Goal: Task Accomplishment & Management: Use online tool/utility

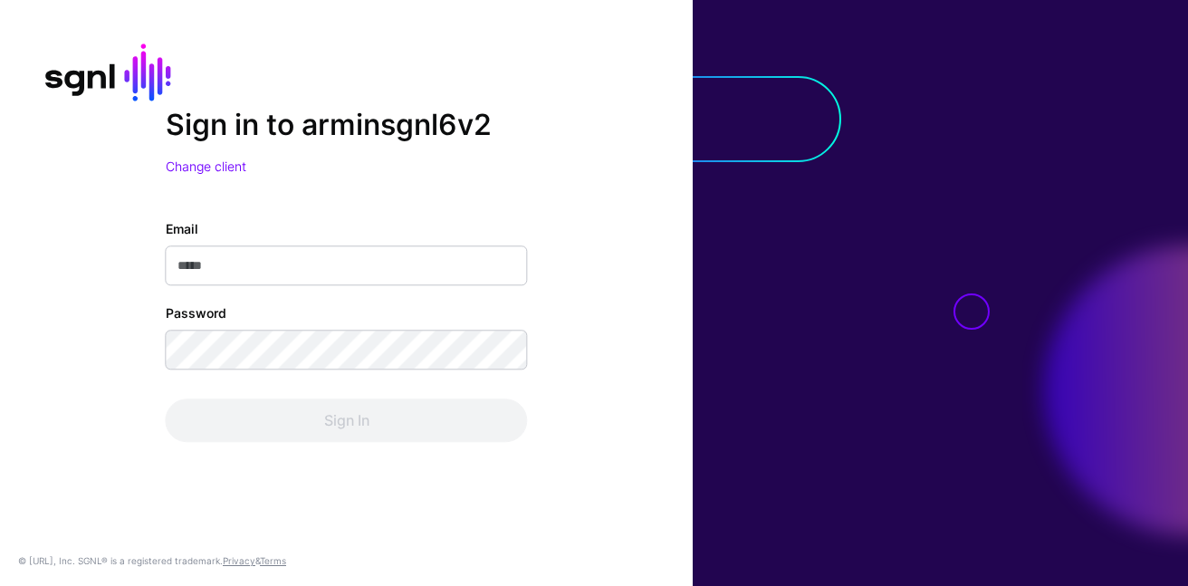
click at [377, 263] on input "Email" at bounding box center [347, 265] width 362 height 40
type input "**********"
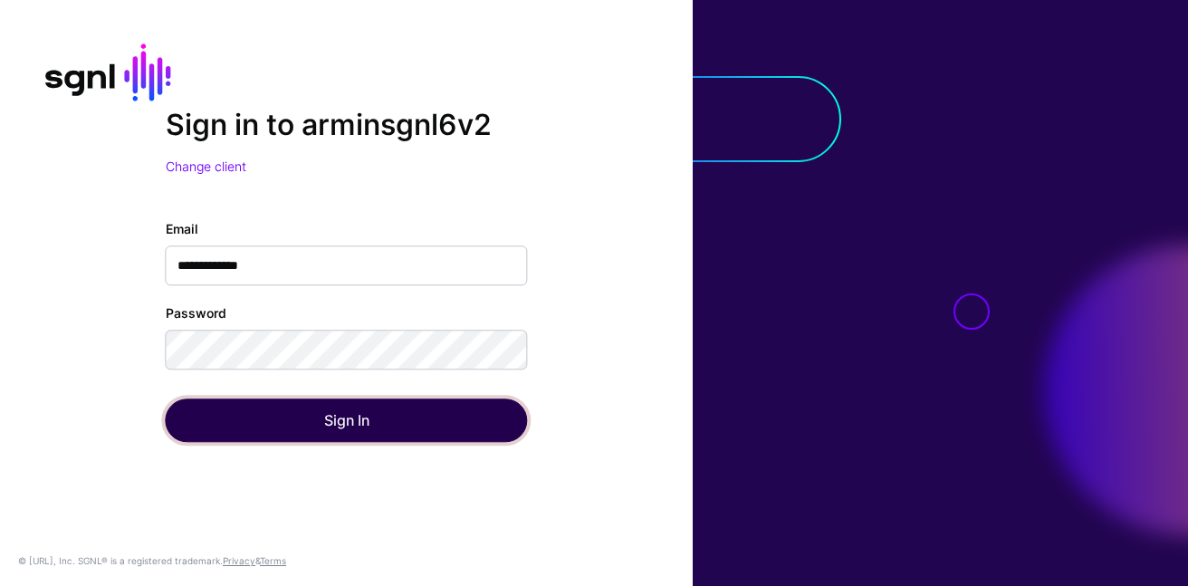
click at [321, 425] on button "Sign In" at bounding box center [347, 419] width 362 height 43
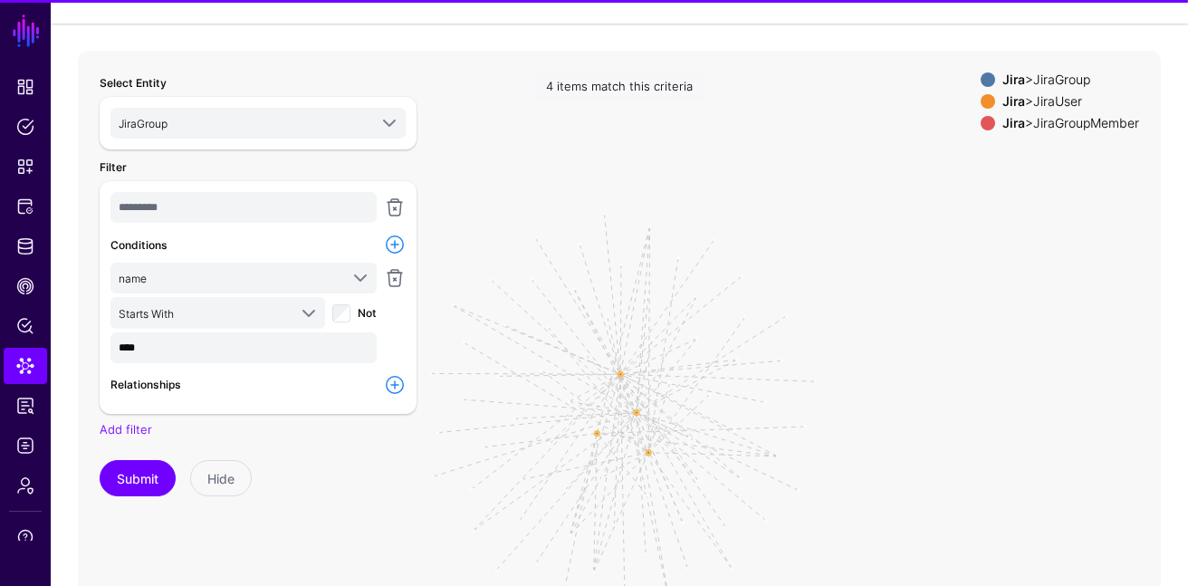
scroll to position [101, 0]
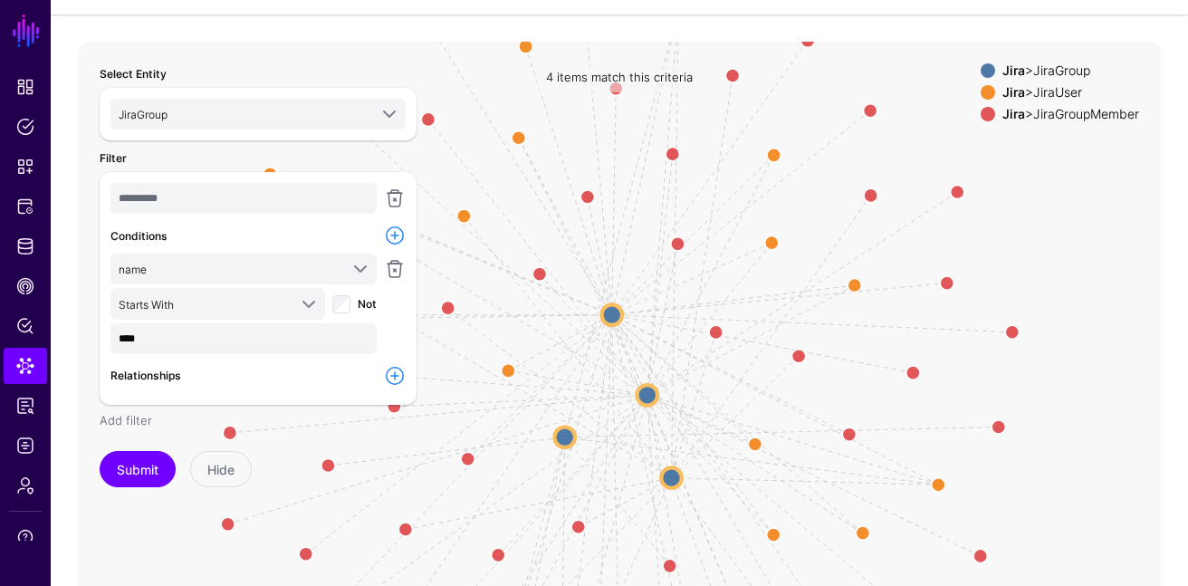
click at [129, 422] on link "Add filter" at bounding box center [126, 420] width 53 height 14
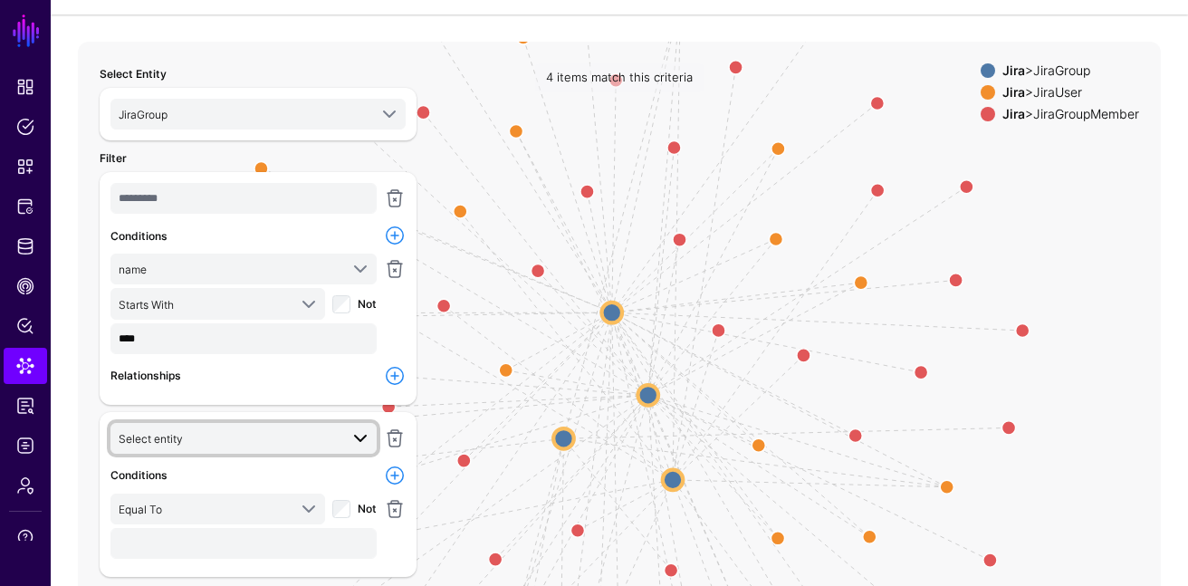
click at [315, 441] on span "Select entity" at bounding box center [229, 438] width 220 height 20
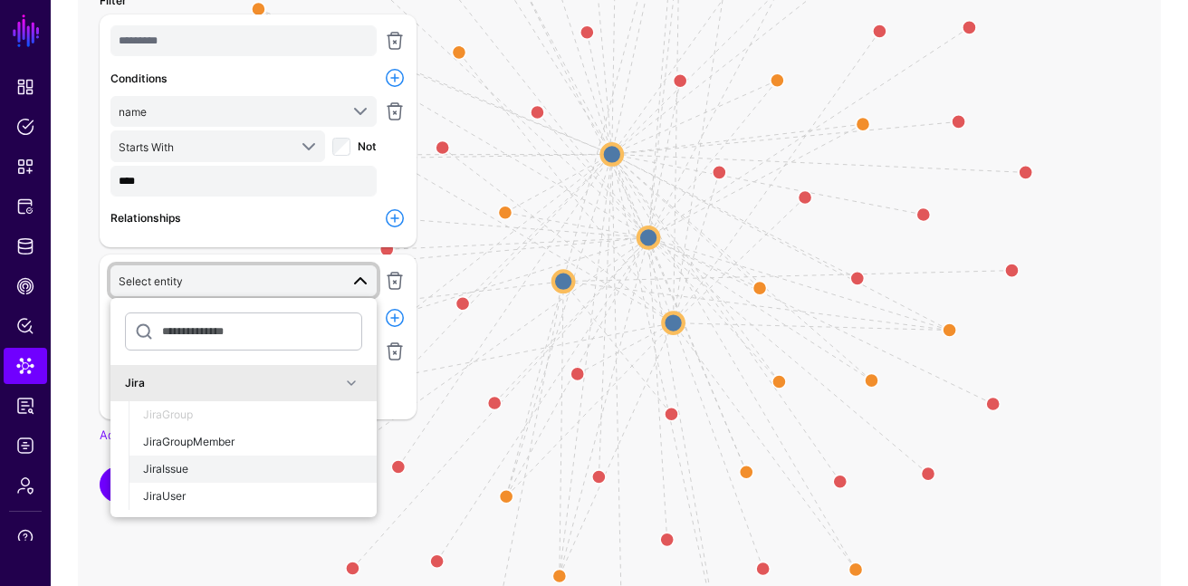
scroll to position [216, 0]
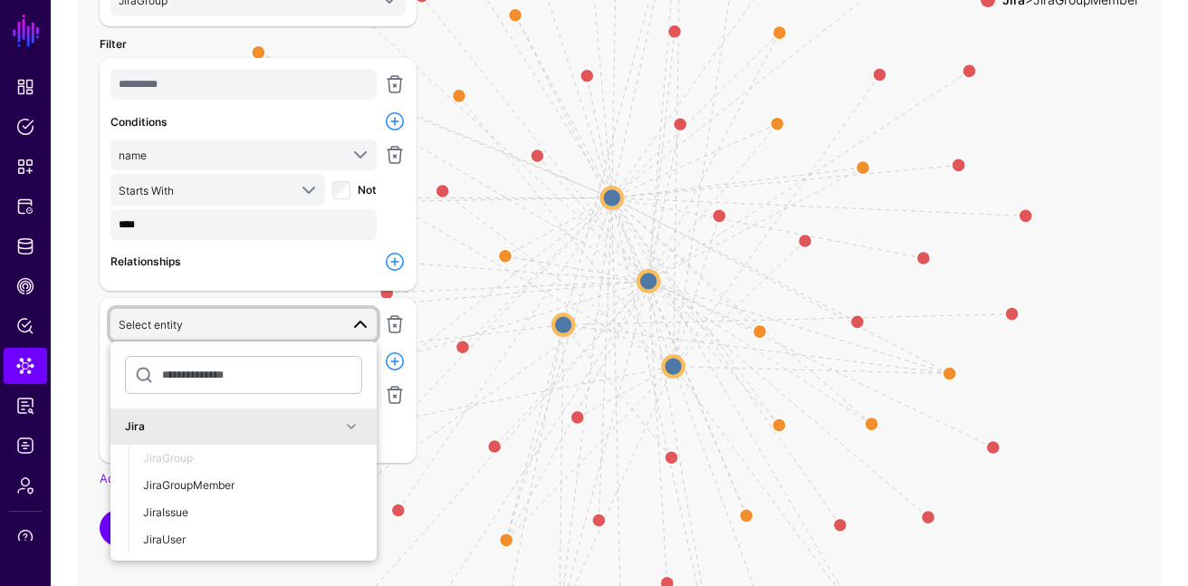
click at [489, 297] on icon "GroupMember GroupMember GroupMember GroupMember GroupMember GroupMember GroupMe…" at bounding box center [619, 290] width 1083 height 724
click at [371, 254] on div "Relationships" at bounding box center [243, 261] width 273 height 21
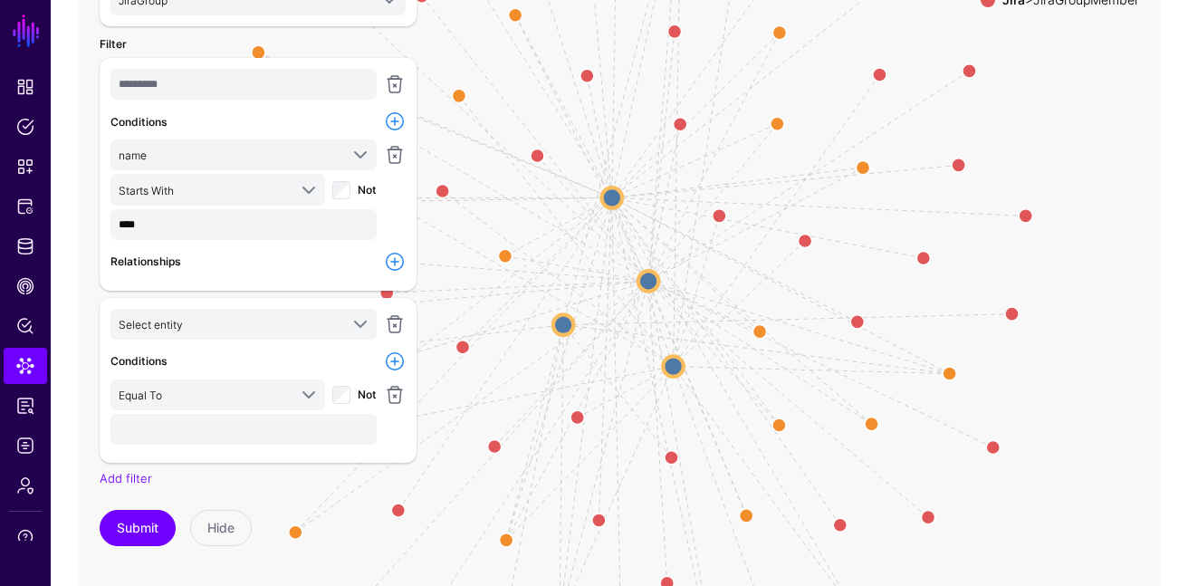
click at [402, 266] on link at bounding box center [395, 262] width 22 height 22
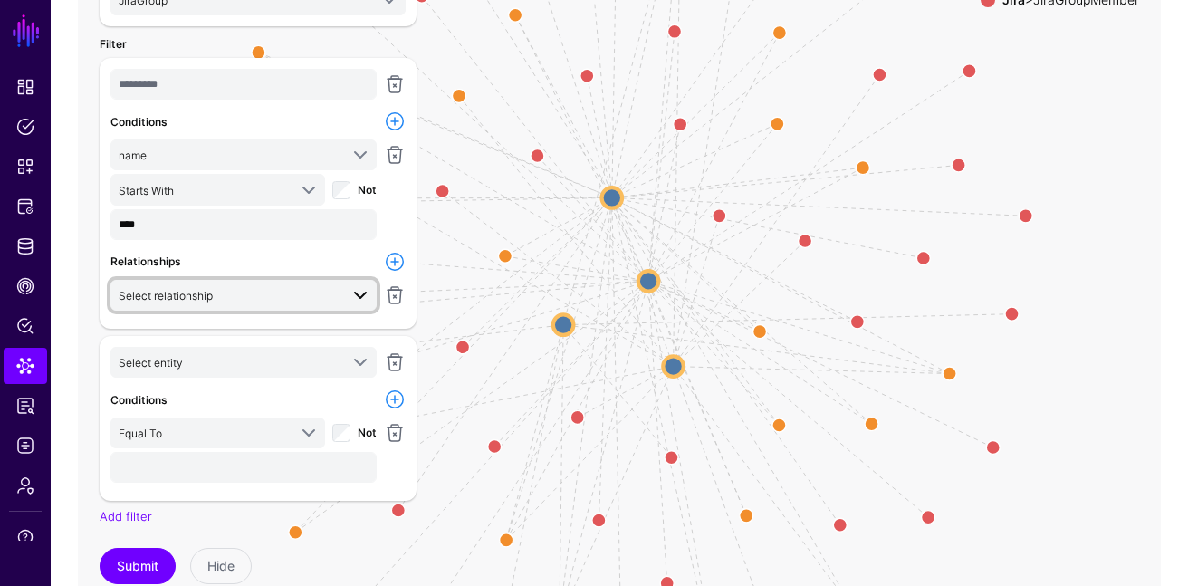
click at [321, 285] on span "Select relationship" at bounding box center [229, 295] width 220 height 20
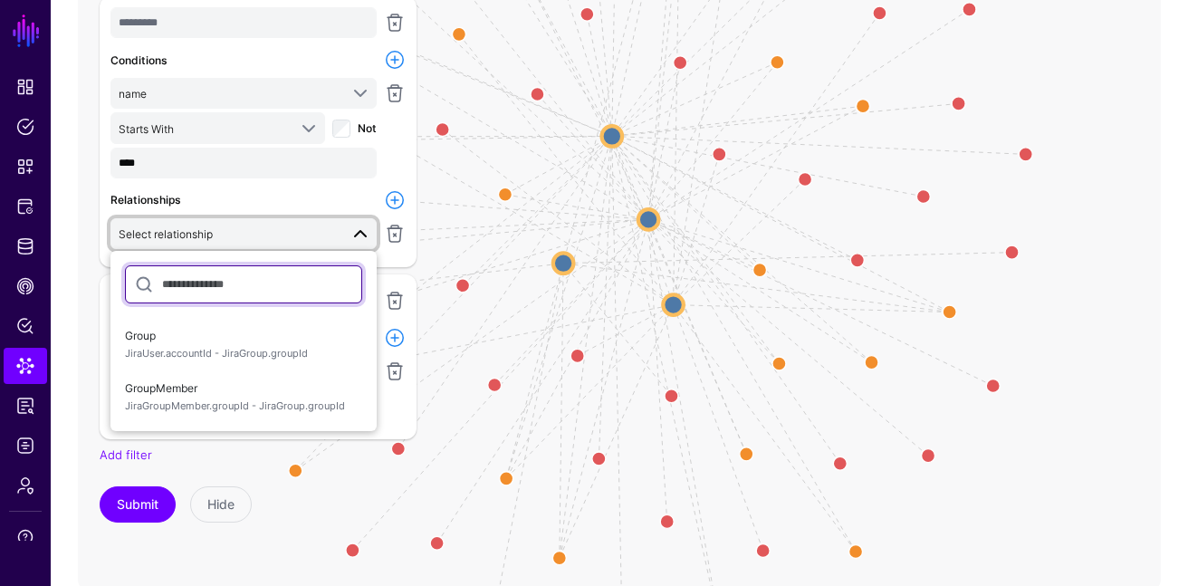
scroll to position [288, 0]
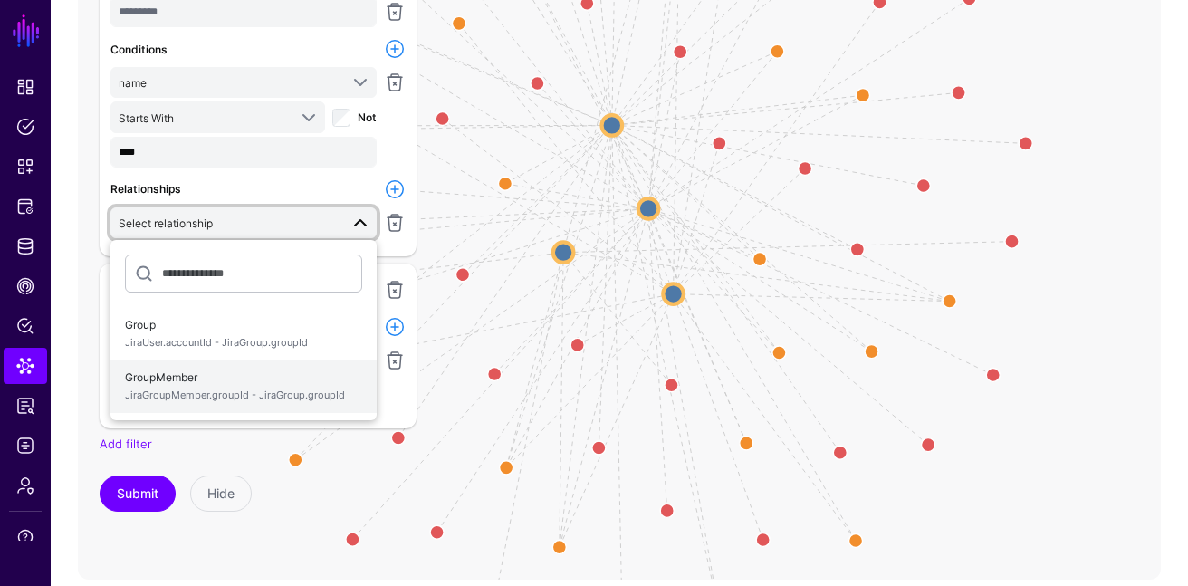
click at [305, 396] on span "JiraGroupMember.groupId - JiraGroup.groupId" at bounding box center [243, 395] width 237 height 15
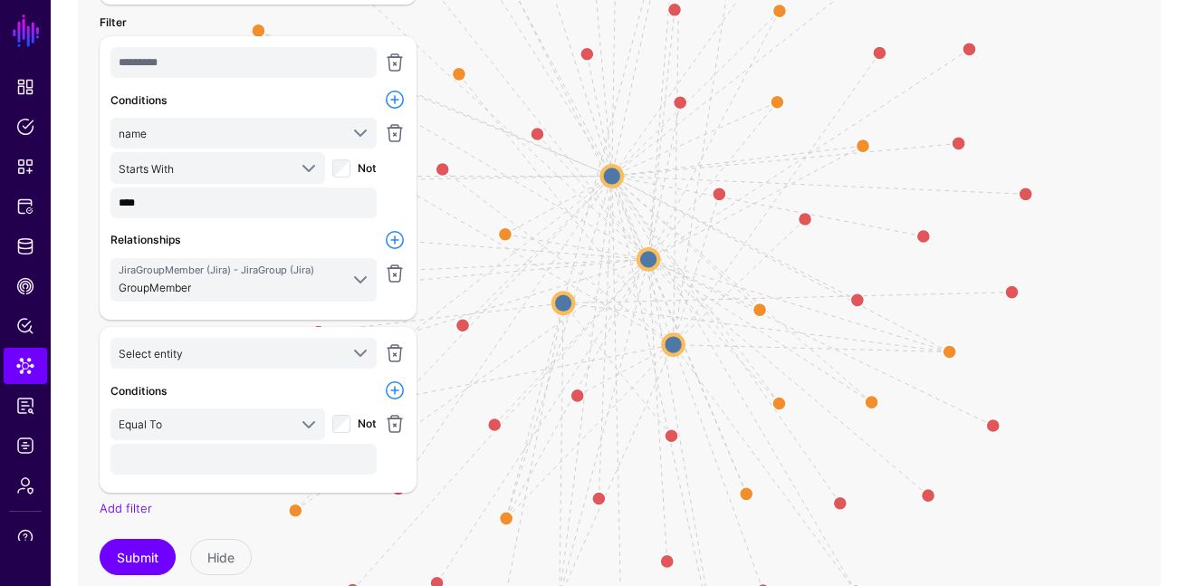
scroll to position [254, 0]
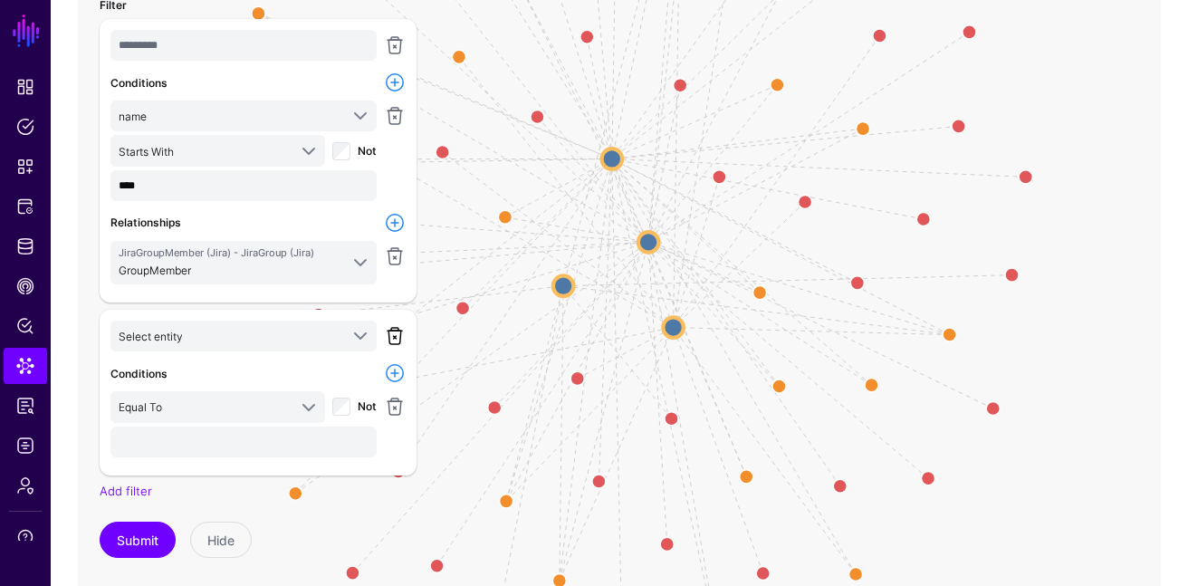
click at [389, 340] on link at bounding box center [395, 336] width 22 height 22
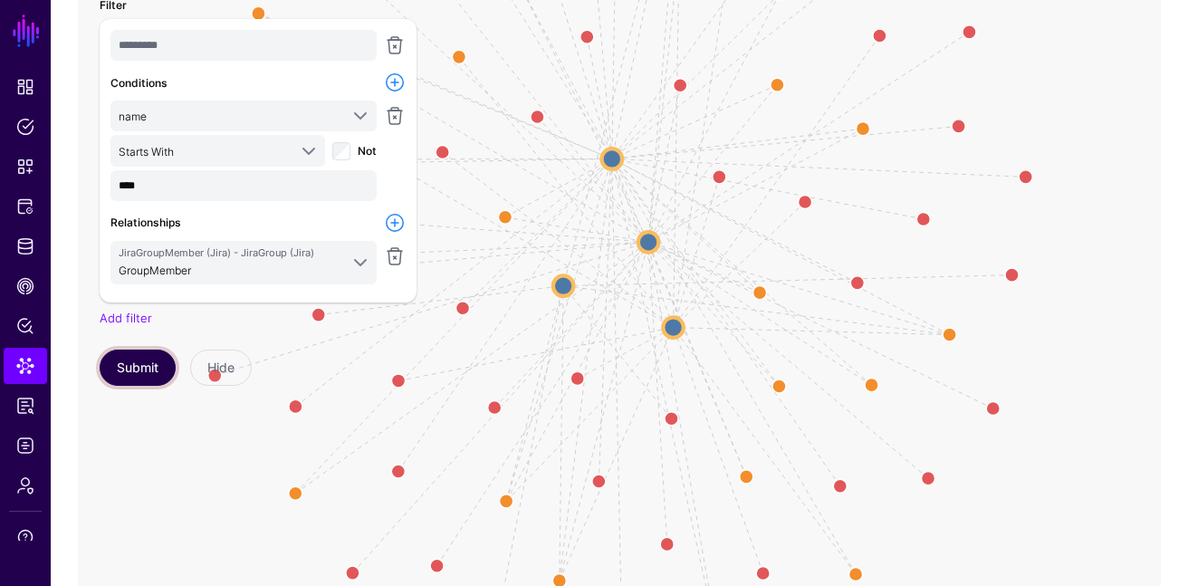
click at [152, 371] on button "Submit" at bounding box center [138, 368] width 76 height 36
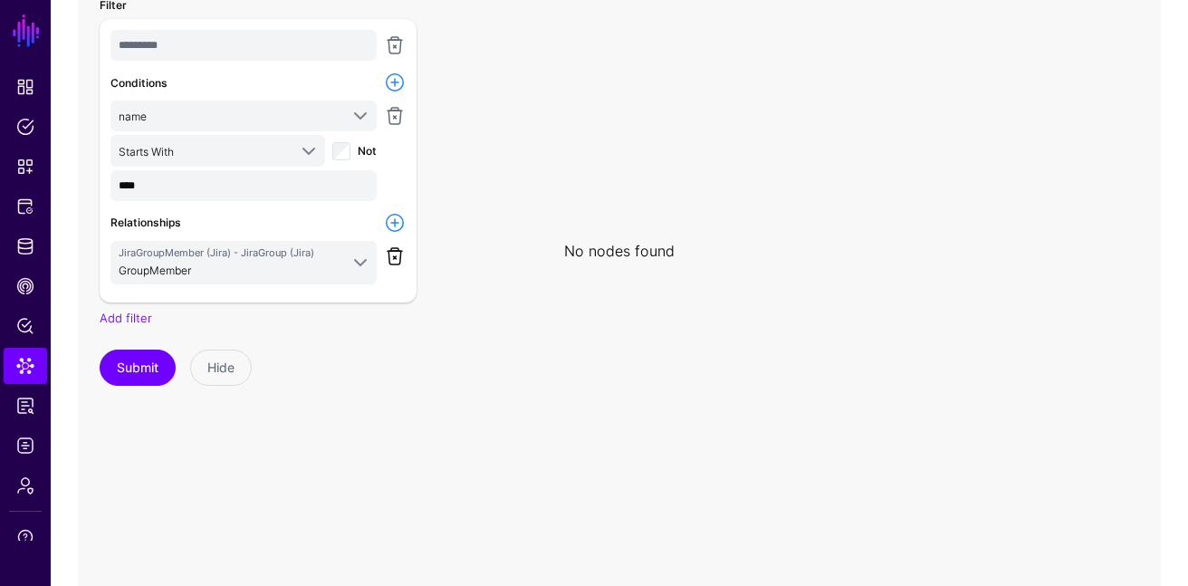
click at [399, 258] on link at bounding box center [395, 256] width 22 height 22
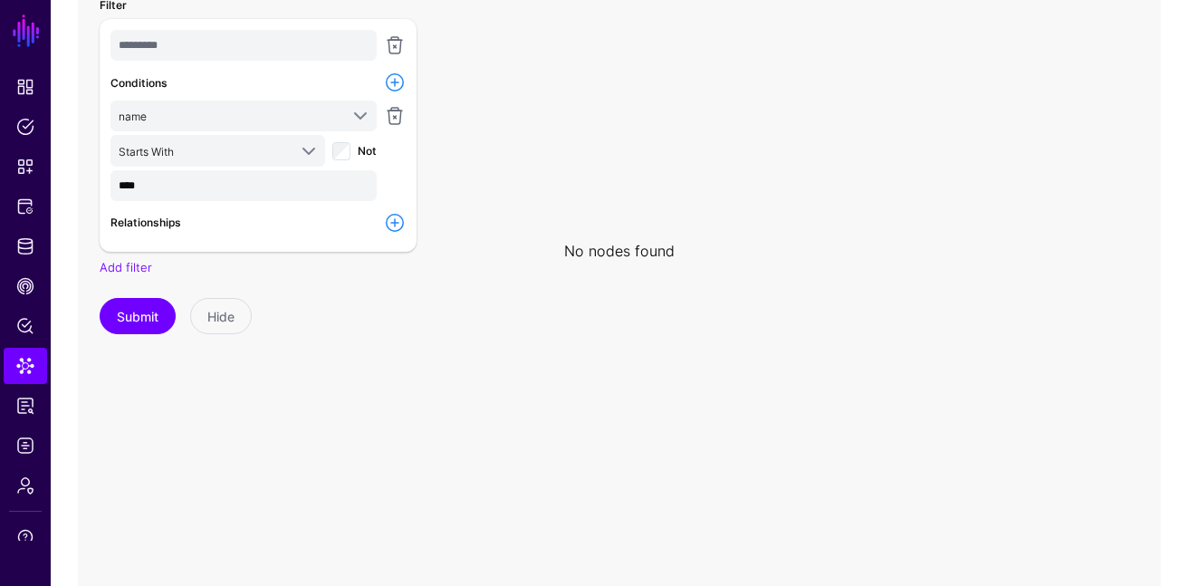
click at [397, 225] on link at bounding box center [395, 223] width 22 height 22
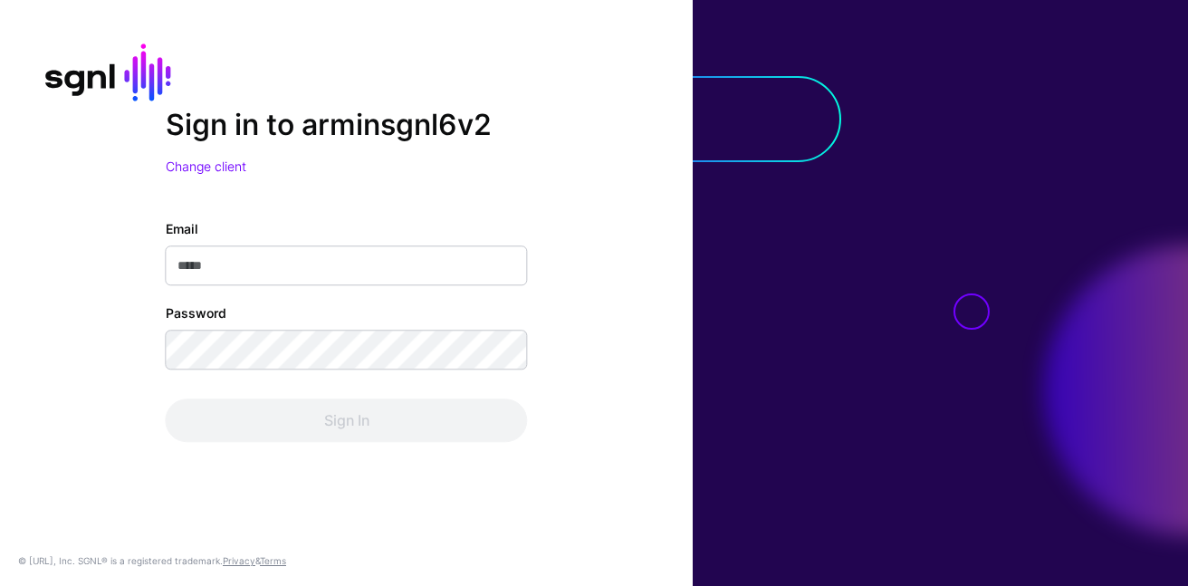
click at [389, 239] on div "Email" at bounding box center [347, 252] width 362 height 66
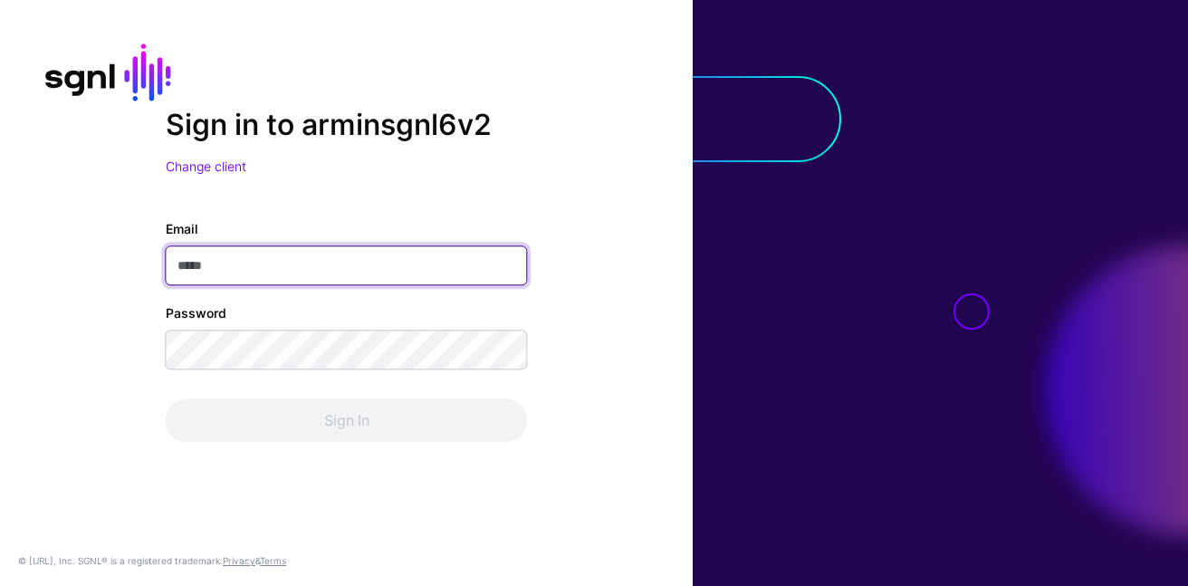
click at [389, 283] on input "Email" at bounding box center [347, 265] width 362 height 40
type input "**********"
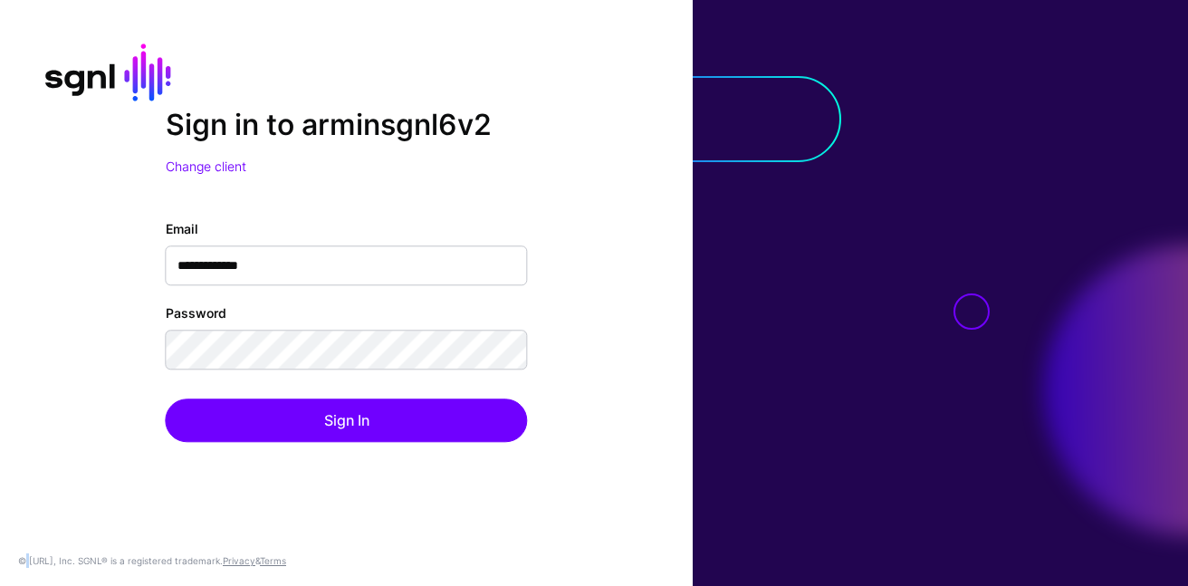
click at [317, 395] on div "**********" at bounding box center [347, 330] width 362 height 223
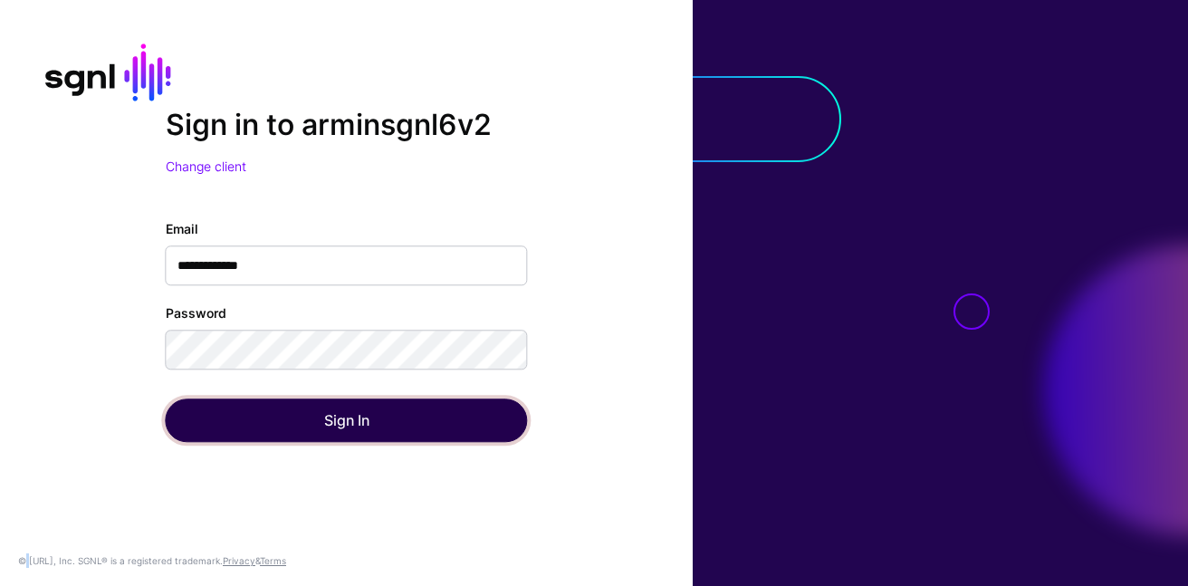
click at [316, 400] on button "Sign In" at bounding box center [347, 419] width 362 height 43
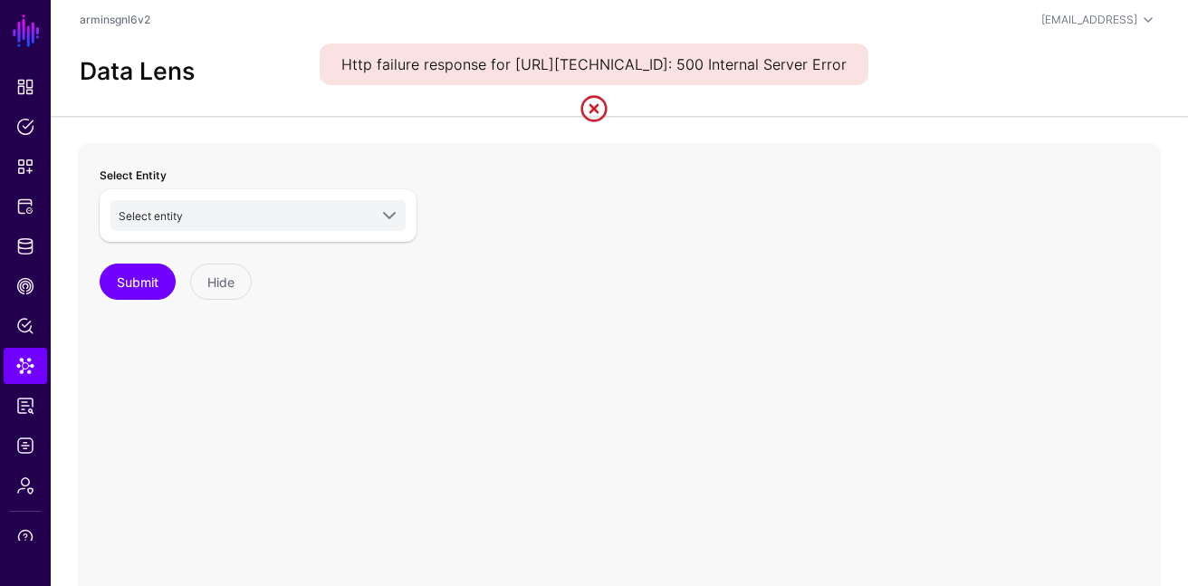
click at [606, 123] on link at bounding box center [593, 108] width 29 height 29
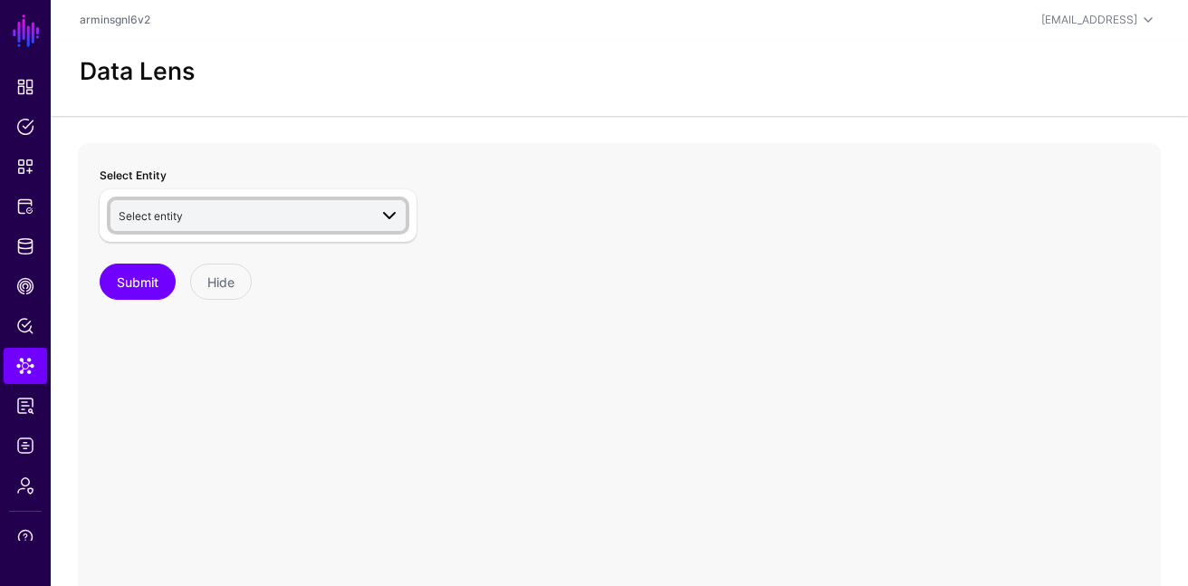
click at [166, 211] on span "Select entity" at bounding box center [151, 216] width 64 height 14
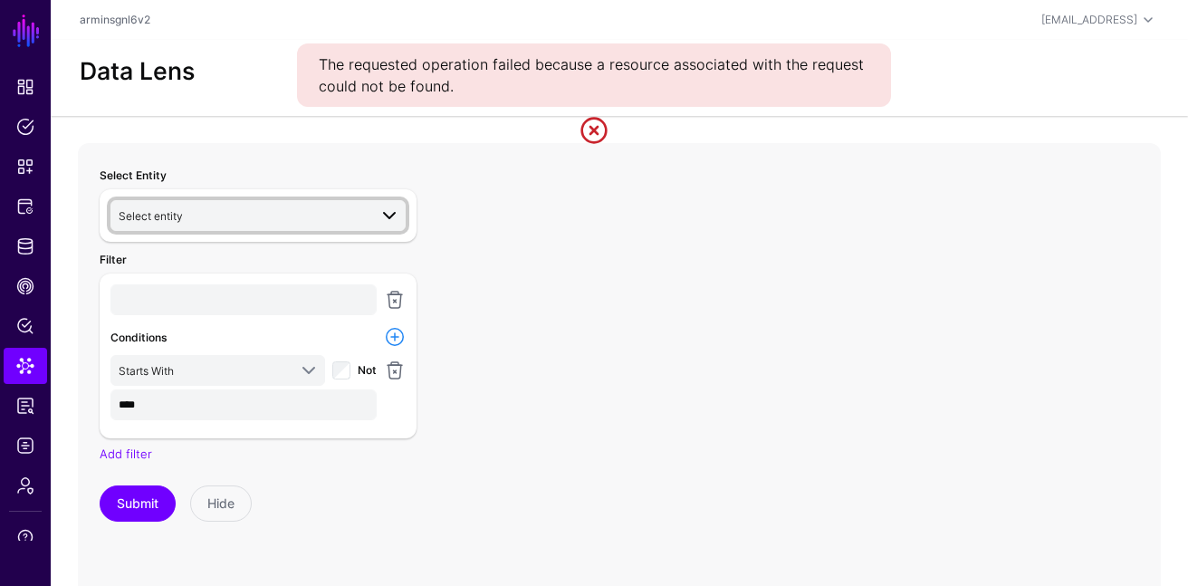
click at [174, 220] on span "Select entity" at bounding box center [151, 216] width 64 height 14
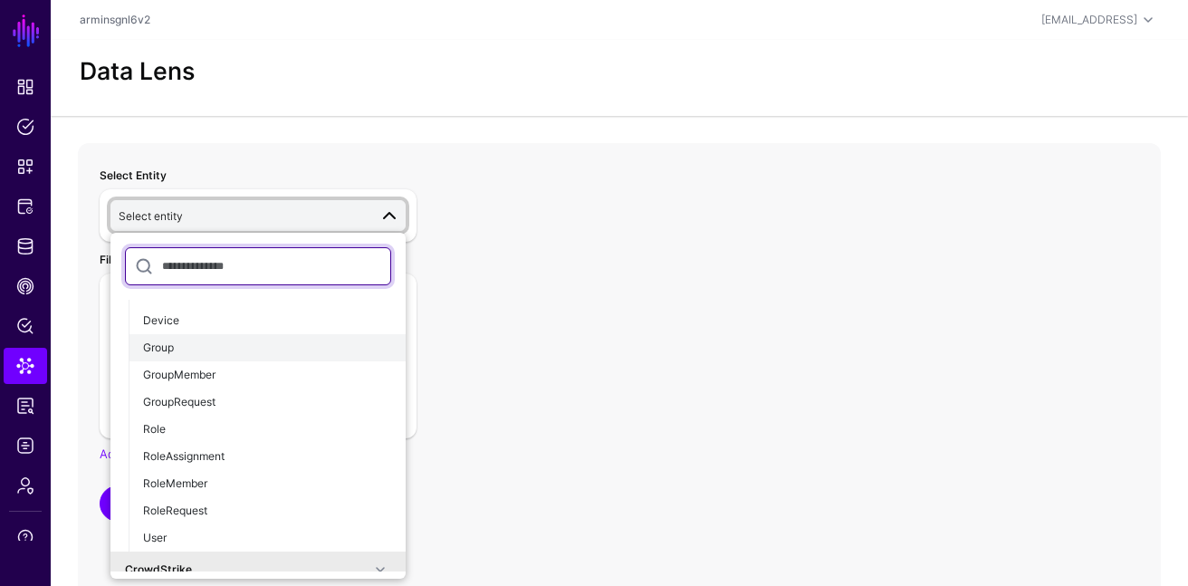
scroll to position [26, 0]
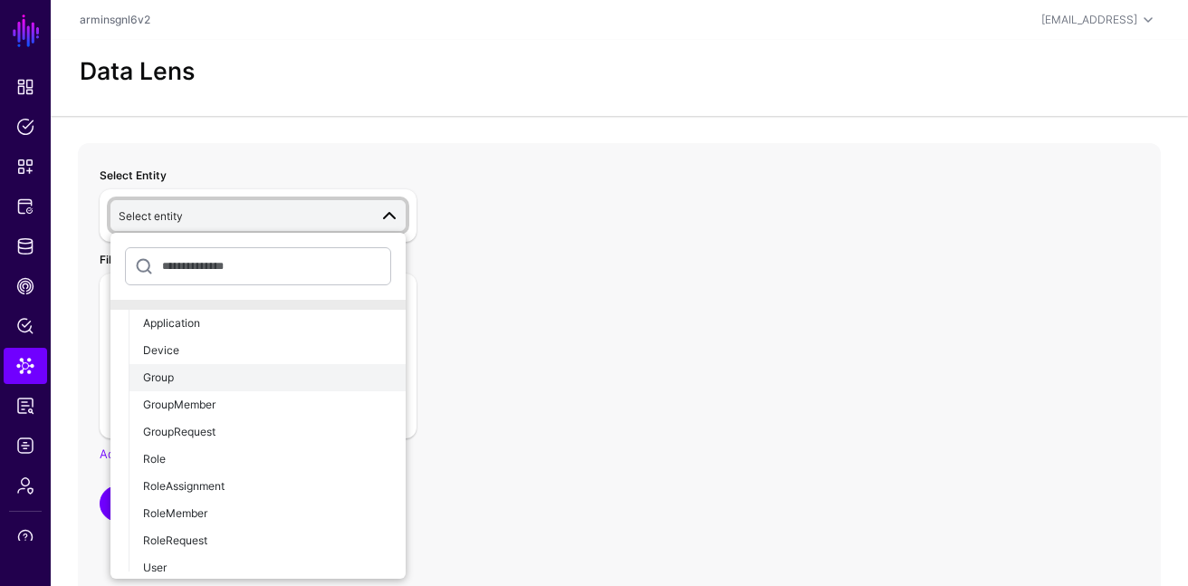
click at [222, 376] on div "Group" at bounding box center [267, 377] width 248 height 16
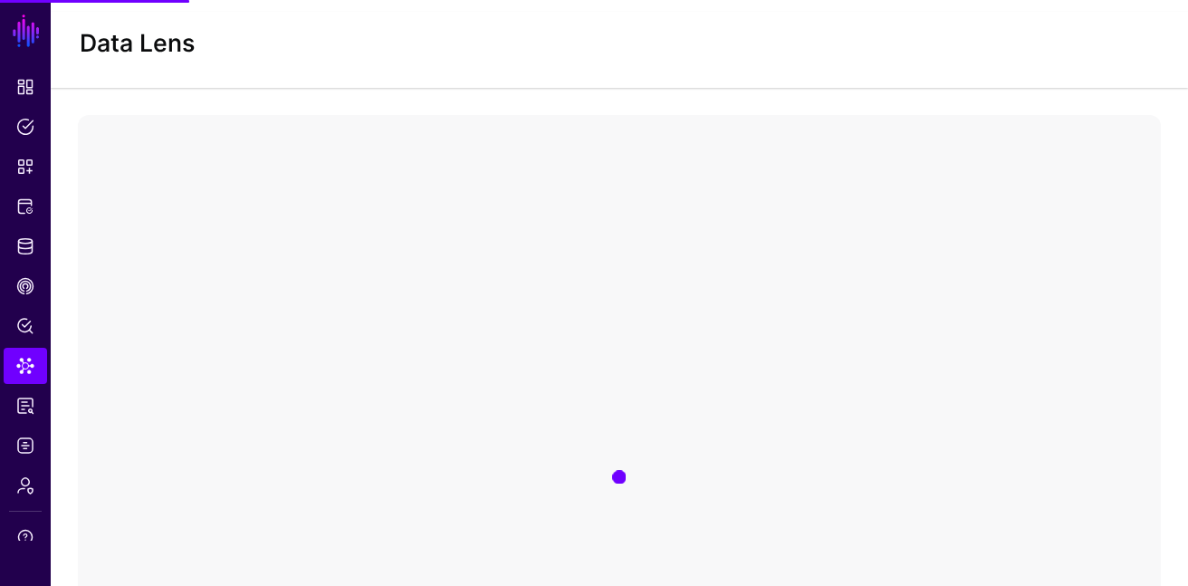
scroll to position [36, 0]
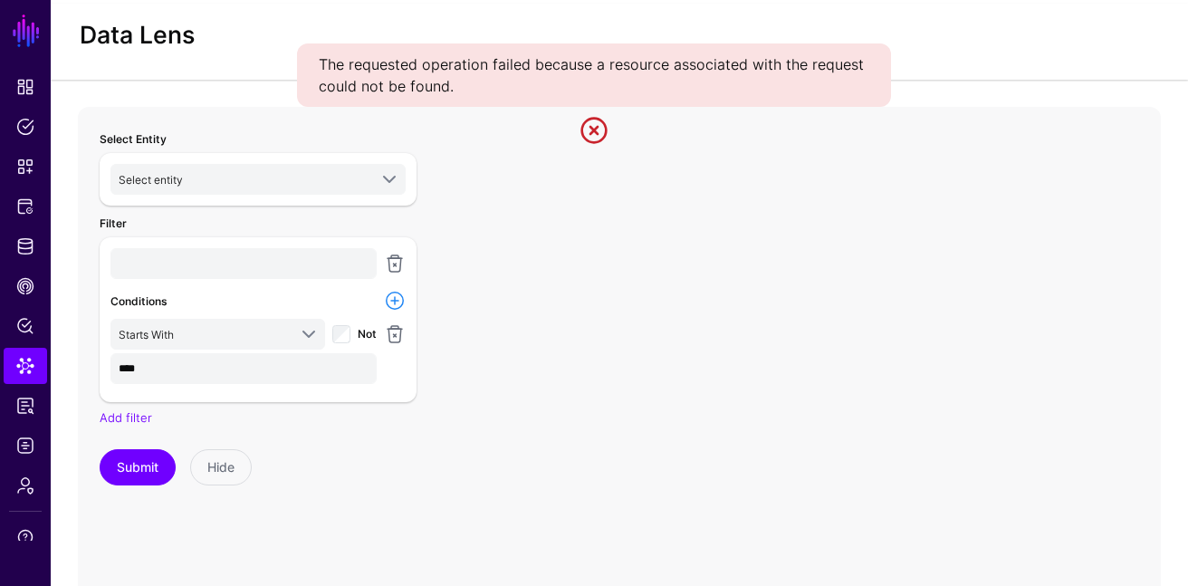
click at [600, 133] on link at bounding box center [593, 130] width 29 height 29
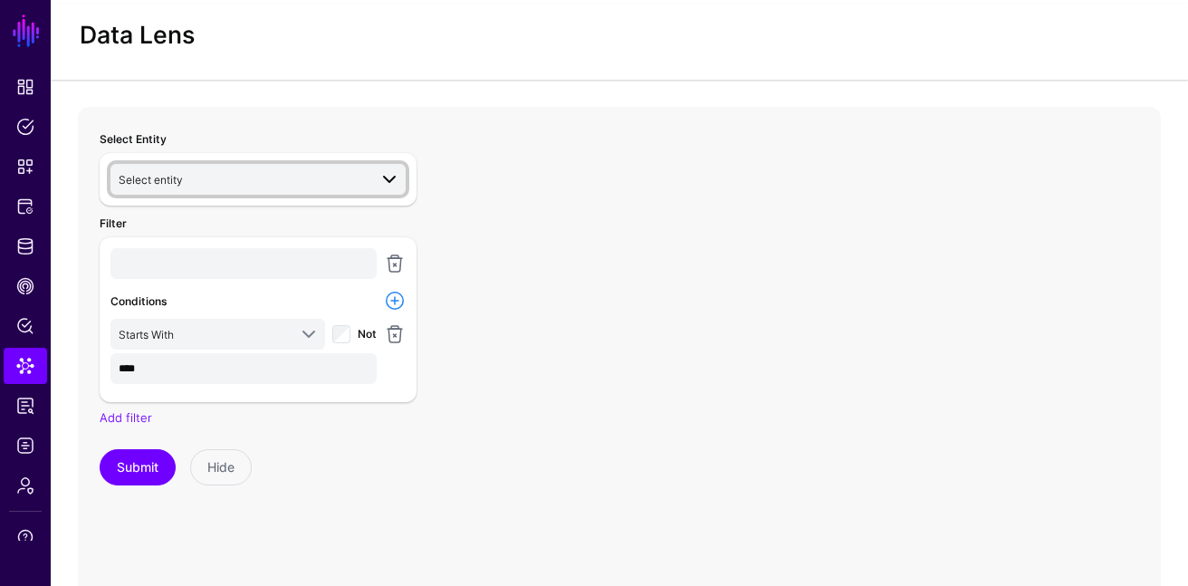
click at [191, 176] on span "Select entity" at bounding box center [243, 179] width 249 height 20
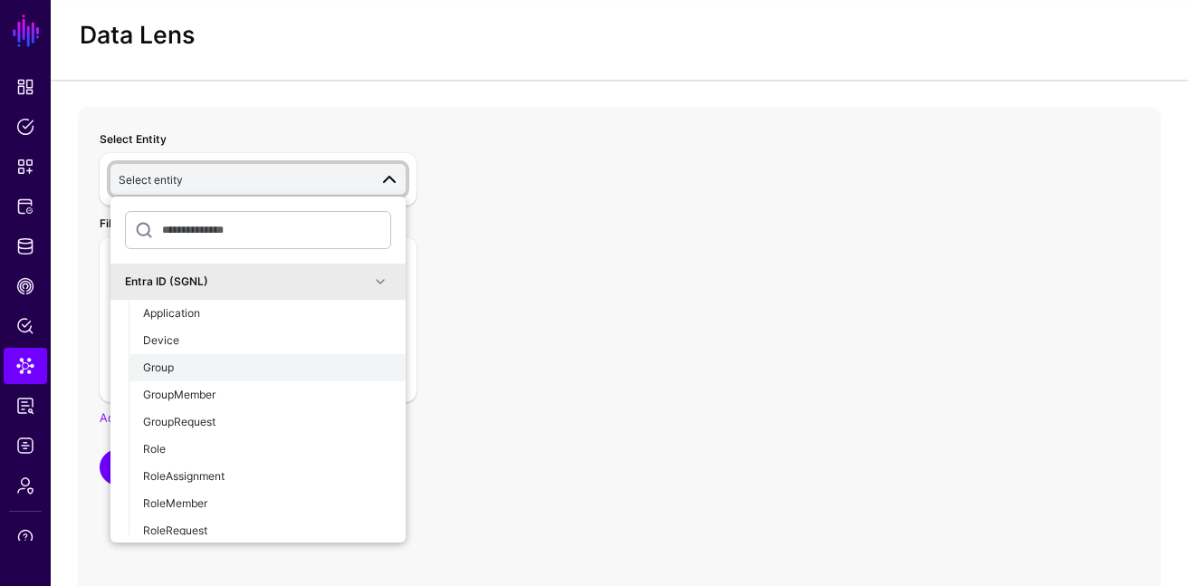
click at [209, 359] on div "Group" at bounding box center [267, 367] width 248 height 16
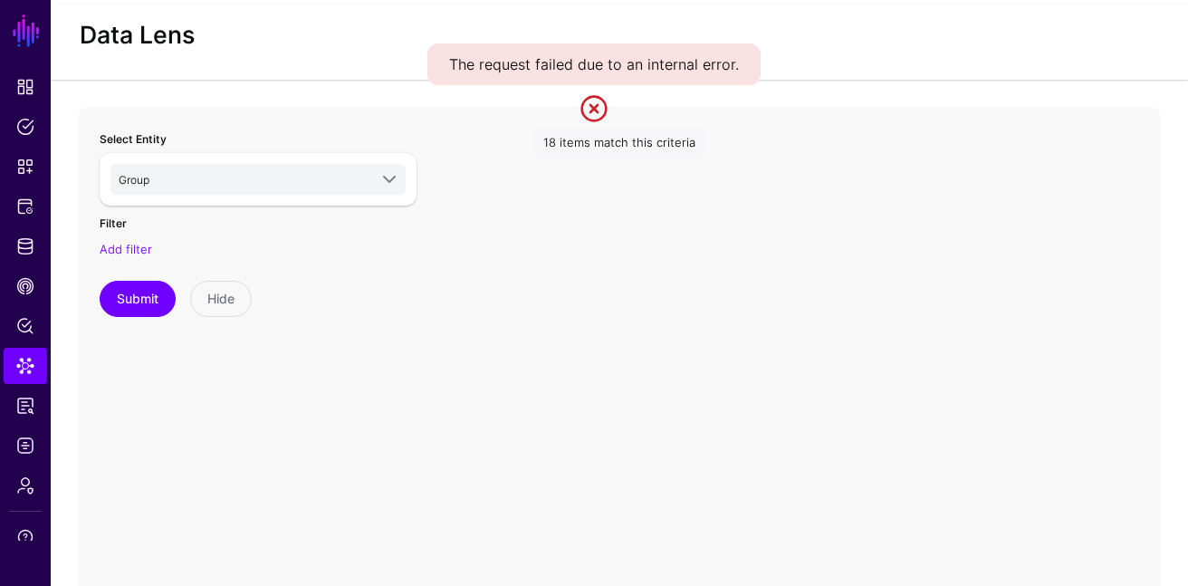
click at [589, 104] on link at bounding box center [593, 108] width 29 height 29
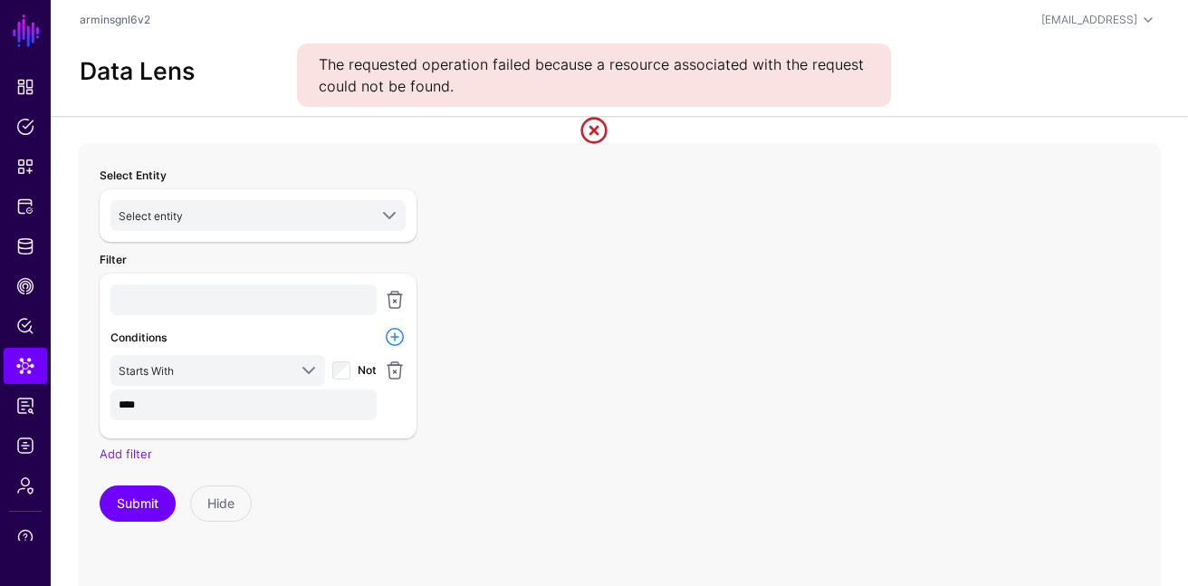
click at [609, 128] on app-datalens-start "Data Lens Select Entity Select entity Entra ID (SGNL) Application Device Group …" at bounding box center [619, 454] width 1137 height 828
click at [579, 129] on link at bounding box center [593, 130] width 29 height 29
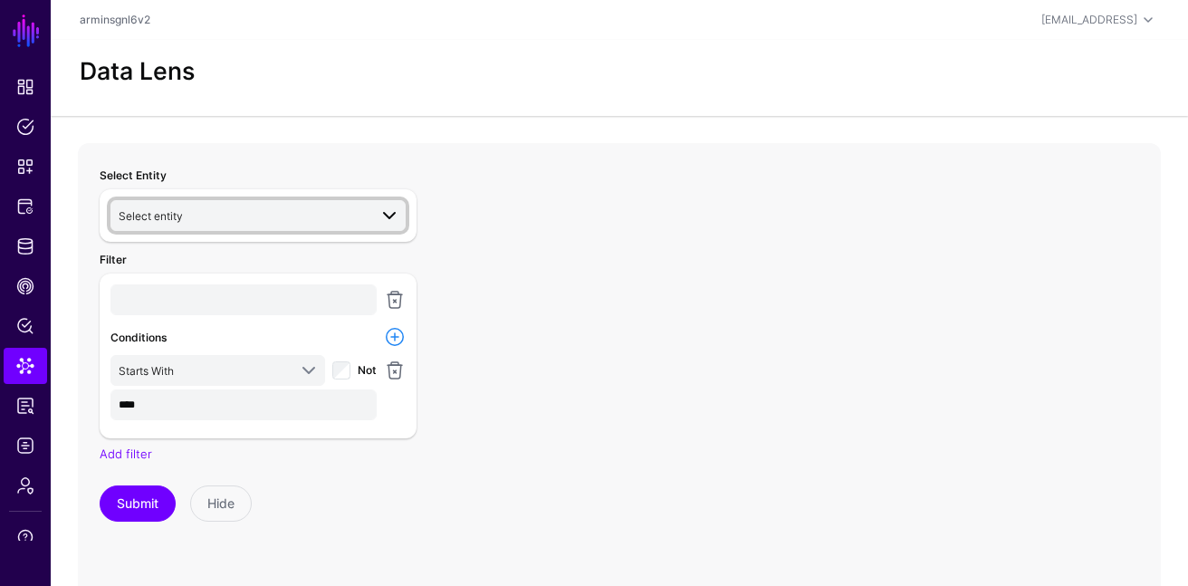
click at [322, 223] on span "Select entity" at bounding box center [243, 216] width 249 height 20
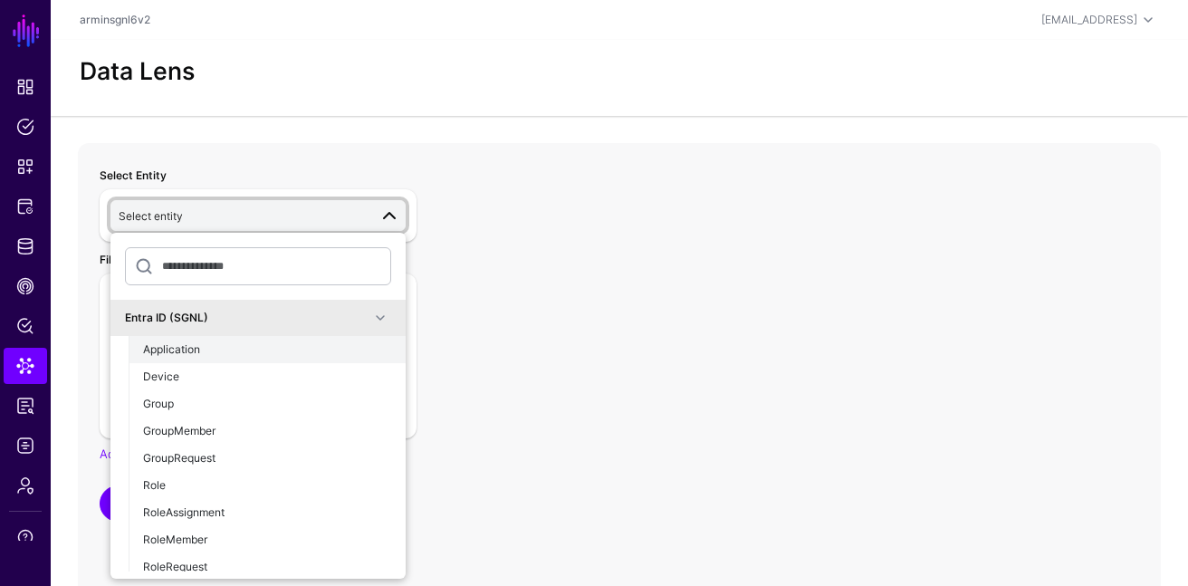
click at [282, 359] on button "Application" at bounding box center [267, 349] width 277 height 27
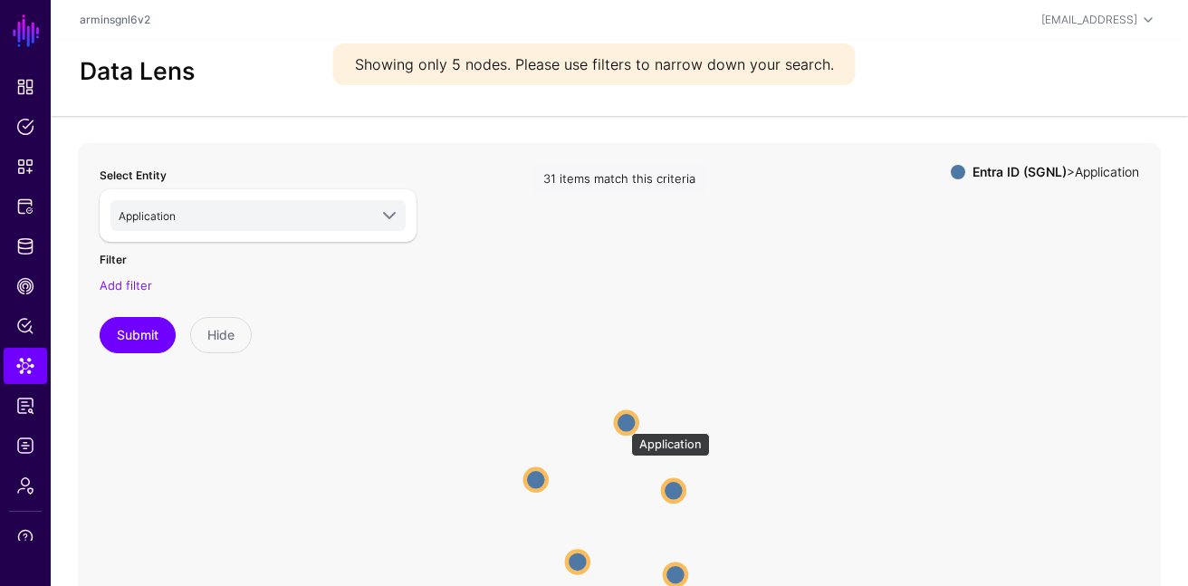
click at [622, 424] on circle at bounding box center [627, 423] width 22 height 22
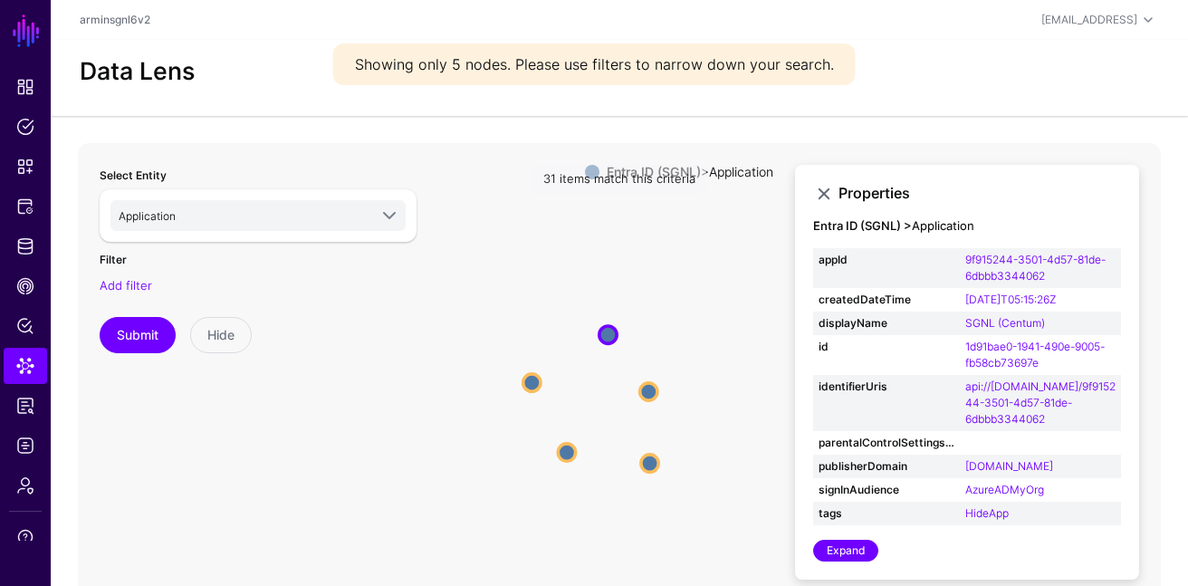
drag, startPoint x: 741, startPoint y: 368, endPoint x: 663, endPoint y: 248, distance: 142.7
click at [663, 250] on icon "Application Application Application Application Application Application Applica…" at bounding box center [619, 505] width 1083 height 724
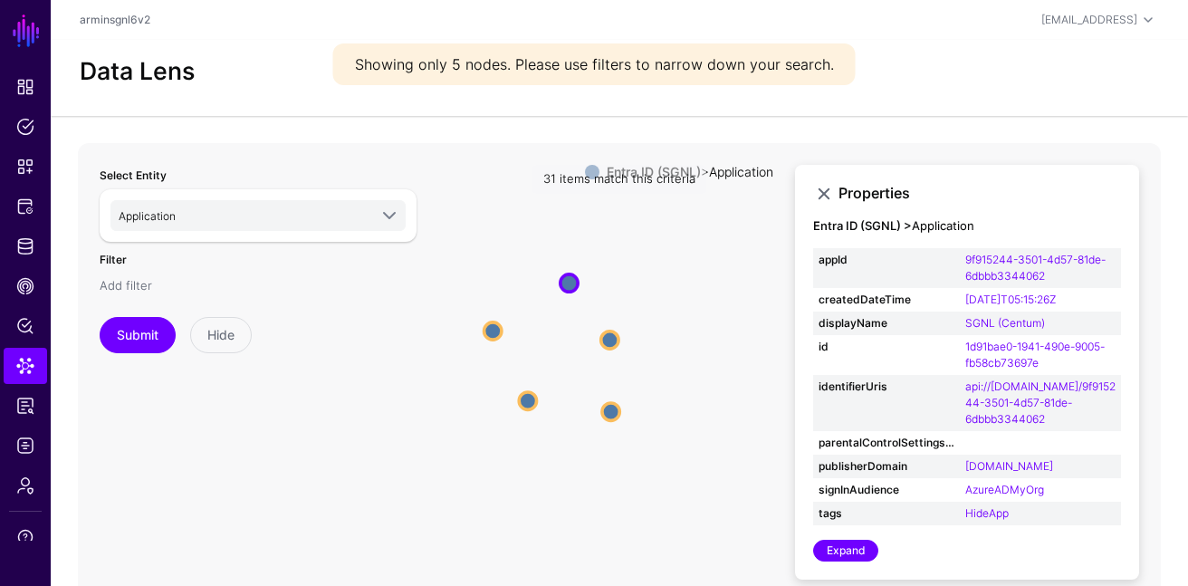
click at [139, 285] on link "Add filter" at bounding box center [126, 285] width 53 height 14
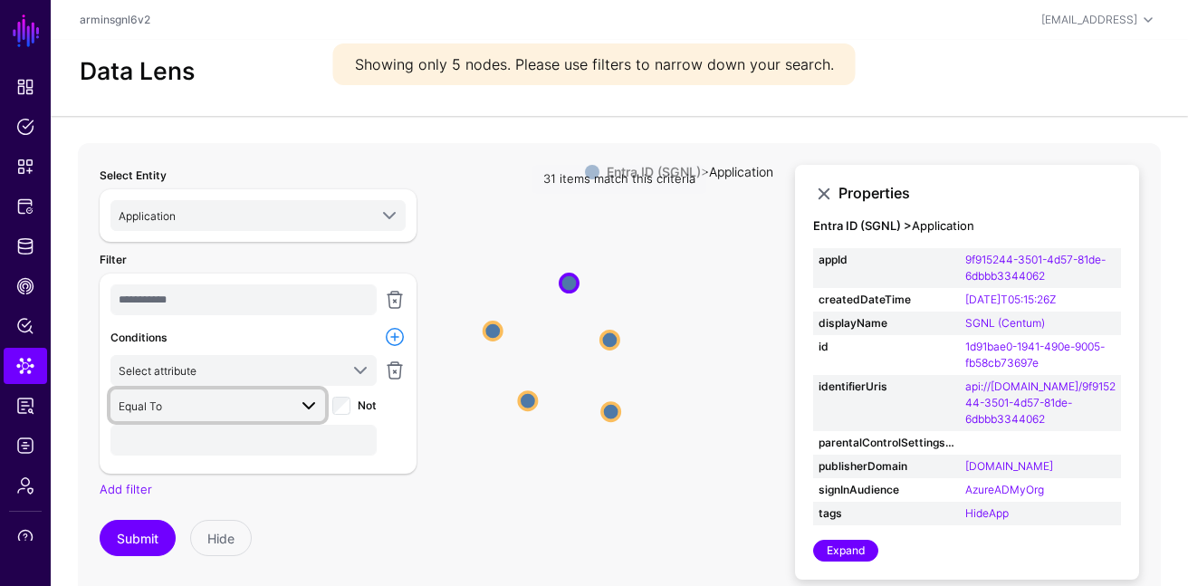
click at [218, 390] on link "Equal To" at bounding box center [217, 404] width 215 height 31
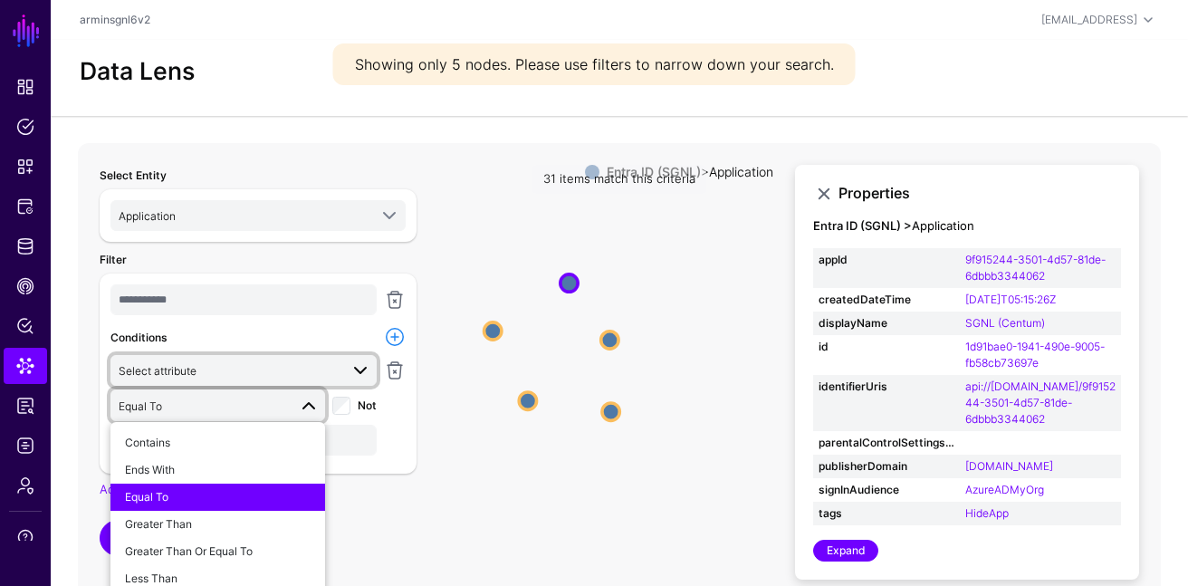
click at [218, 380] on link "Select attribute" at bounding box center [243, 370] width 266 height 31
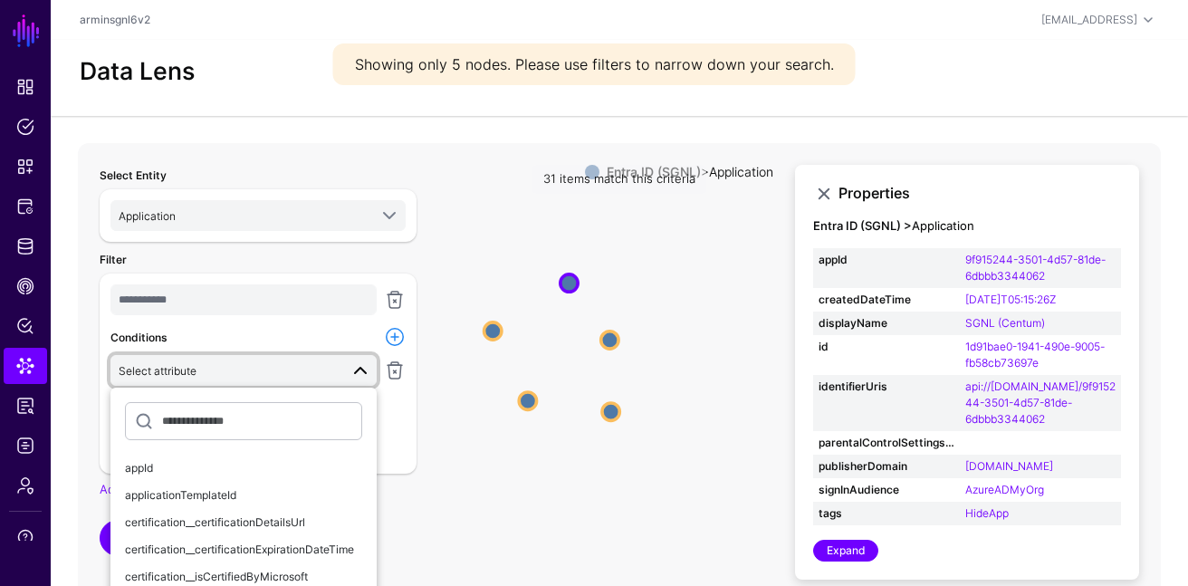
click at [263, 331] on div "Conditions" at bounding box center [243, 337] width 273 height 21
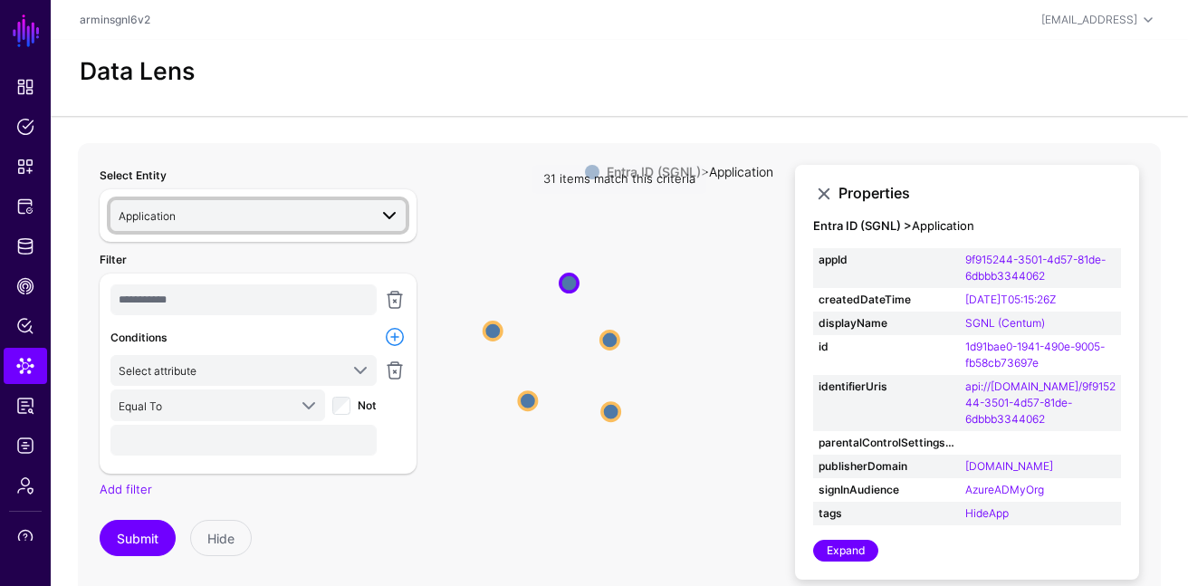
click at [293, 219] on span "Application" at bounding box center [243, 216] width 249 height 20
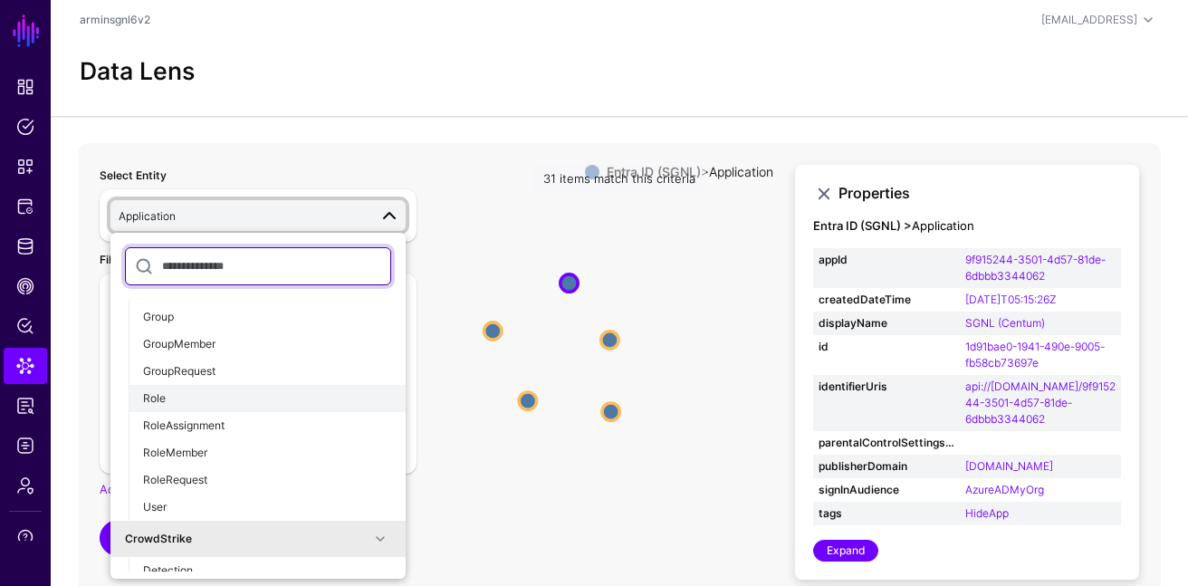
scroll to position [60, 0]
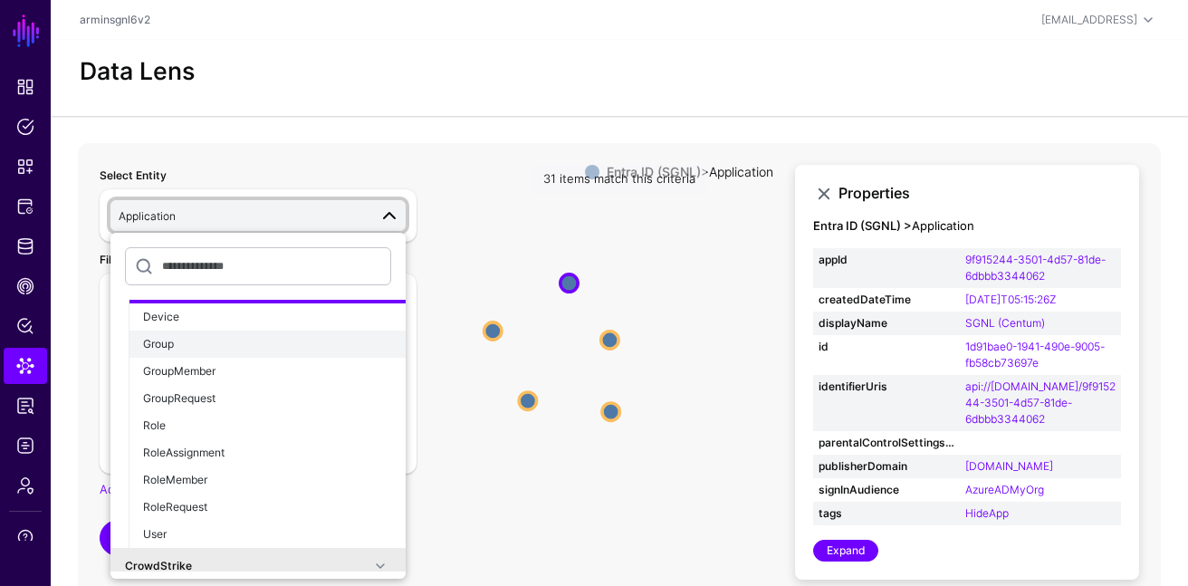
click at [253, 343] on div "Group" at bounding box center [267, 344] width 248 height 16
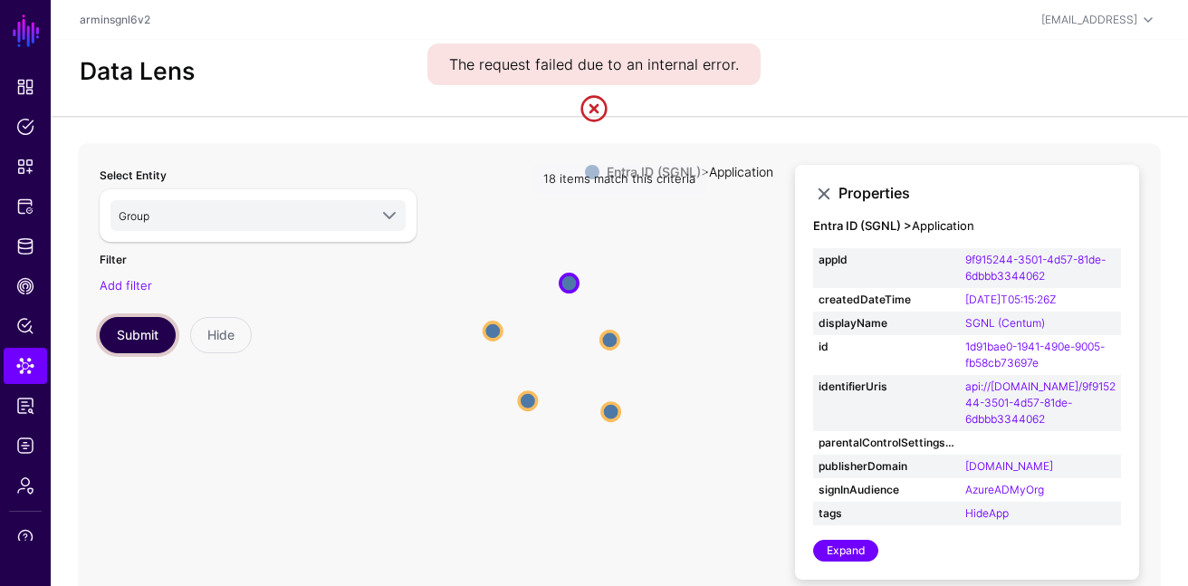
click at [156, 335] on button "Submit" at bounding box center [138, 335] width 76 height 36
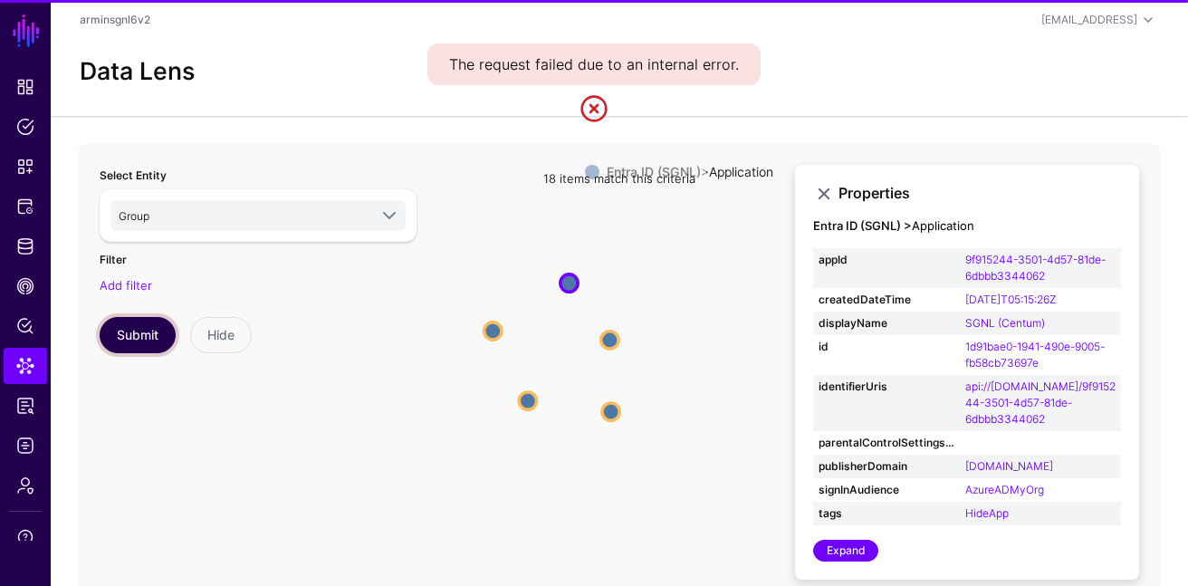
click at [156, 335] on button "Submit" at bounding box center [138, 335] width 76 height 36
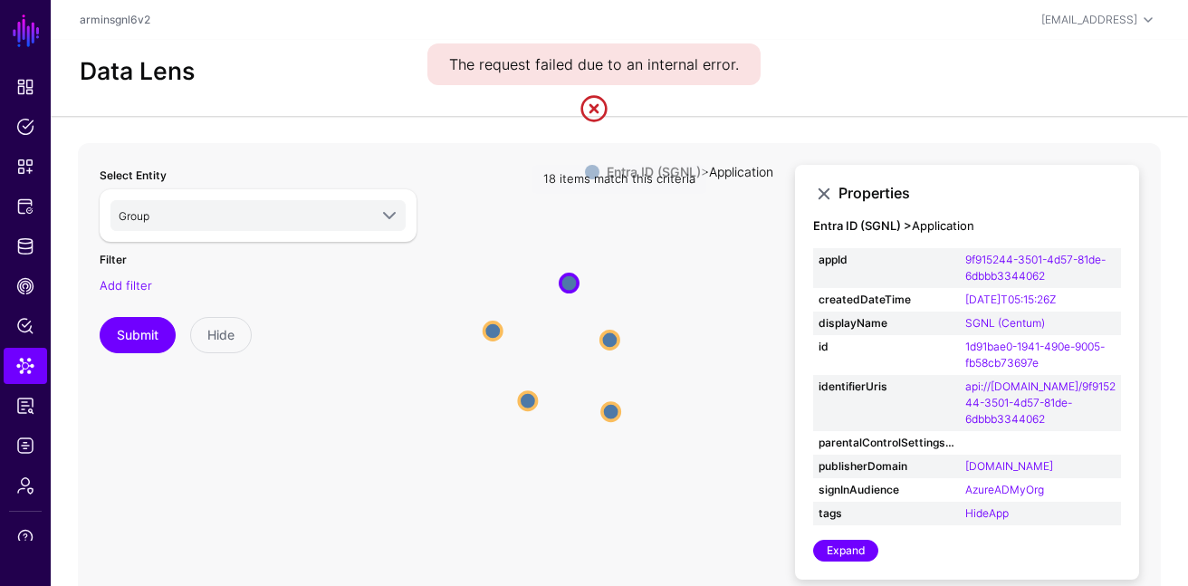
click at [599, 104] on link at bounding box center [593, 108] width 29 height 29
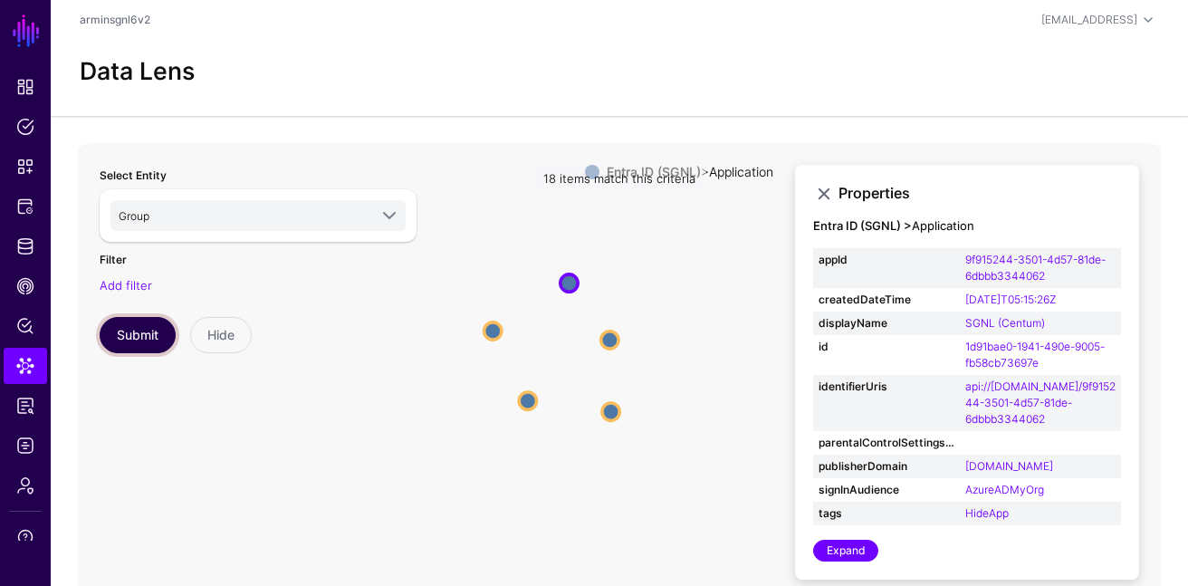
click at [145, 340] on button "Submit" at bounding box center [138, 335] width 76 height 36
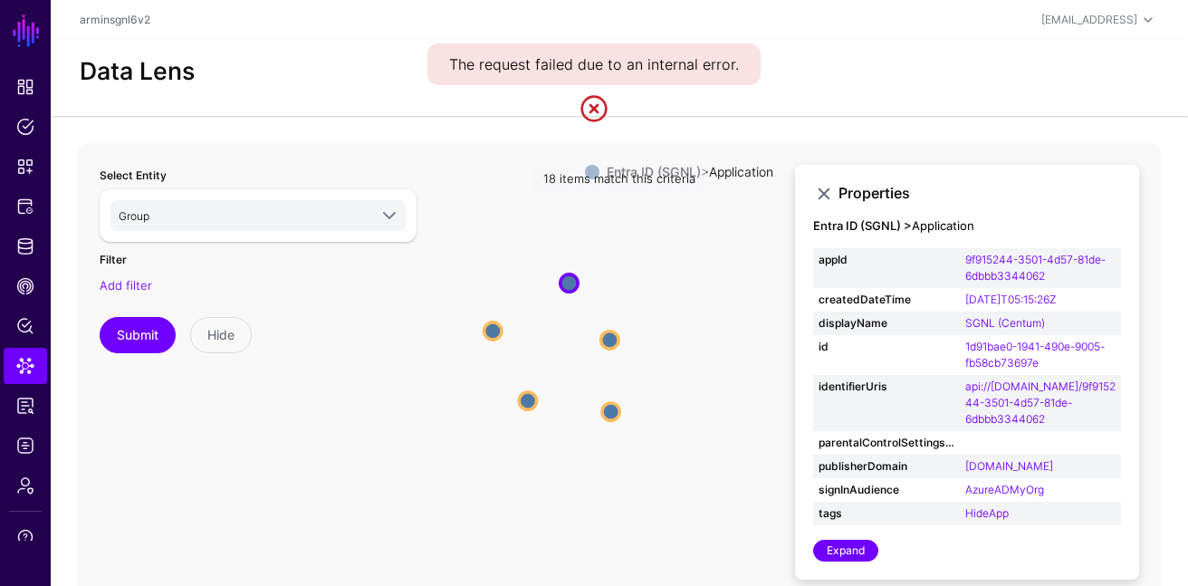
click at [597, 115] on link at bounding box center [593, 108] width 29 height 29
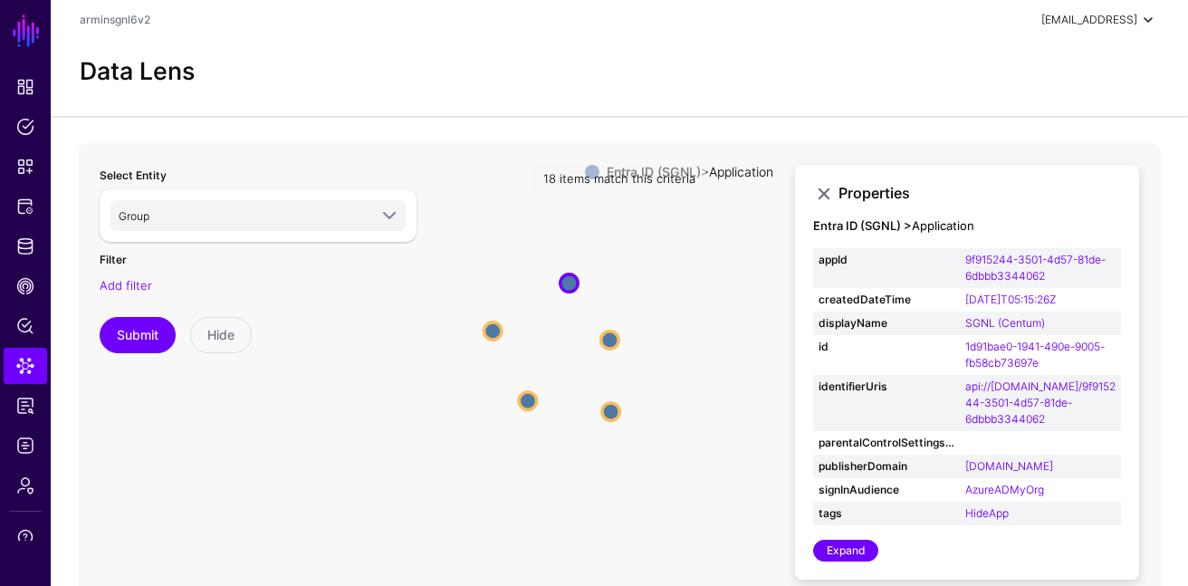
click at [1118, 9] on div "[EMAIL_ADDRESS]" at bounding box center [1100, 20] width 118 height 22
click at [1040, 164] on div "Log out" at bounding box center [1058, 157] width 172 height 18
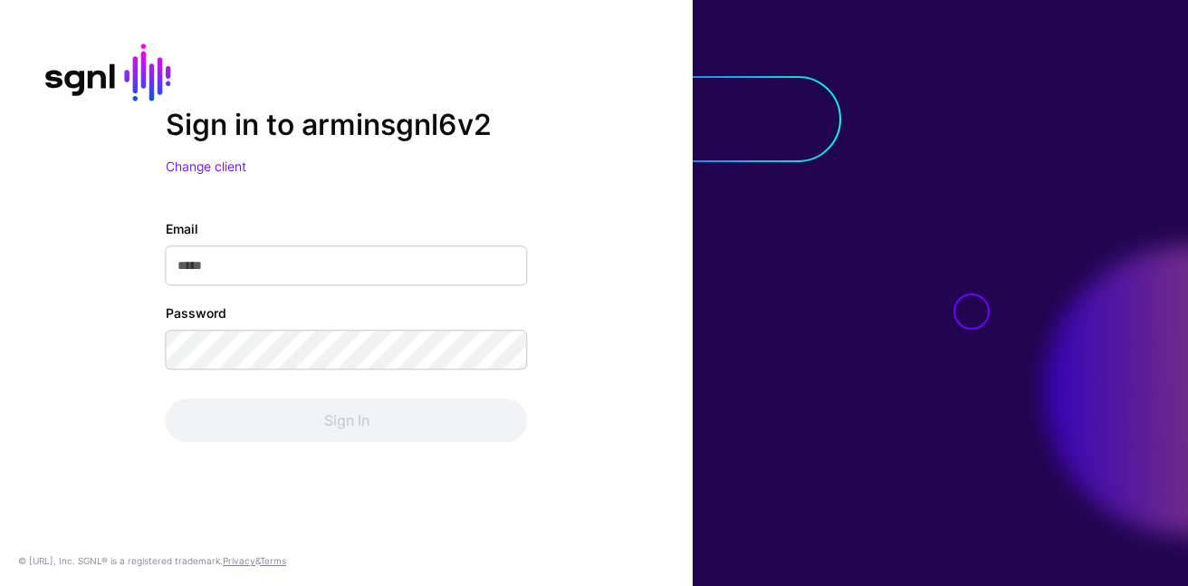
click at [331, 276] on input "Email" at bounding box center [347, 265] width 362 height 40
type input "**********"
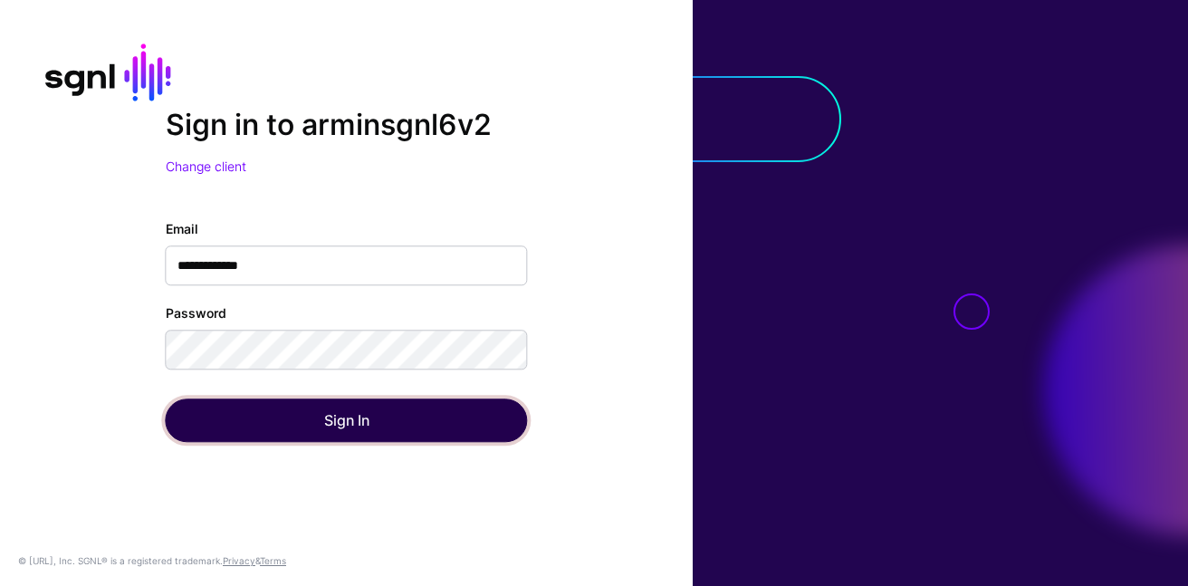
click at [305, 428] on button "Sign In" at bounding box center [347, 419] width 362 height 43
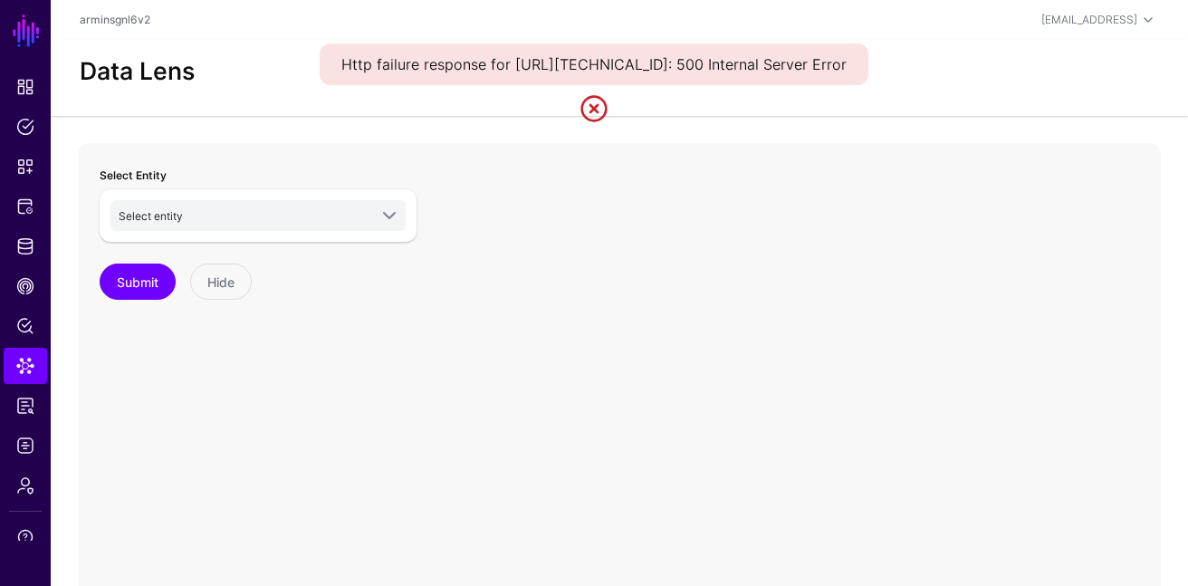
click at [604, 123] on link at bounding box center [593, 108] width 29 height 29
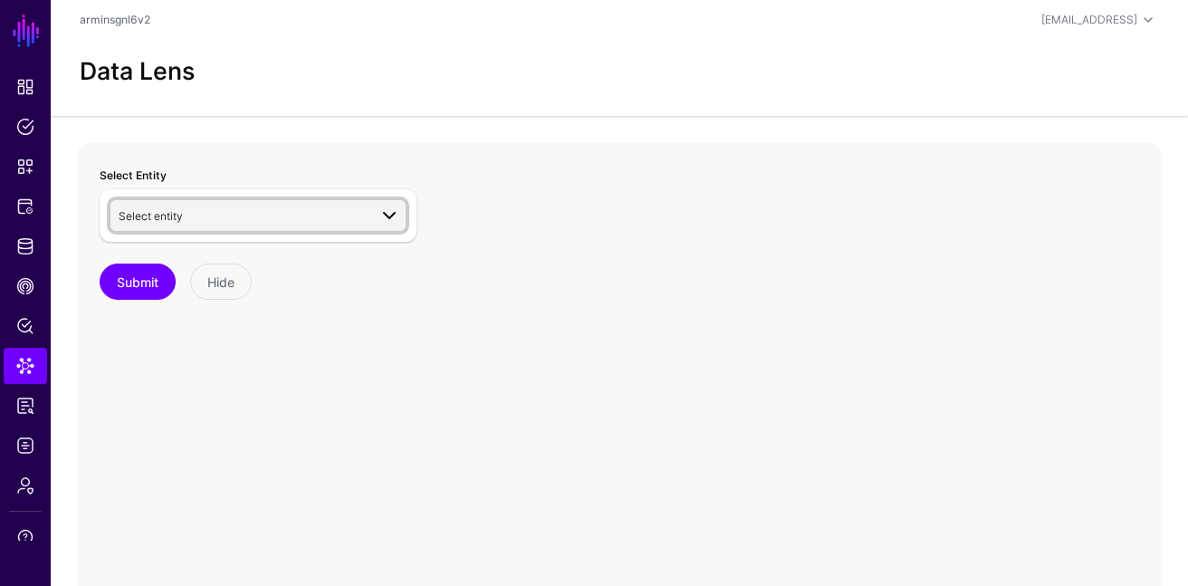
click at [281, 216] on span "Select entity" at bounding box center [243, 216] width 249 height 20
click at [277, 219] on span "Select entity" at bounding box center [243, 216] width 249 height 20
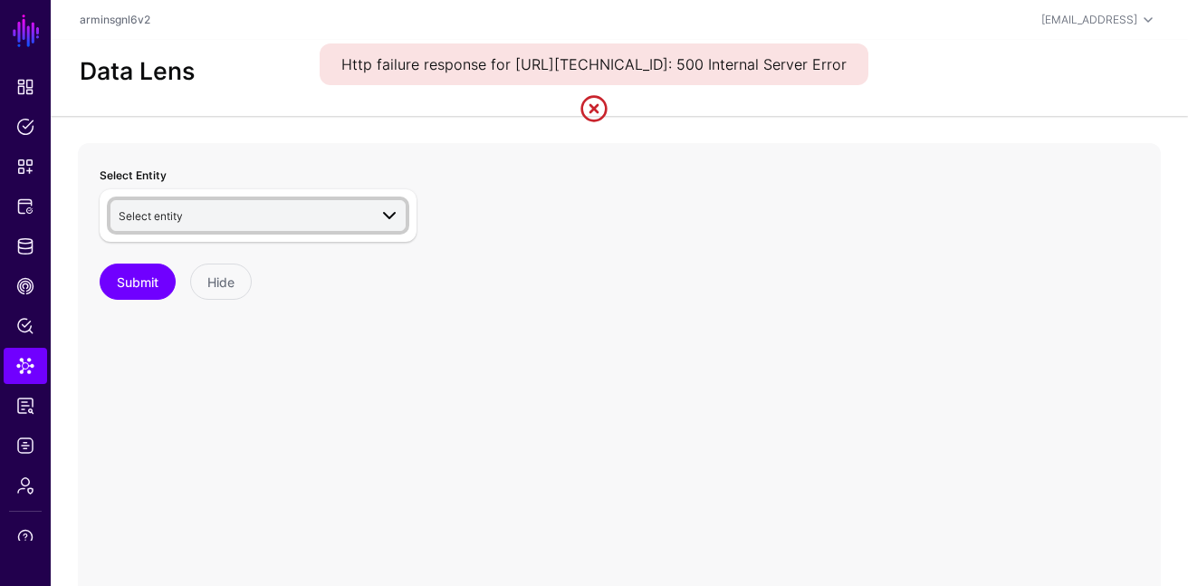
click at [313, 225] on span "Select entity" at bounding box center [260, 216] width 282 height 22
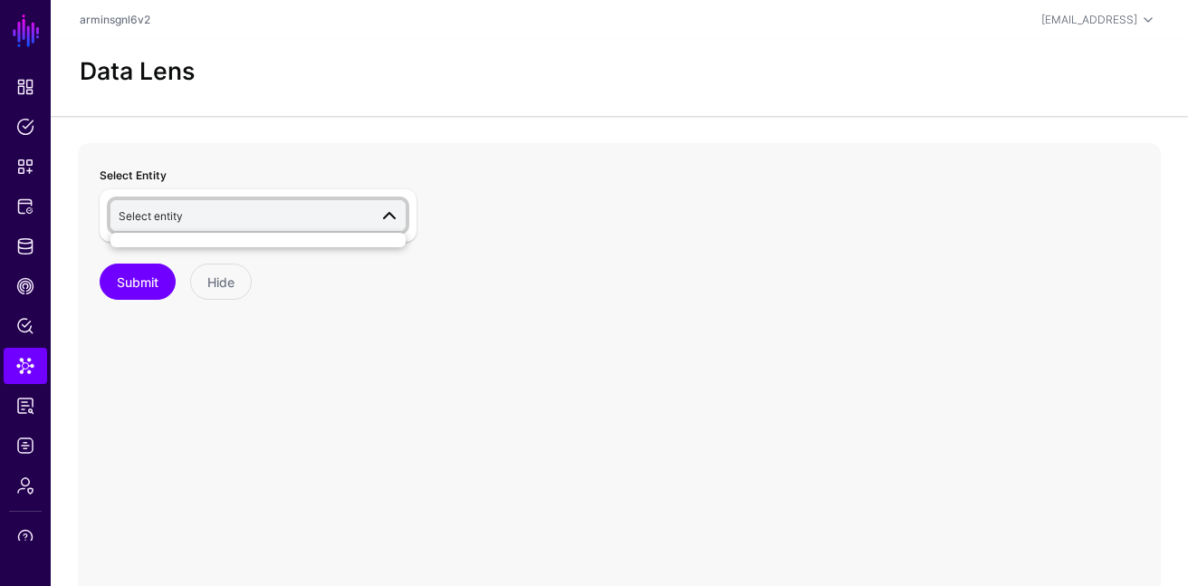
click at [1090, 92] on div "Data Lens" at bounding box center [619, 78] width 1137 height 76
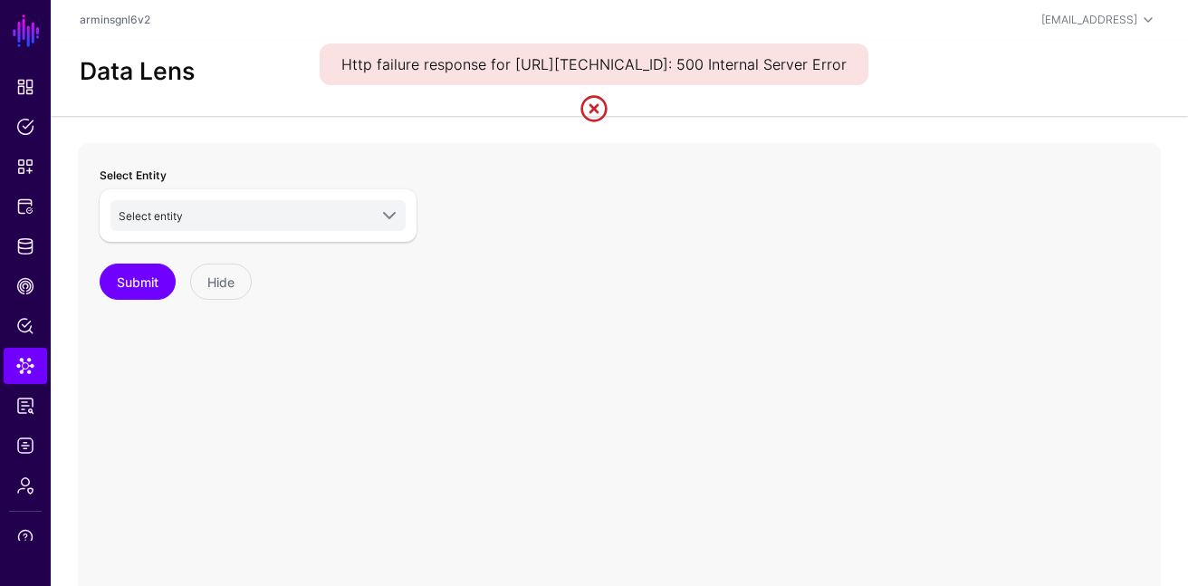
click at [589, 123] on link at bounding box center [593, 108] width 29 height 29
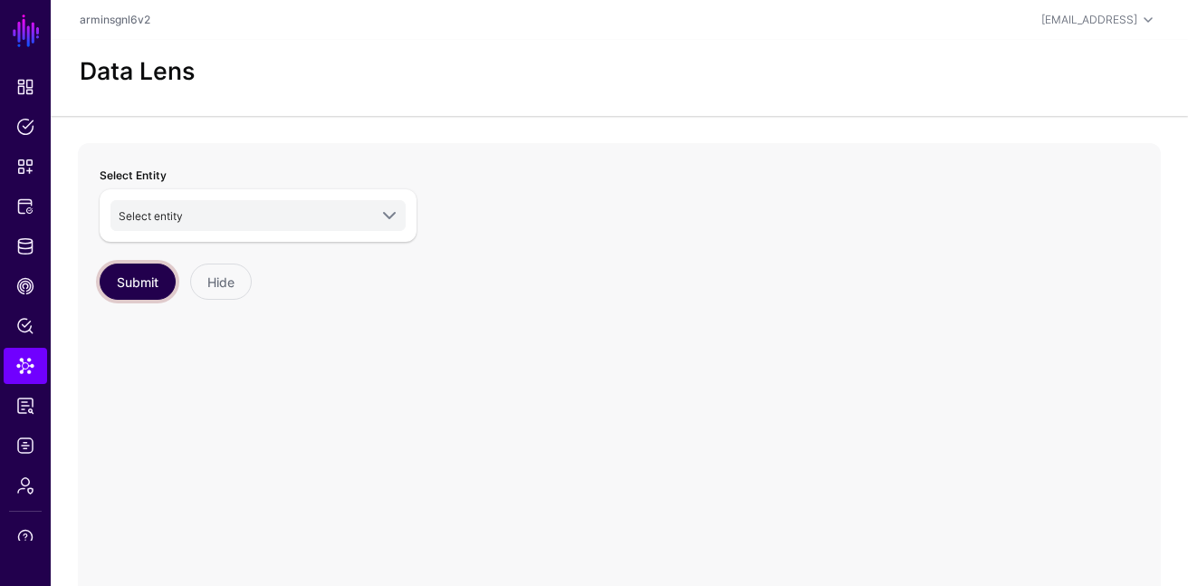
click at [158, 294] on button "Submit" at bounding box center [138, 281] width 76 height 36
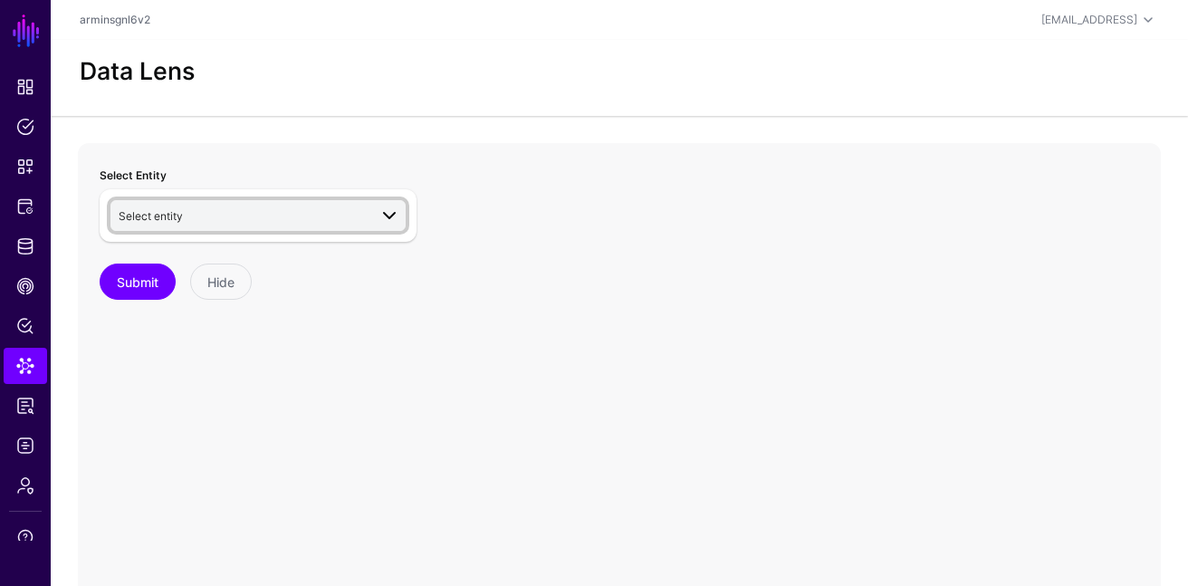
click at [347, 206] on span "Select entity" at bounding box center [243, 216] width 249 height 20
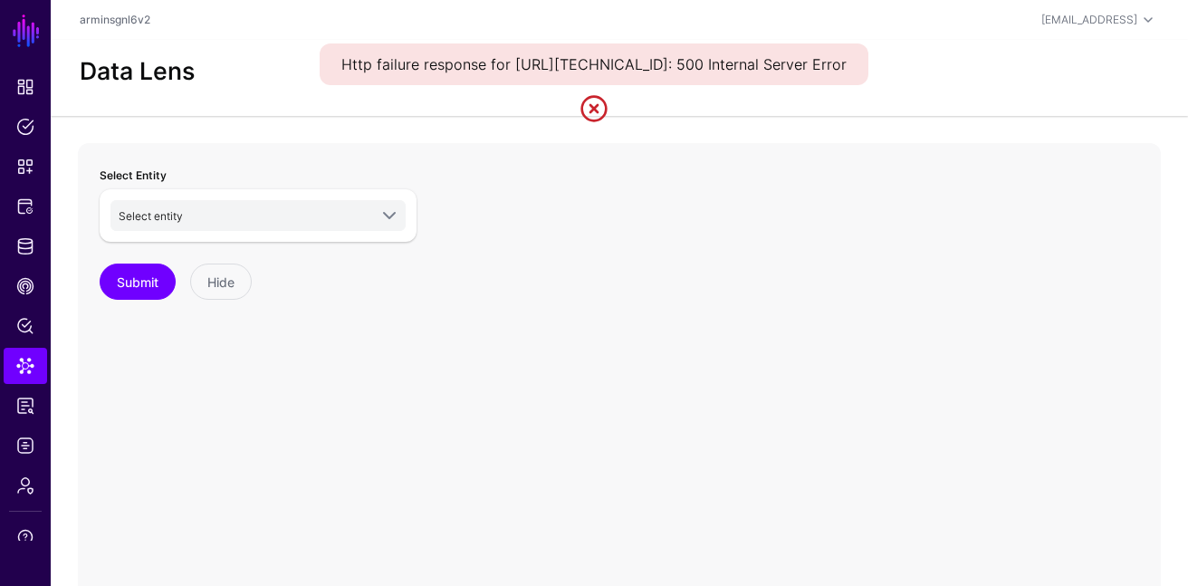
click at [588, 123] on link at bounding box center [593, 108] width 29 height 29
click at [599, 123] on link at bounding box center [593, 108] width 29 height 29
click at [591, 123] on link at bounding box center [593, 108] width 29 height 29
click at [271, 222] on span "Select entity" at bounding box center [243, 216] width 249 height 20
click at [265, 221] on span "Select entity" at bounding box center [243, 216] width 249 height 20
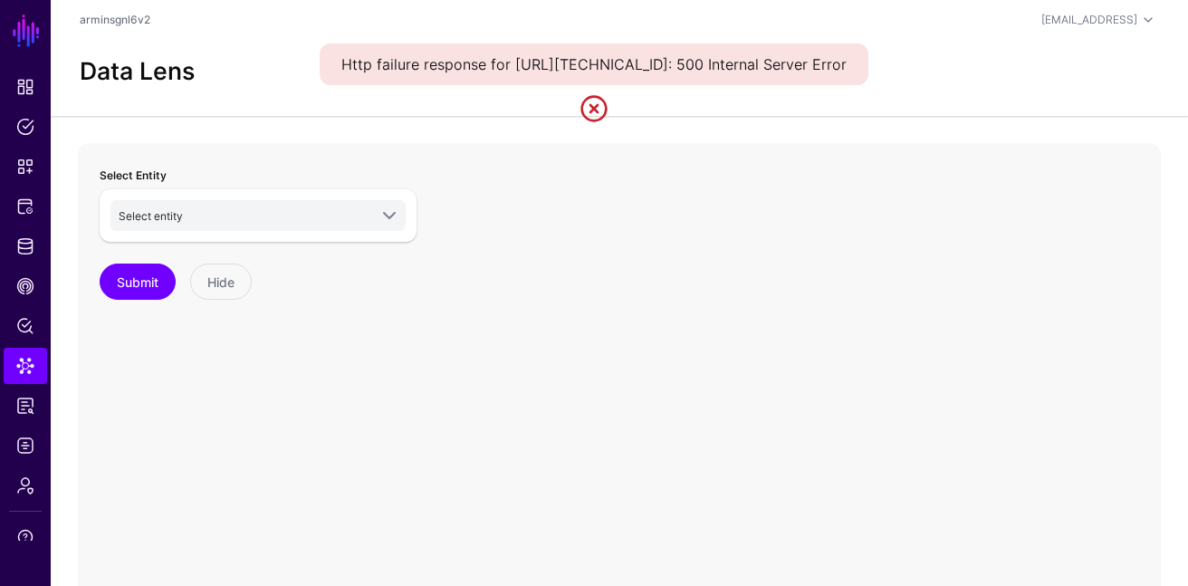
click at [597, 123] on link at bounding box center [593, 108] width 29 height 29
click at [592, 123] on link at bounding box center [593, 108] width 29 height 29
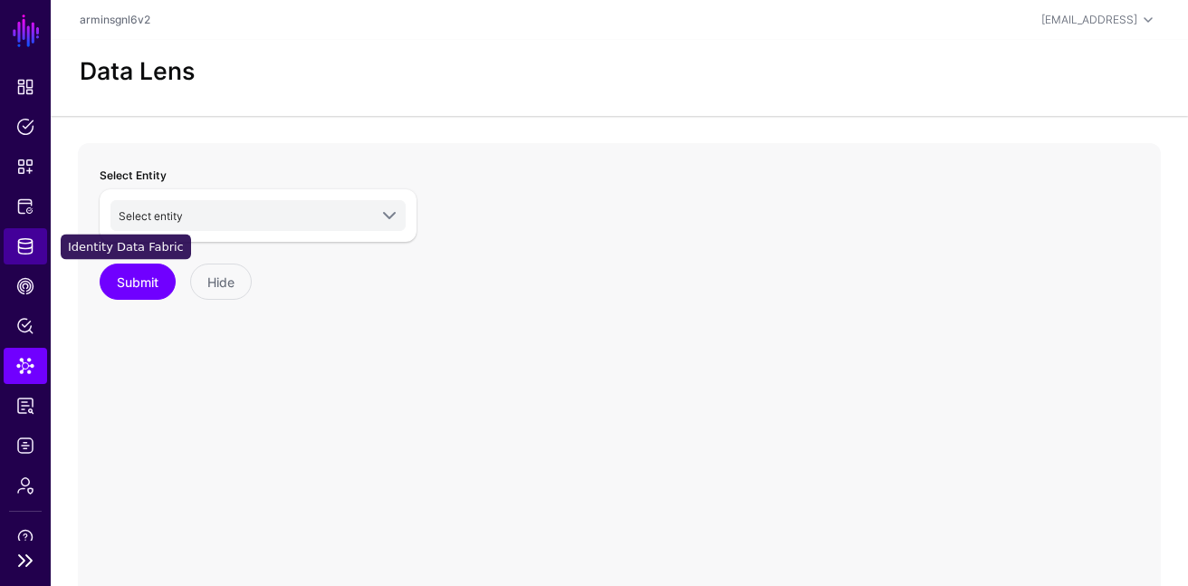
click at [38, 246] on link "Identity Data Fabric" at bounding box center [25, 246] width 43 height 36
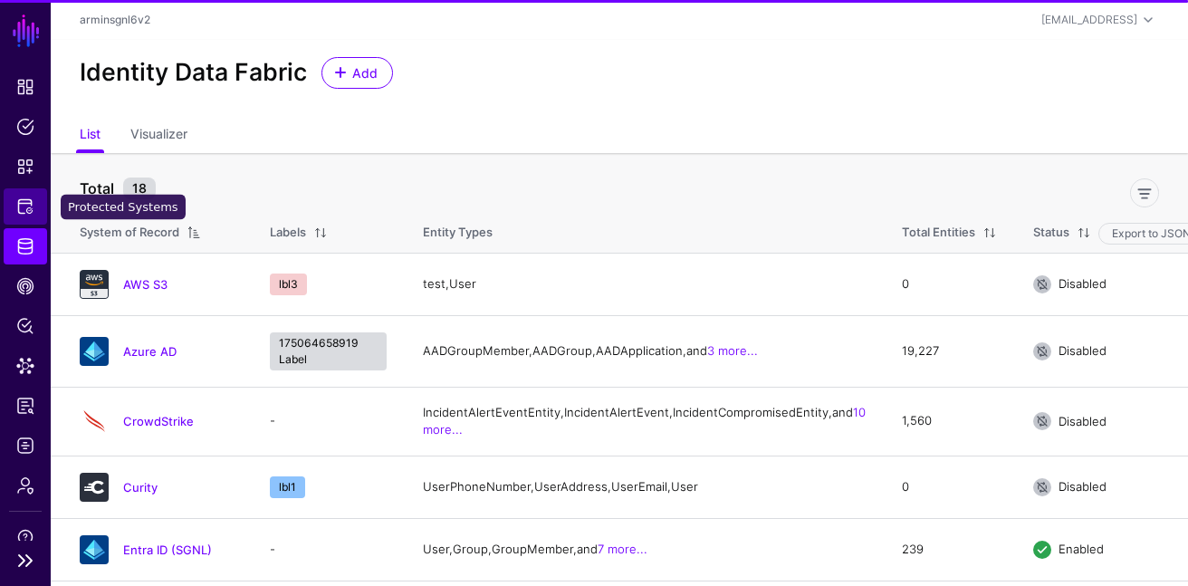
click at [19, 214] on span "Protected Systems" at bounding box center [25, 206] width 18 height 18
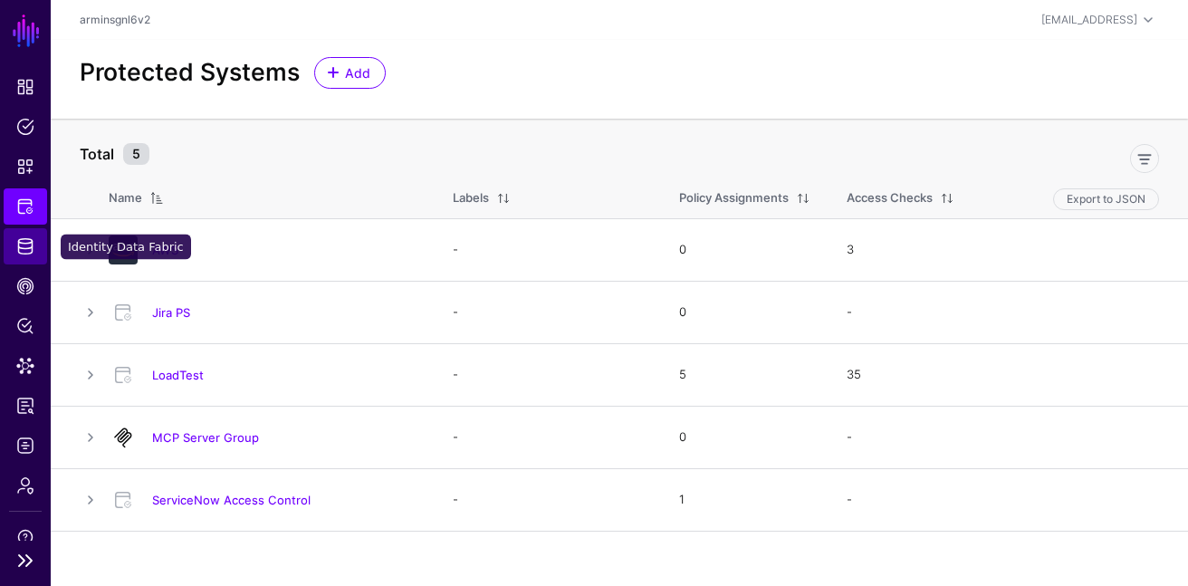
click at [25, 253] on span "Identity Data Fabric" at bounding box center [25, 246] width 18 height 18
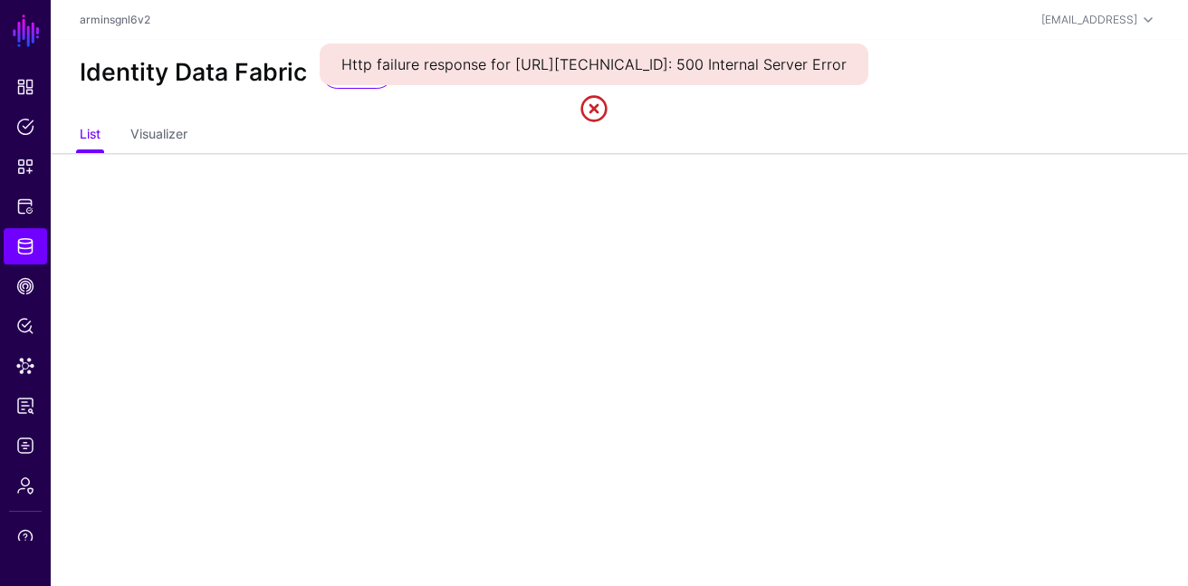
click at [594, 123] on link at bounding box center [593, 108] width 29 height 29
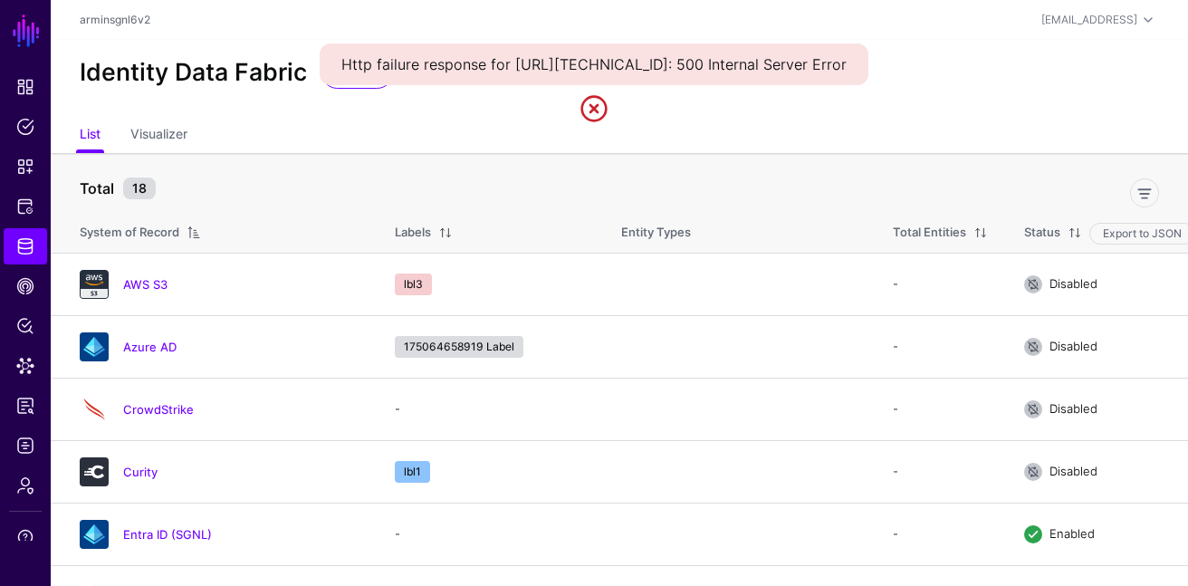
click at [594, 123] on link at bounding box center [593, 108] width 29 height 29
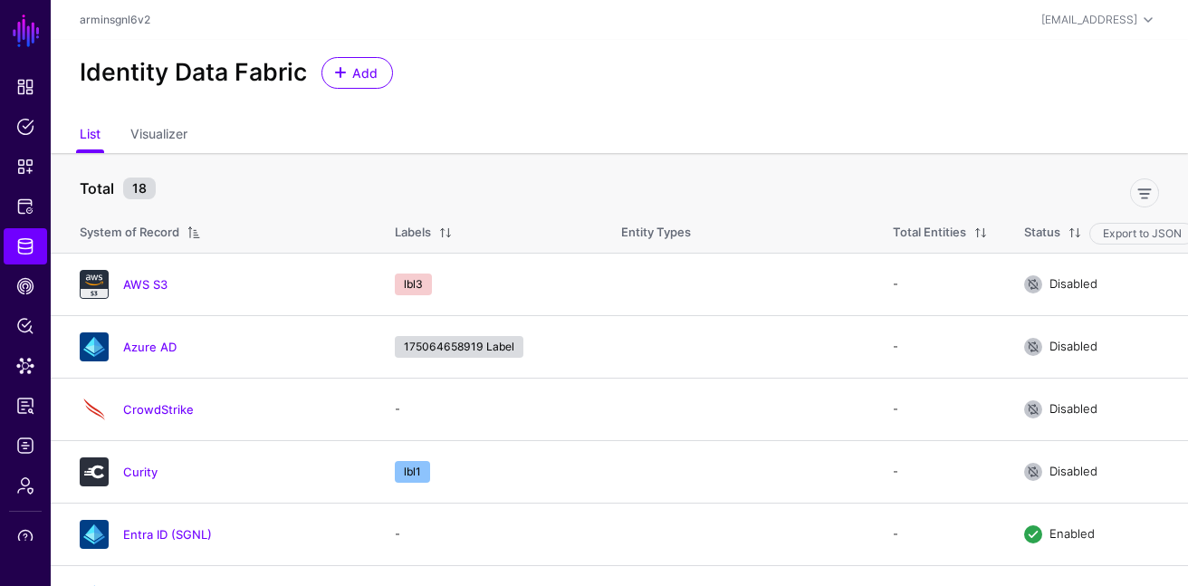
click at [577, 158] on th "Total 18" at bounding box center [619, 179] width 1137 height 53
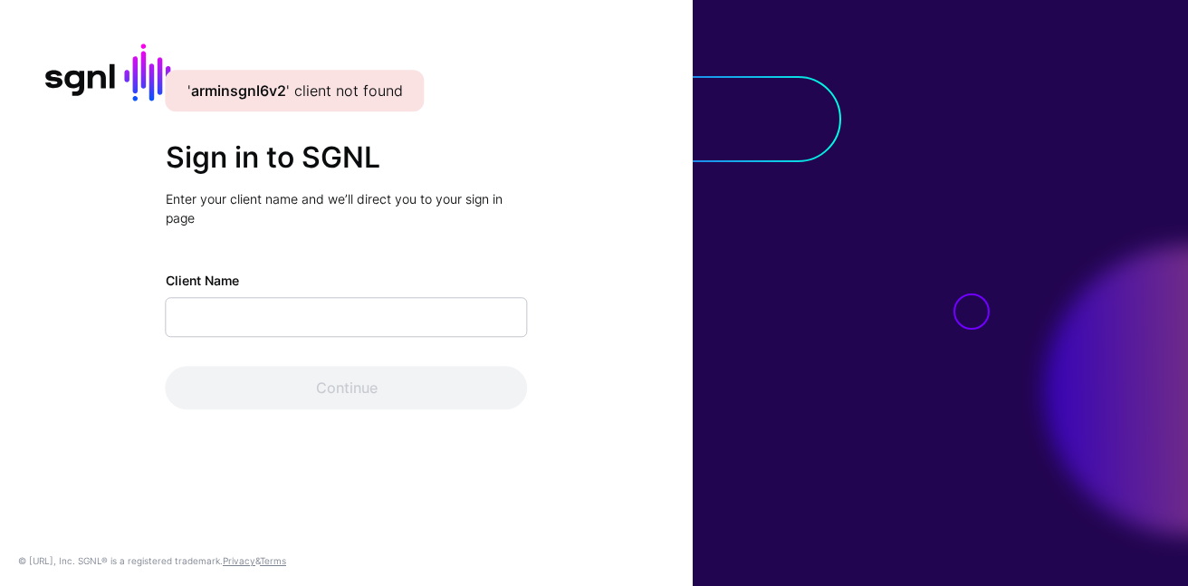
click at [338, 331] on input "Client Name" at bounding box center [347, 317] width 362 height 40
type input "**********"
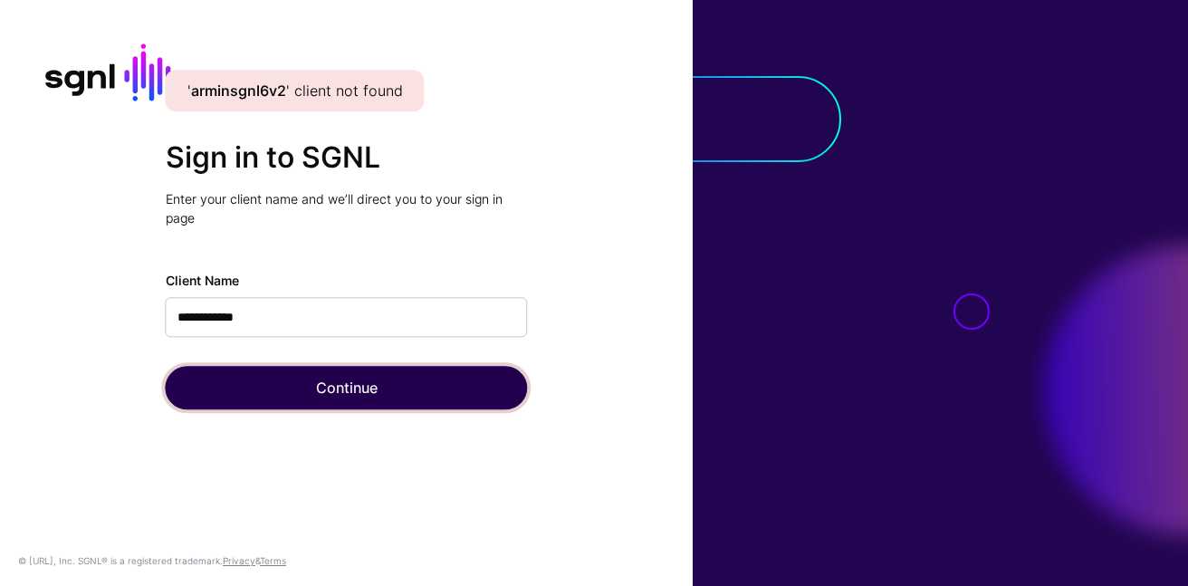
click at [314, 382] on button "Continue" at bounding box center [347, 387] width 362 height 43
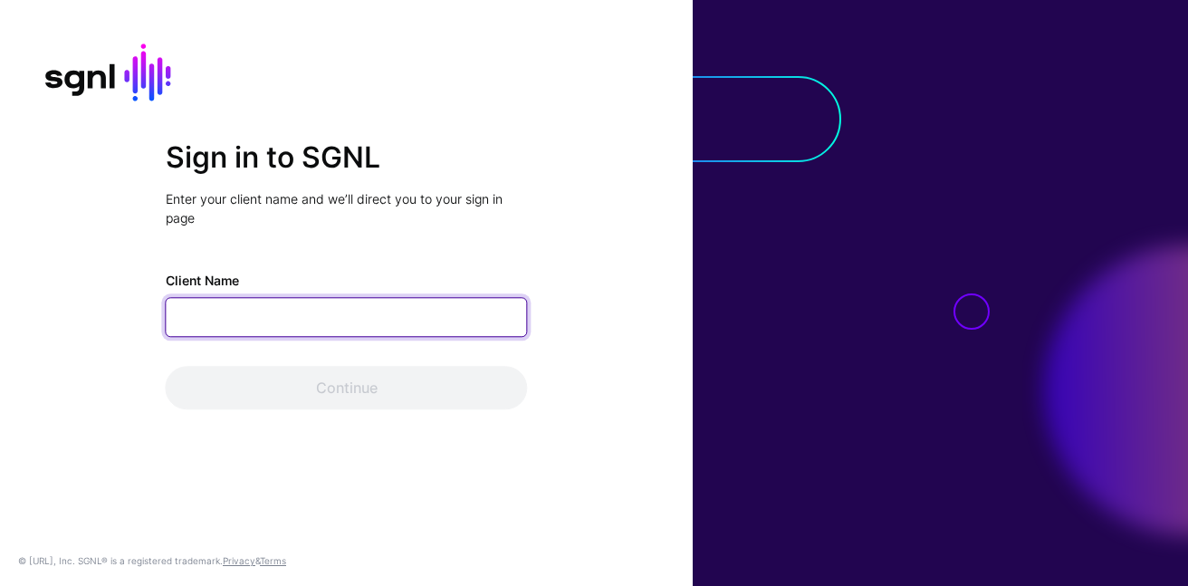
paste input "**********"
type input "**********"
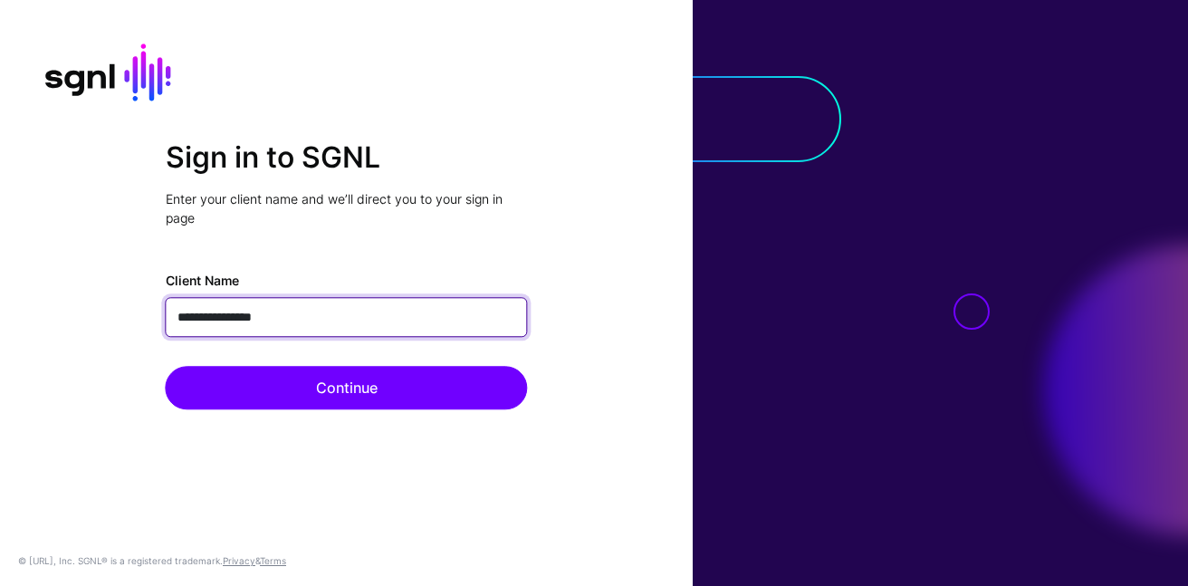
click at [166, 366] on button "Continue" at bounding box center [347, 387] width 362 height 43
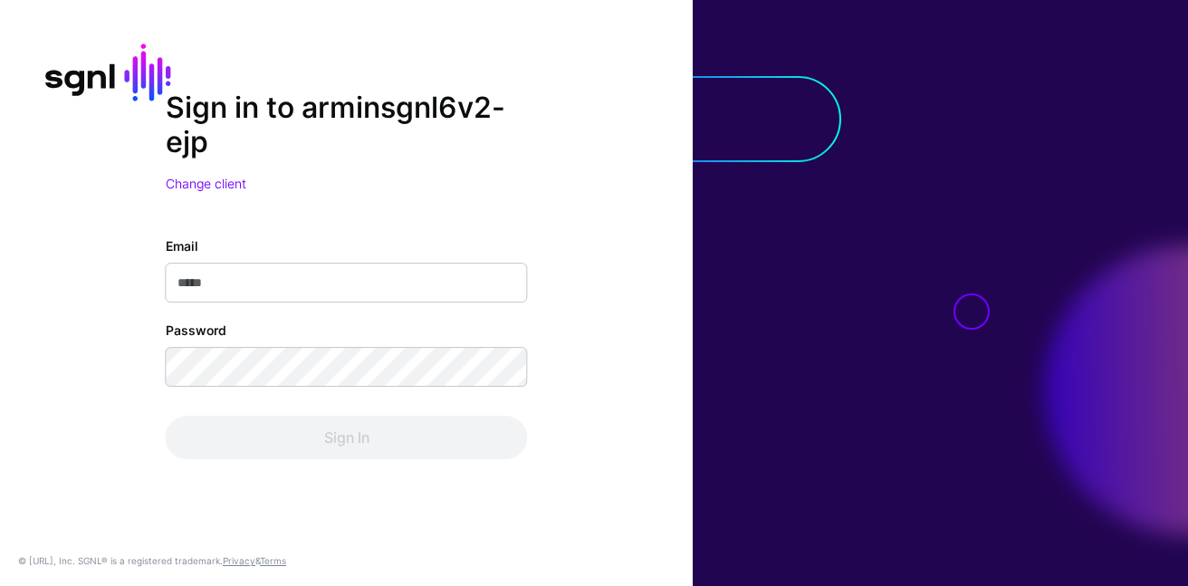
click at [377, 296] on input "Email" at bounding box center [347, 283] width 362 height 40
type input "**********"
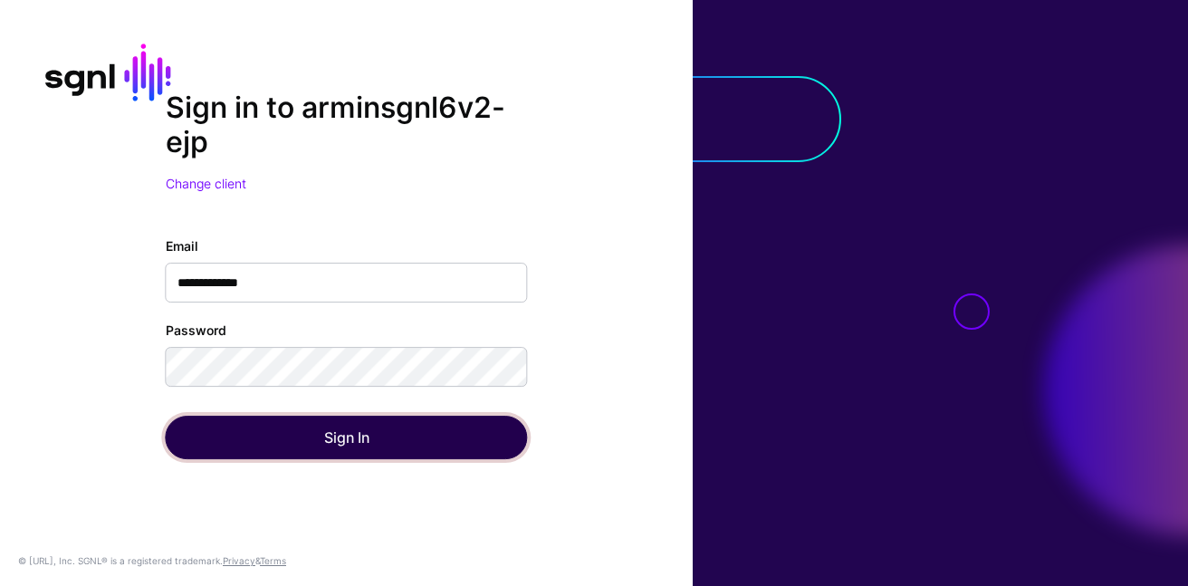
click at [293, 434] on button "Sign In" at bounding box center [347, 437] width 362 height 43
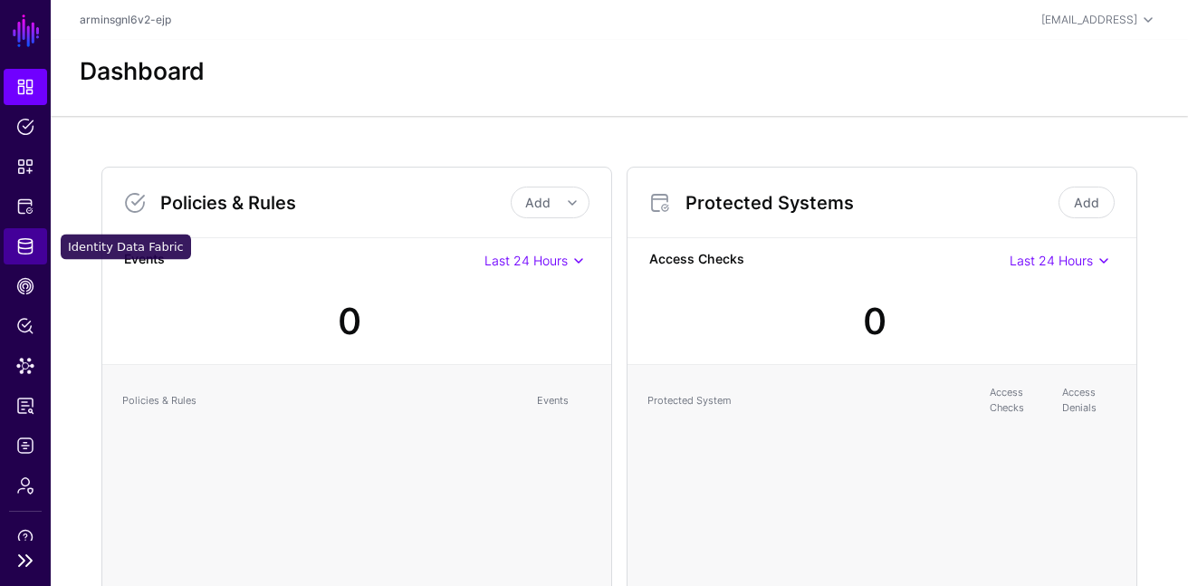
click at [15, 262] on link "Identity Data Fabric" at bounding box center [25, 246] width 43 height 36
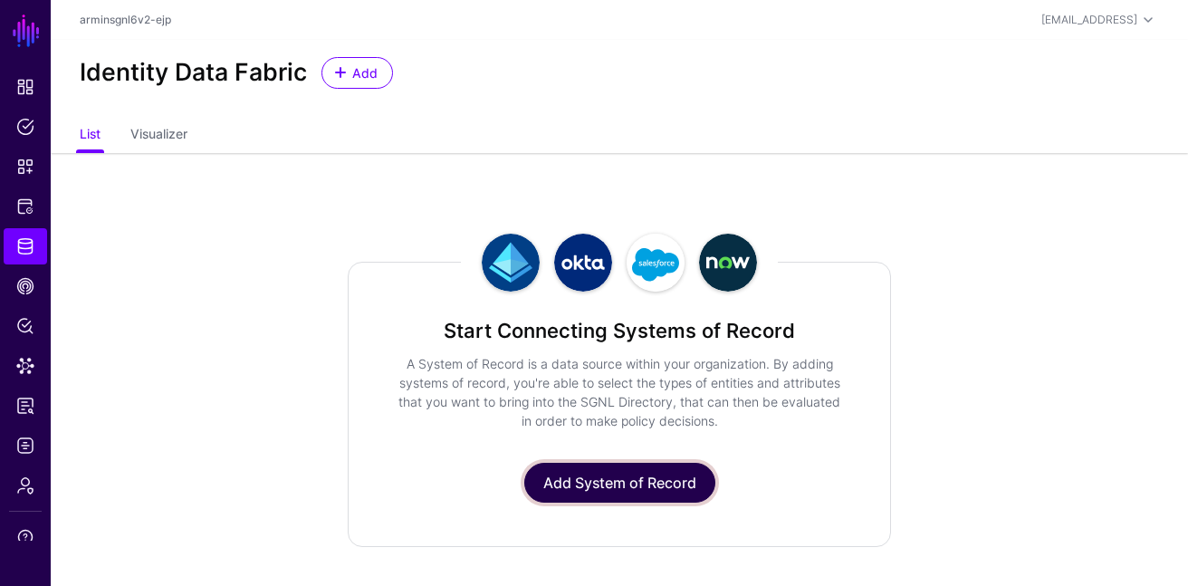
click at [589, 485] on link "Add System of Record" at bounding box center [619, 483] width 191 height 40
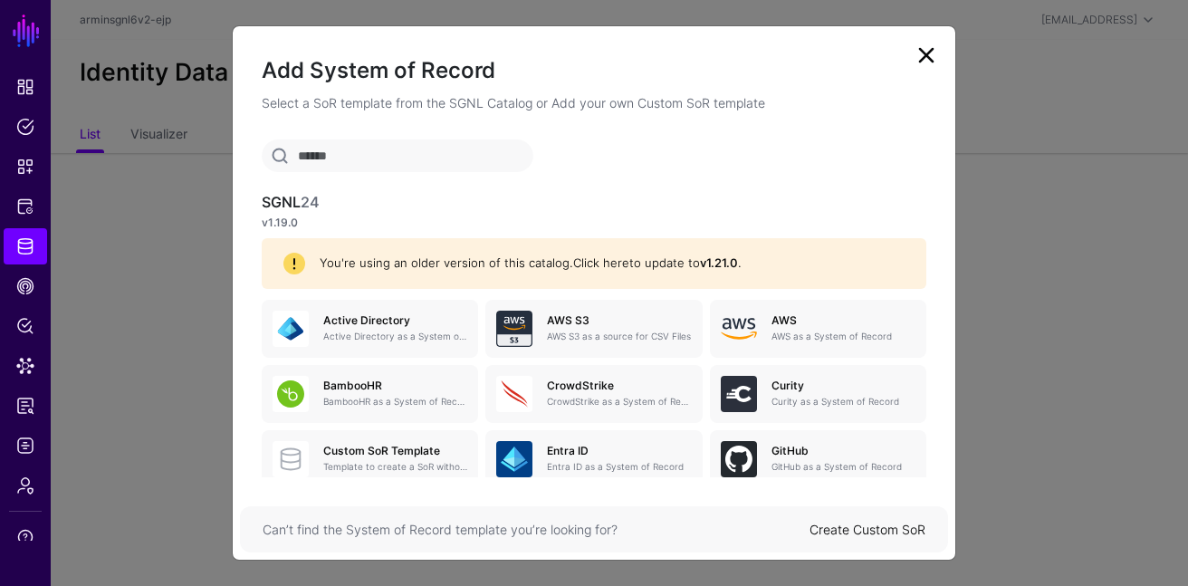
click at [602, 263] on link "Click here" at bounding box center [601, 262] width 56 height 14
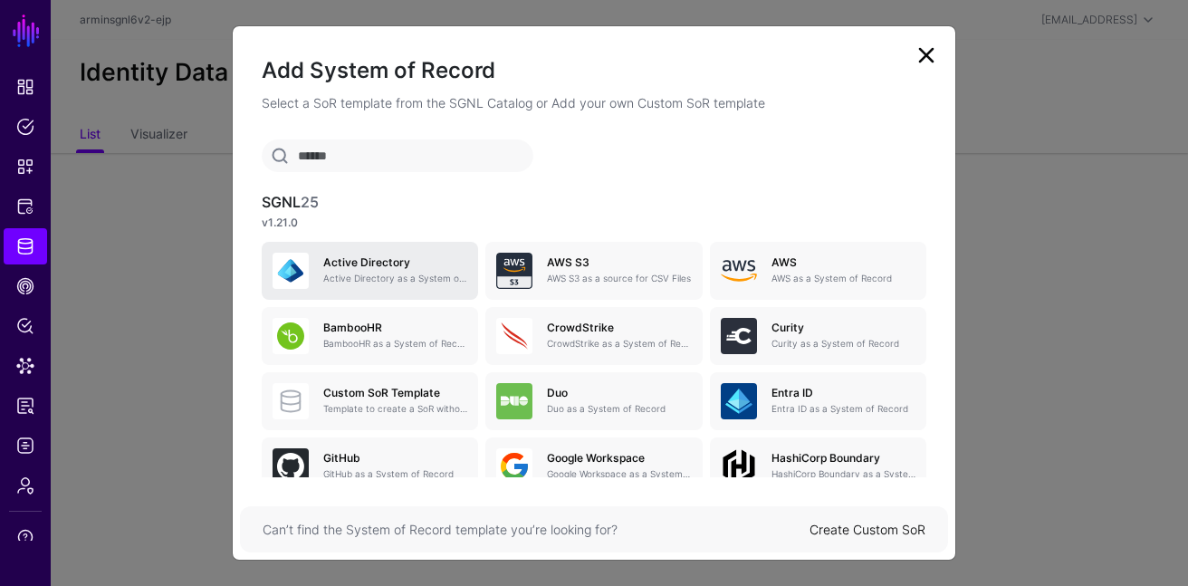
click at [435, 276] on p "Active Directory as a System of Record" at bounding box center [395, 279] width 144 height 14
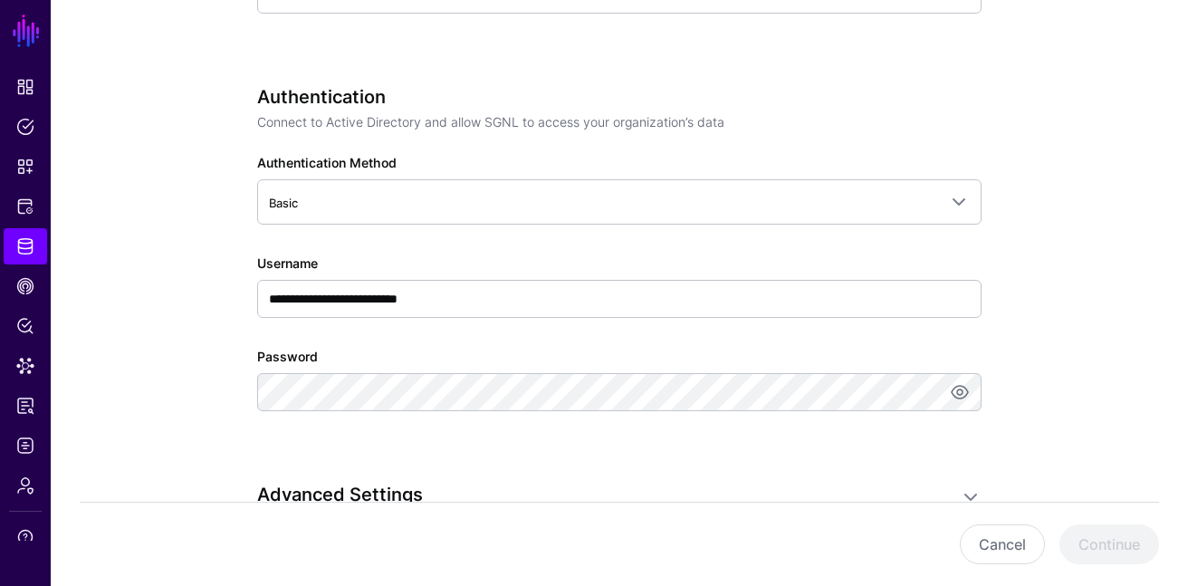
scroll to position [962, 0]
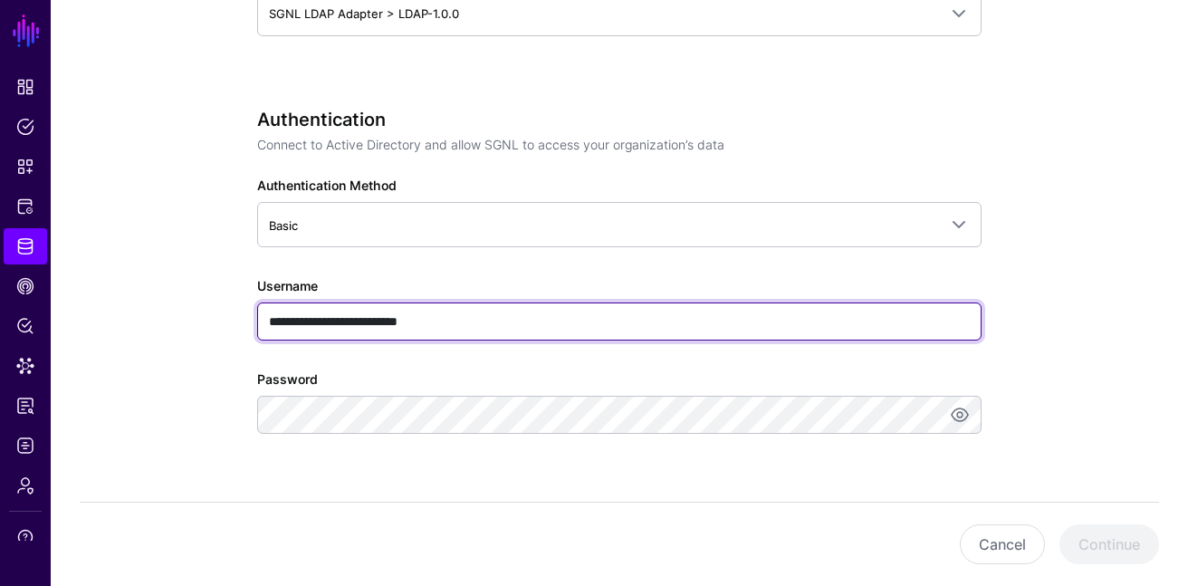
click at [579, 306] on input "**********" at bounding box center [619, 321] width 724 height 38
type input "*****"
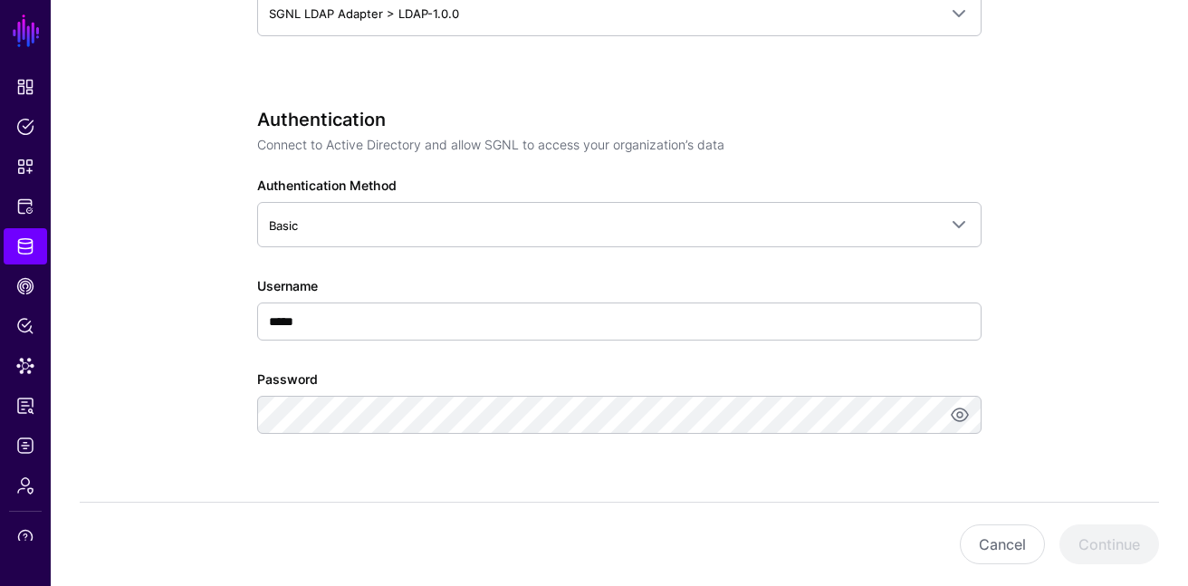
click at [766, 379] on div "Password" at bounding box center [619, 401] width 724 height 64
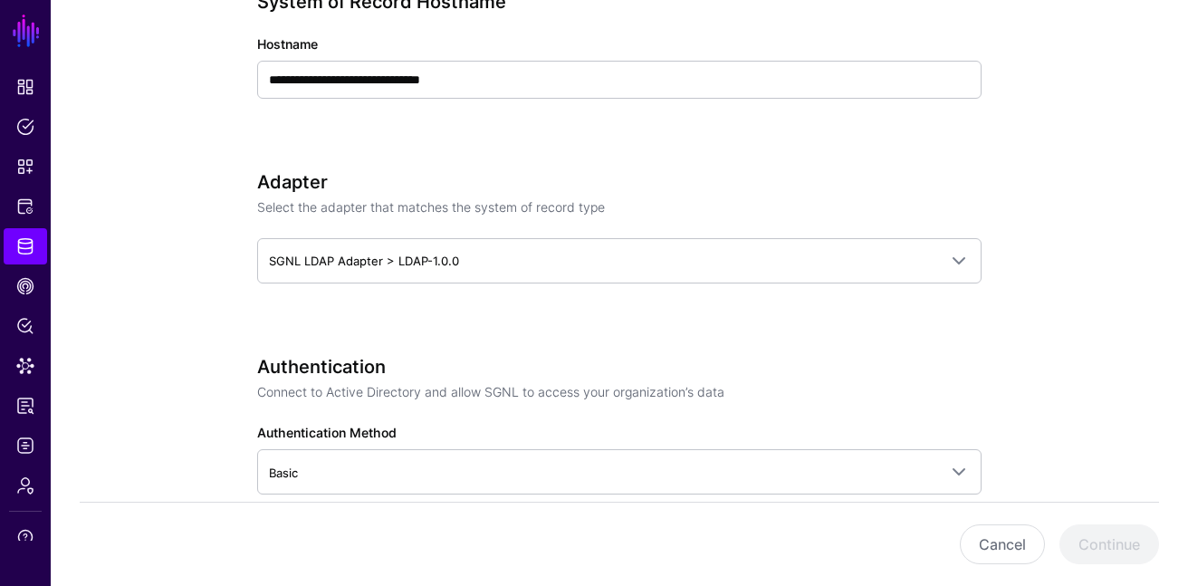
scroll to position [519, 0]
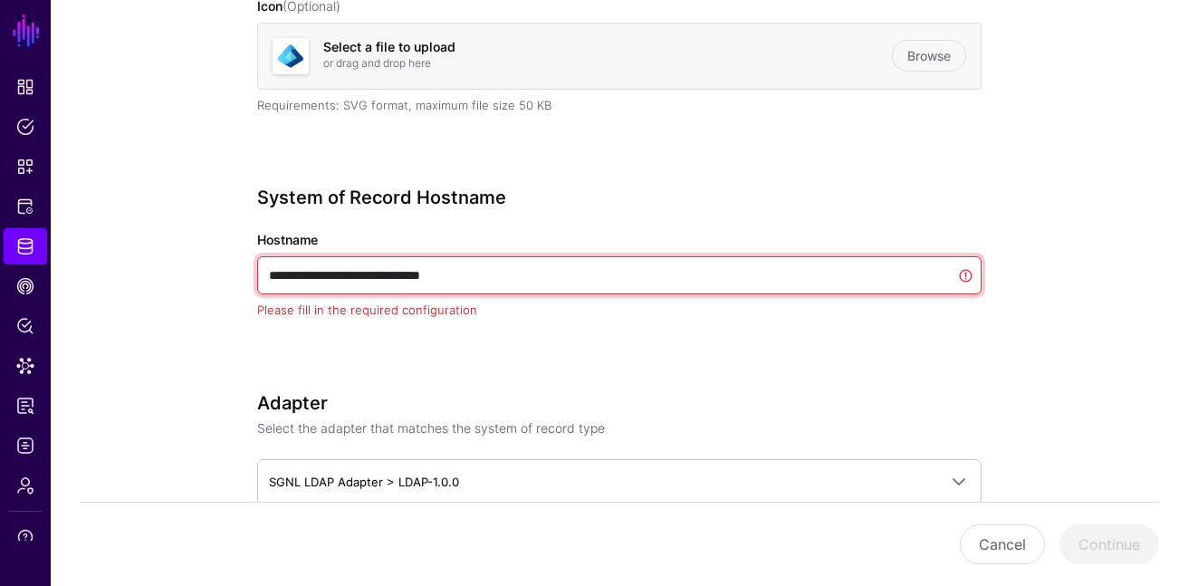
click at [500, 291] on input "**********" at bounding box center [619, 275] width 724 height 38
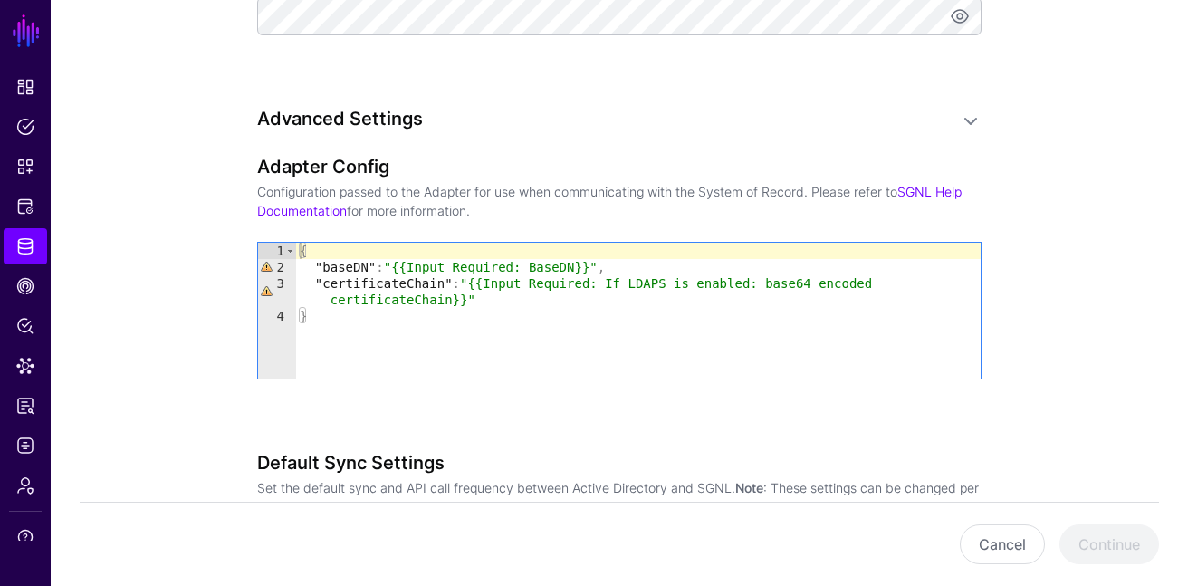
scroll to position [1423, 0]
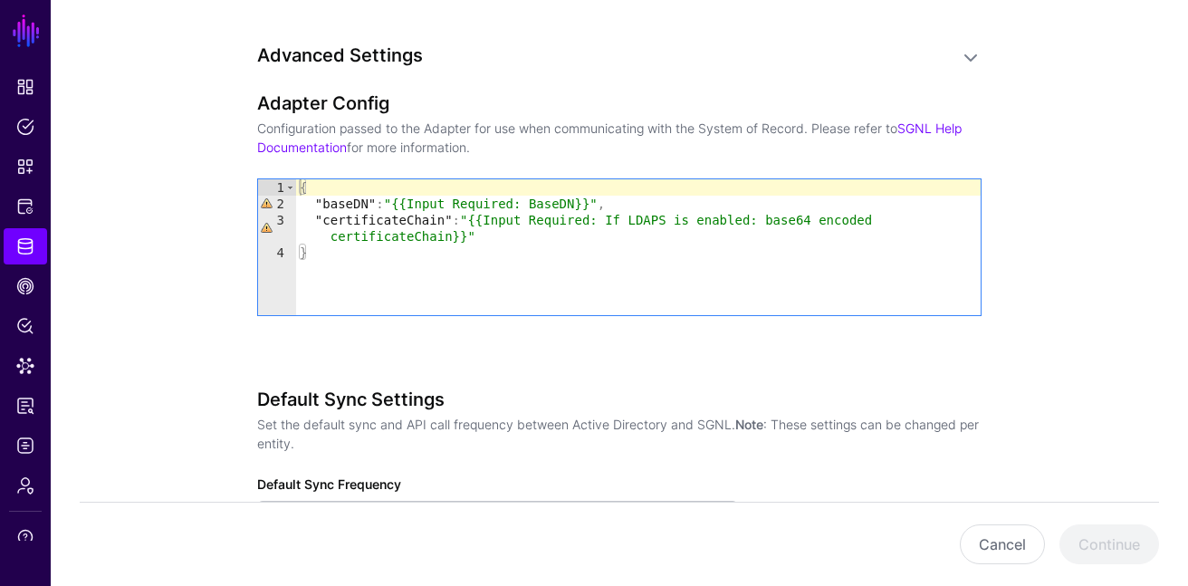
type input "*******"
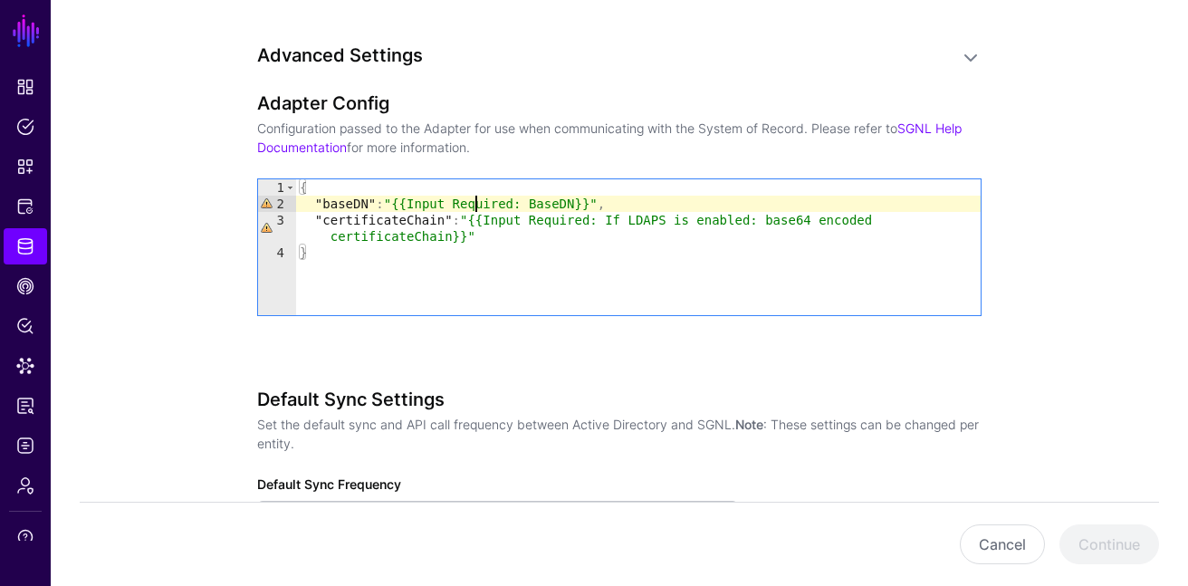
click at [474, 210] on div "{ "baseDN" : "{{Input Required: BaseDN}}" , "certificateChain" : "{{Input Requi…" at bounding box center [638, 263] width 685 height 168
drag, startPoint x: 402, startPoint y: 201, endPoint x: 597, endPoint y: 199, distance: 194.7
click at [597, 199] on div "{ "baseDN" : "{{Input Required: BaseDN}}" , "certificateChain" : "{{Input Requi…" at bounding box center [638, 263] width 685 height 168
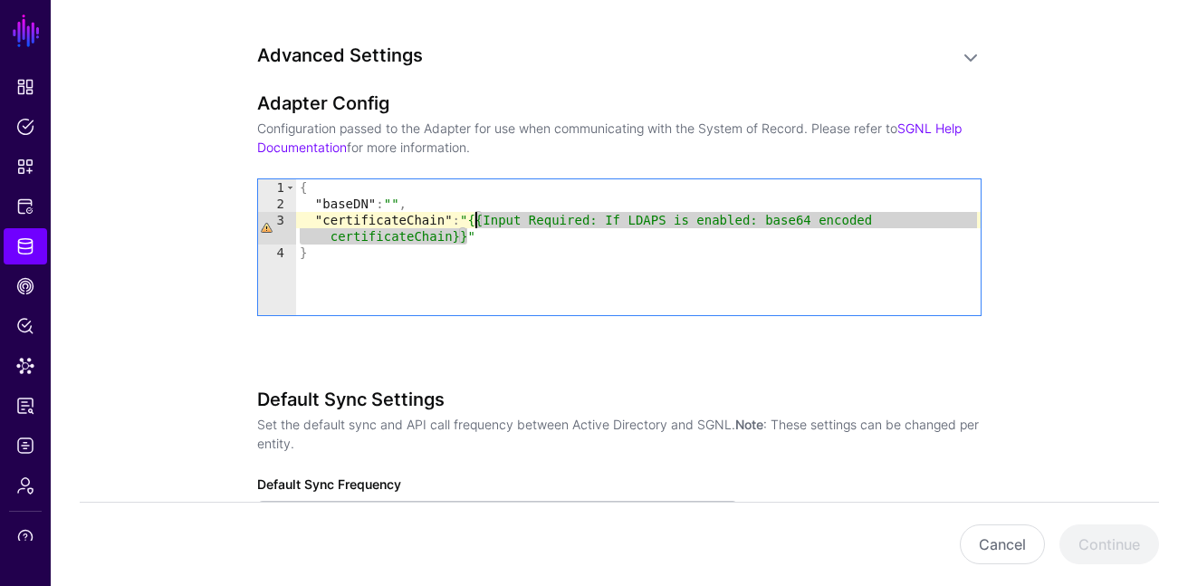
drag, startPoint x: 465, startPoint y: 239, endPoint x: 474, endPoint y: 220, distance: 21.1
click at [474, 220] on div "{ "baseDN" : "" , "certificateChain" : "{{Input Required: If LDAPS is enabled: …" at bounding box center [638, 263] width 685 height 168
type textarea "**********"
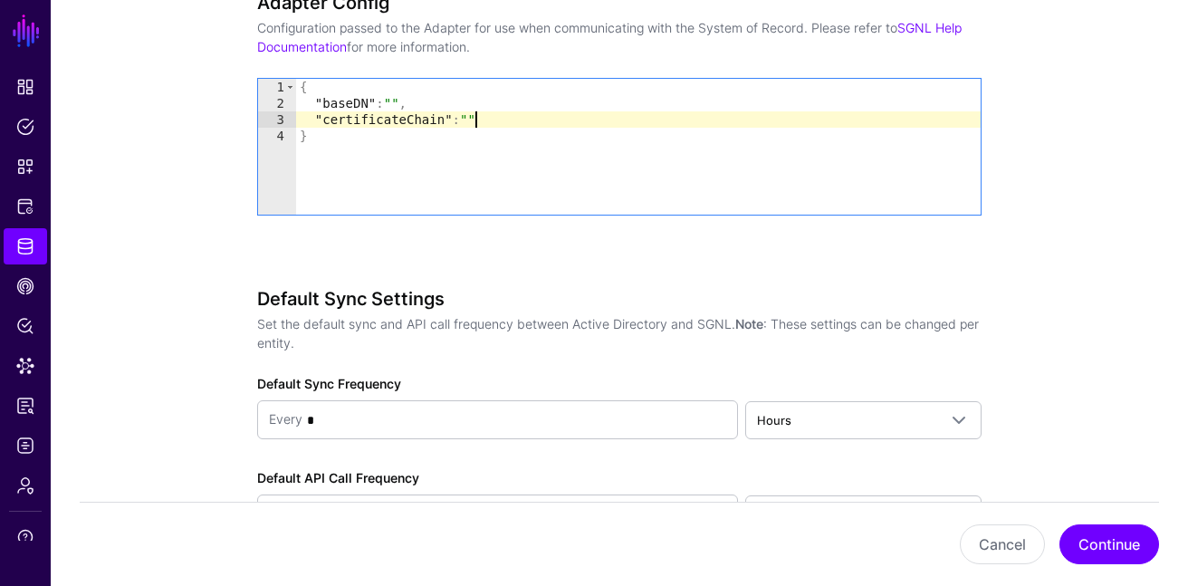
scroll to position [1658, 0]
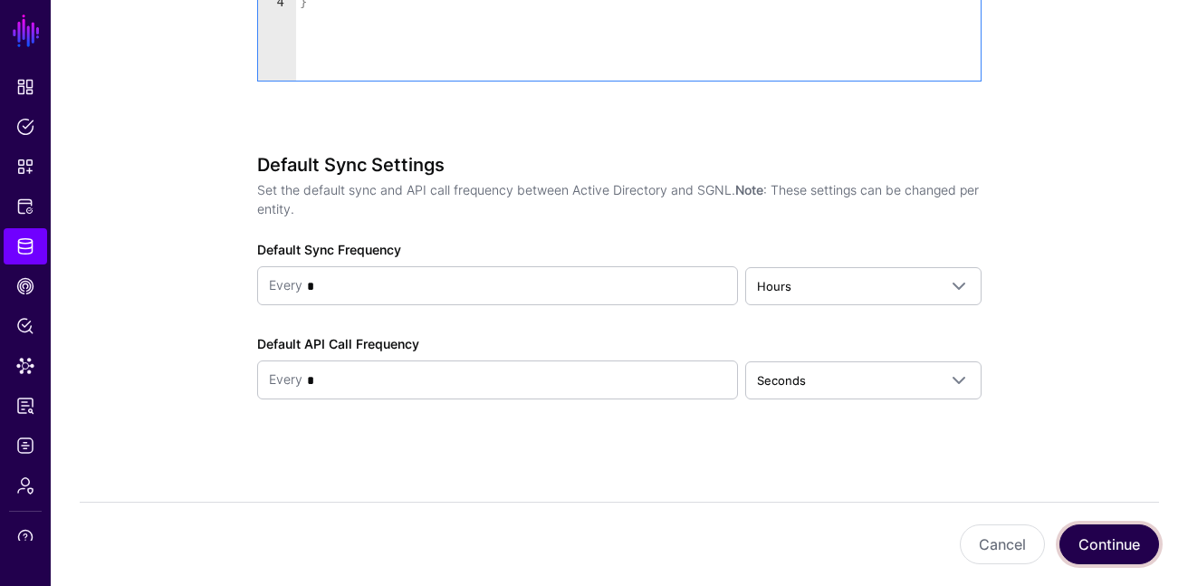
click at [1125, 529] on button "Continue" at bounding box center [1109, 544] width 100 height 40
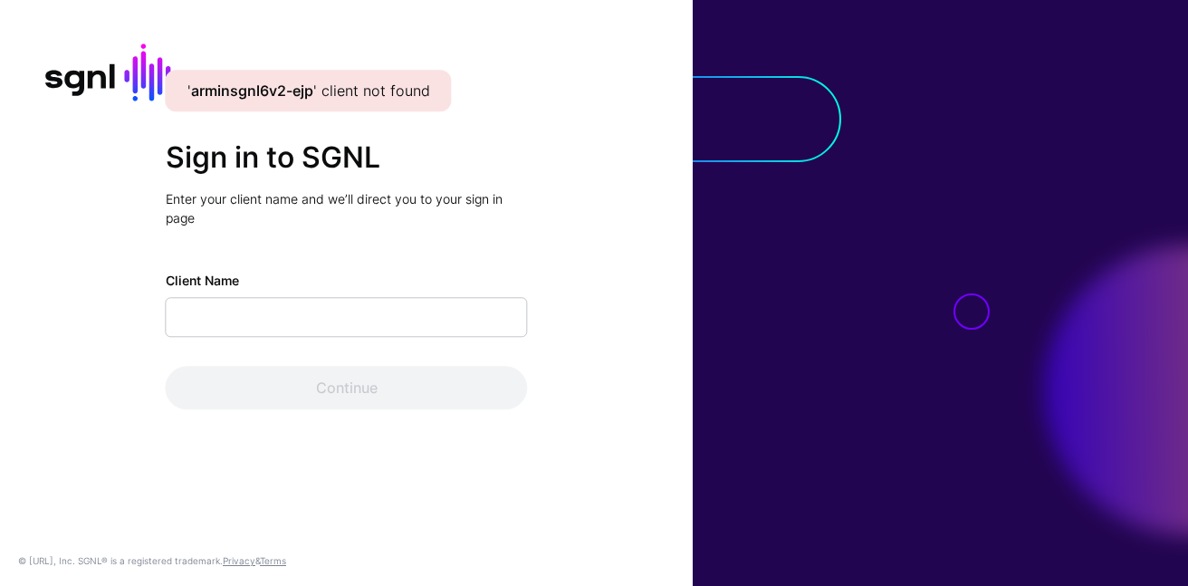
click at [293, 309] on input "Client Name" at bounding box center [347, 317] width 362 height 40
type input "**********"
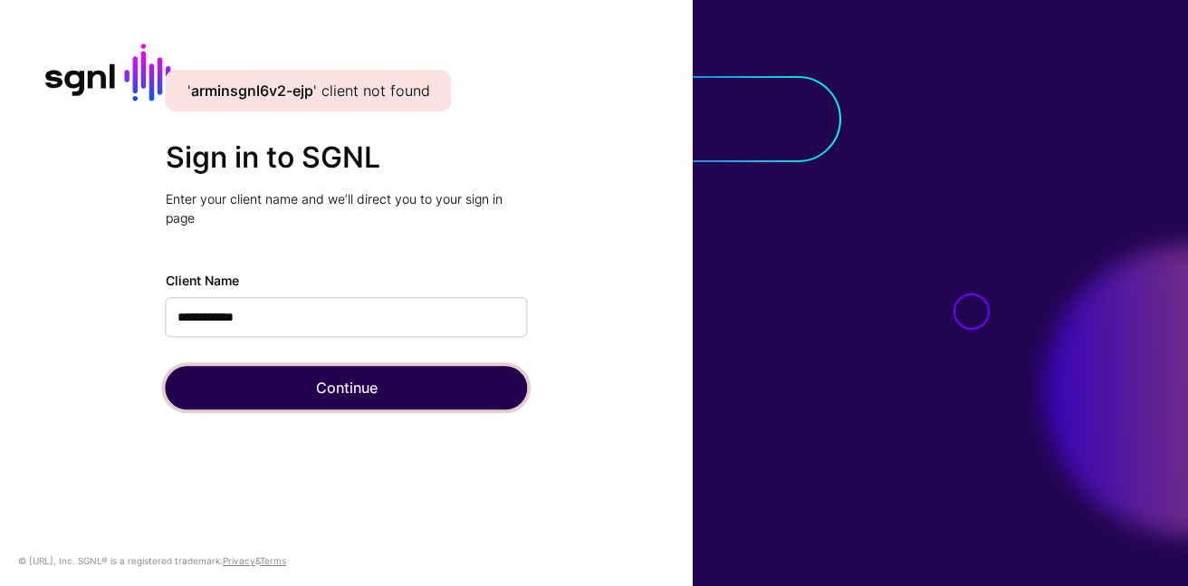
click at [293, 379] on button "Continue" at bounding box center [347, 387] width 362 height 43
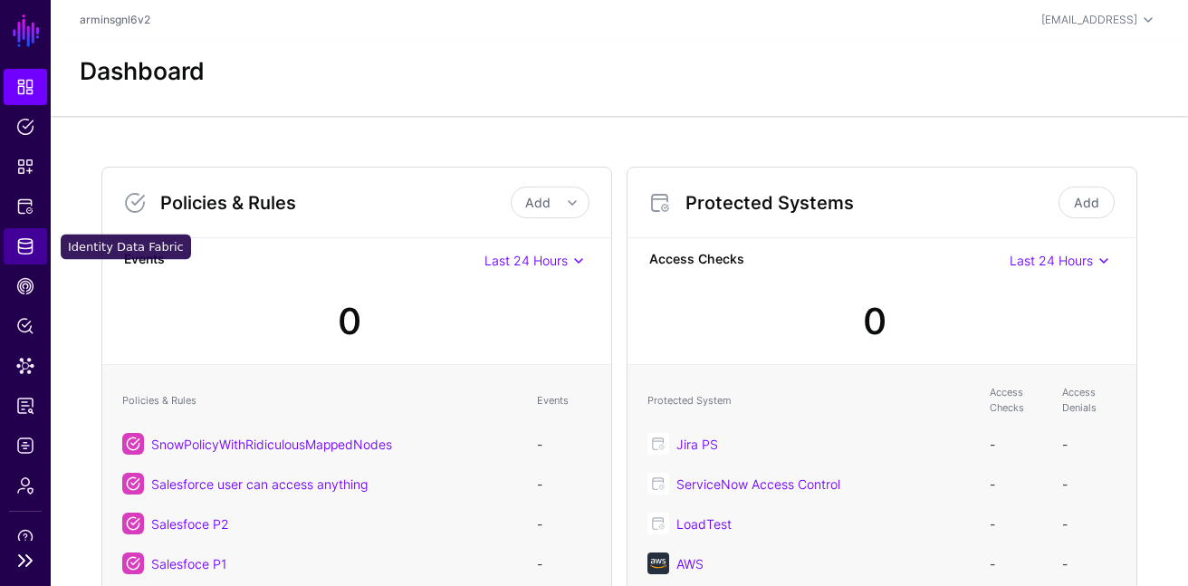
click at [22, 239] on span "Identity Data Fabric" at bounding box center [25, 246] width 18 height 18
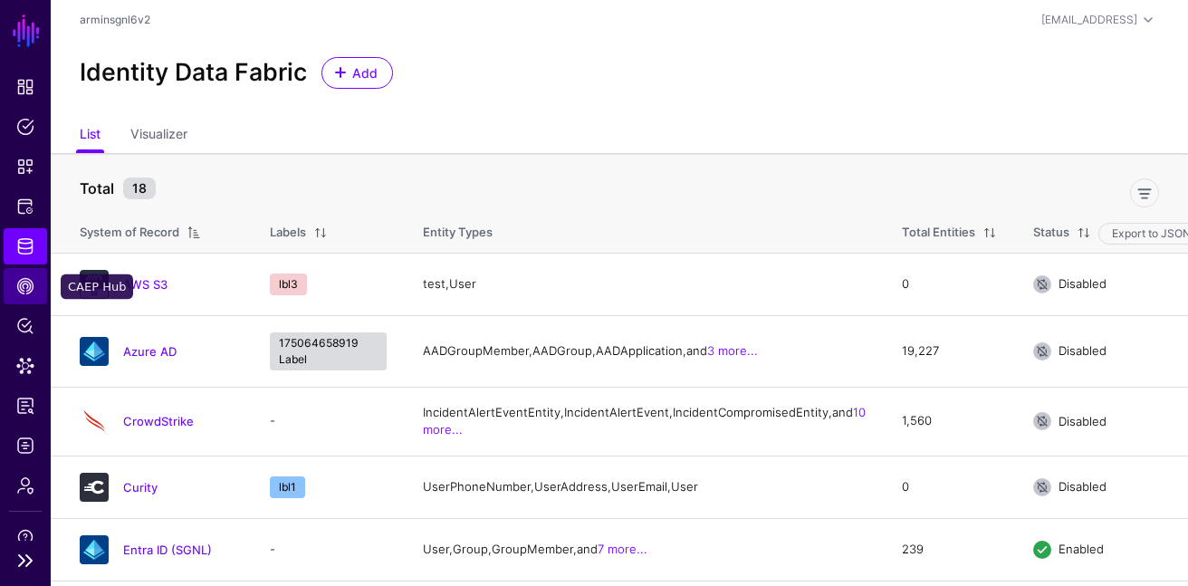
click at [27, 288] on span "CAEP Hub" at bounding box center [25, 286] width 18 height 18
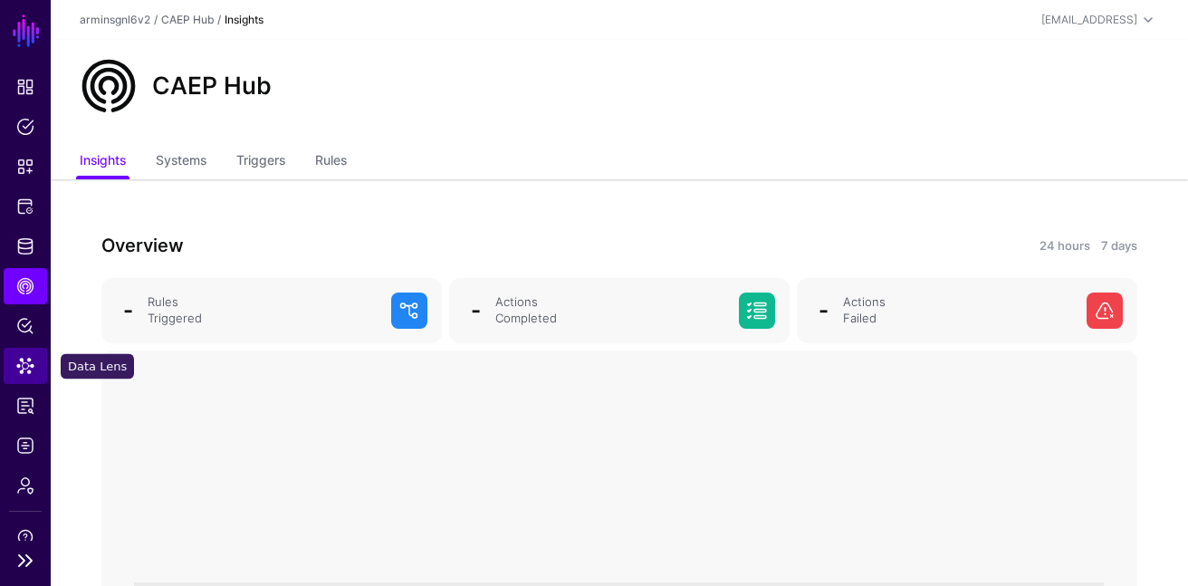
click at [29, 360] on span "Data Lens" at bounding box center [25, 366] width 18 height 18
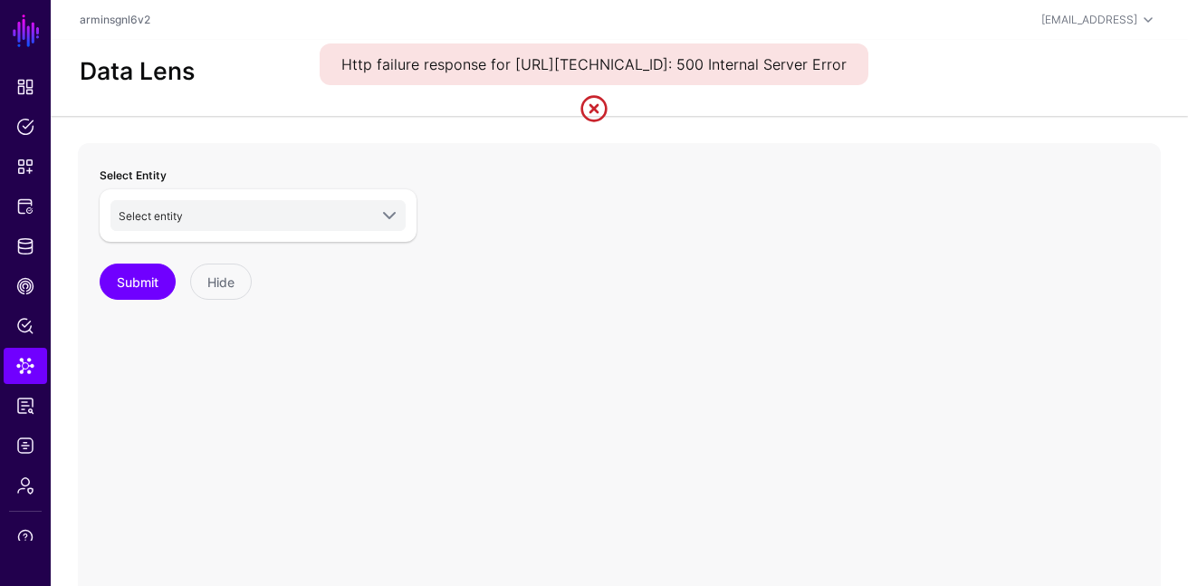
drag, startPoint x: 627, startPoint y: 65, endPoint x: 786, endPoint y: 84, distance: 160.5
click at [786, 84] on div "Http failure response for http://127.0.0.1:4200/api/config/config/v2/attributes…" at bounding box center [594, 64] width 549 height 42
drag, startPoint x: 488, startPoint y: 64, endPoint x: 785, endPoint y: 86, distance: 297.8
click at [785, 85] on div "Http failure response for [URL][TECHNICAL_ID]: 500 Internal Server Error" at bounding box center [594, 64] width 549 height 42
copy div "[URL][TECHNICAL_ID]"
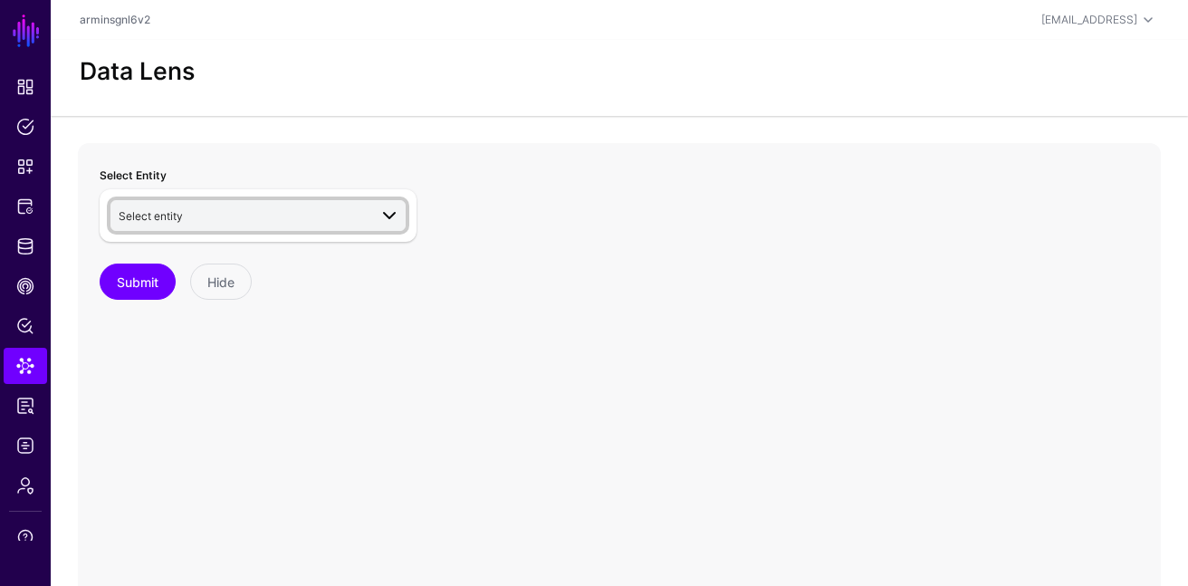
click at [349, 206] on span "Select entity" at bounding box center [243, 216] width 249 height 20
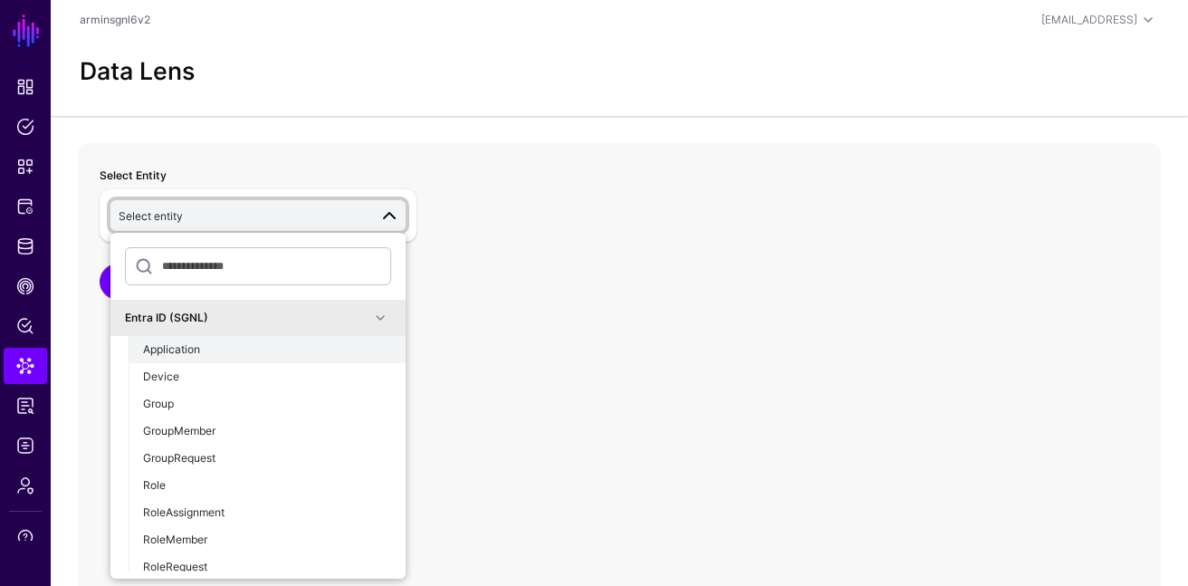
click at [306, 338] on button "Application" at bounding box center [267, 349] width 277 height 27
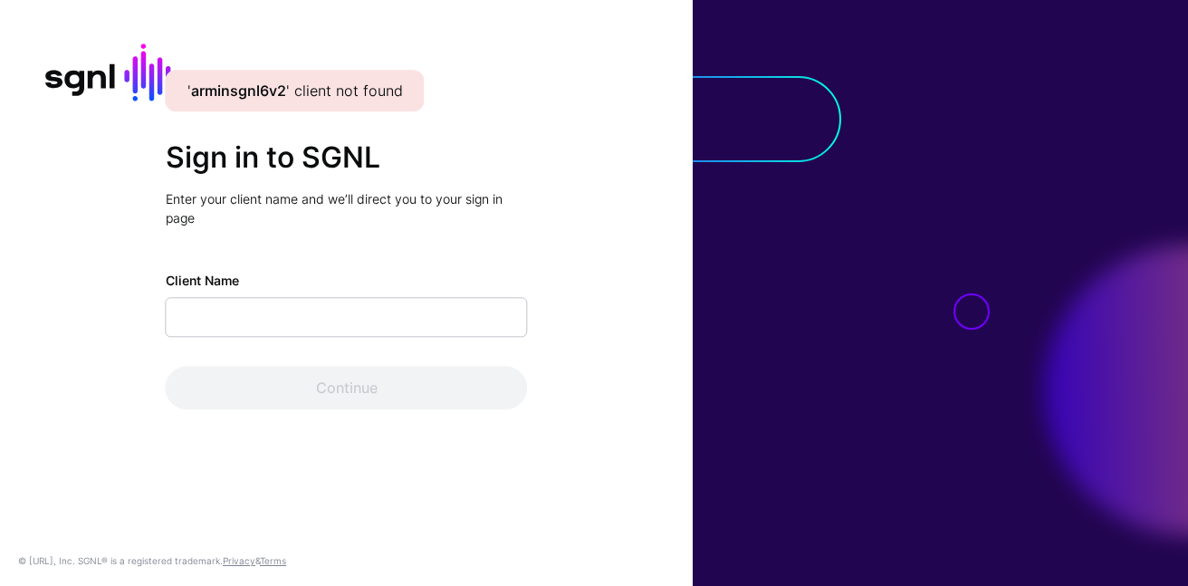
click at [426, 302] on input "Client Name" at bounding box center [347, 317] width 362 height 40
type input "**********"
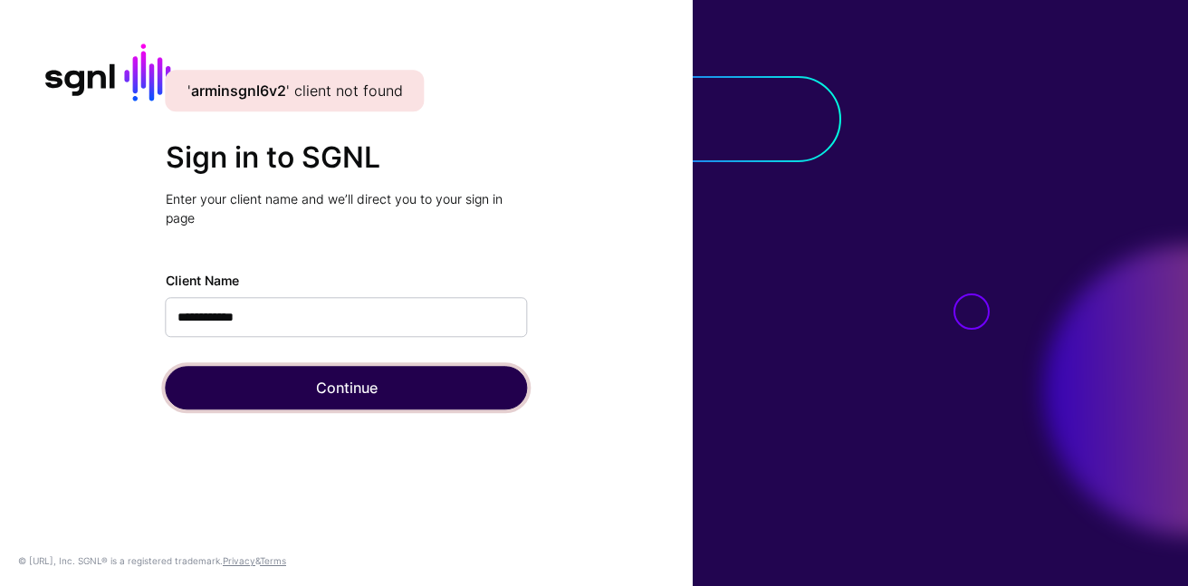
click at [349, 389] on button "Continue" at bounding box center [347, 387] width 362 height 43
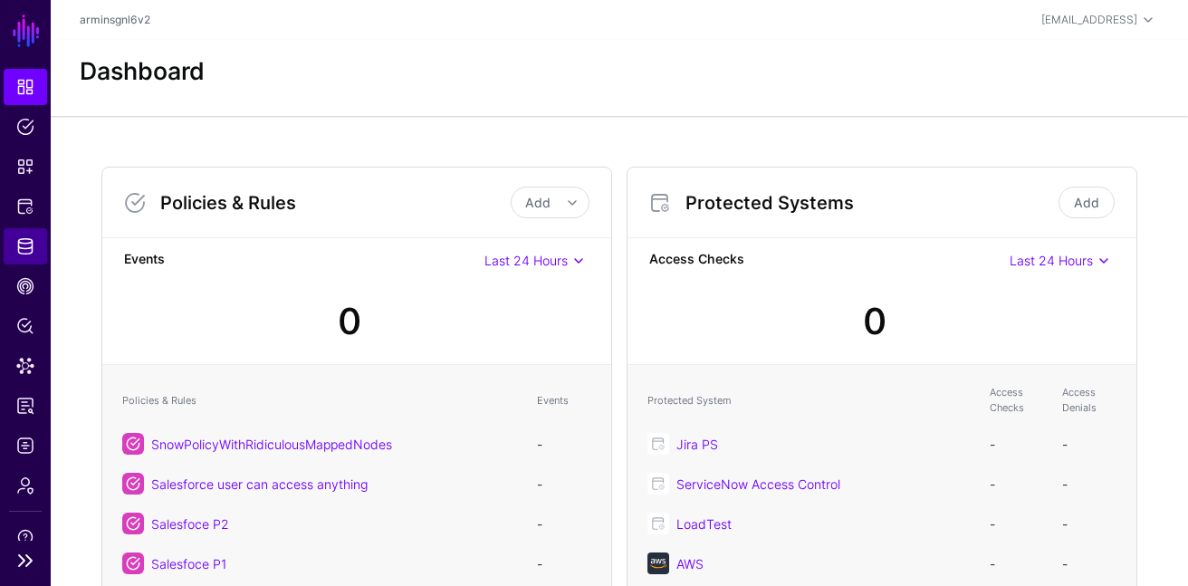
click at [35, 235] on link "Identity Data Fabric" at bounding box center [25, 246] width 43 height 36
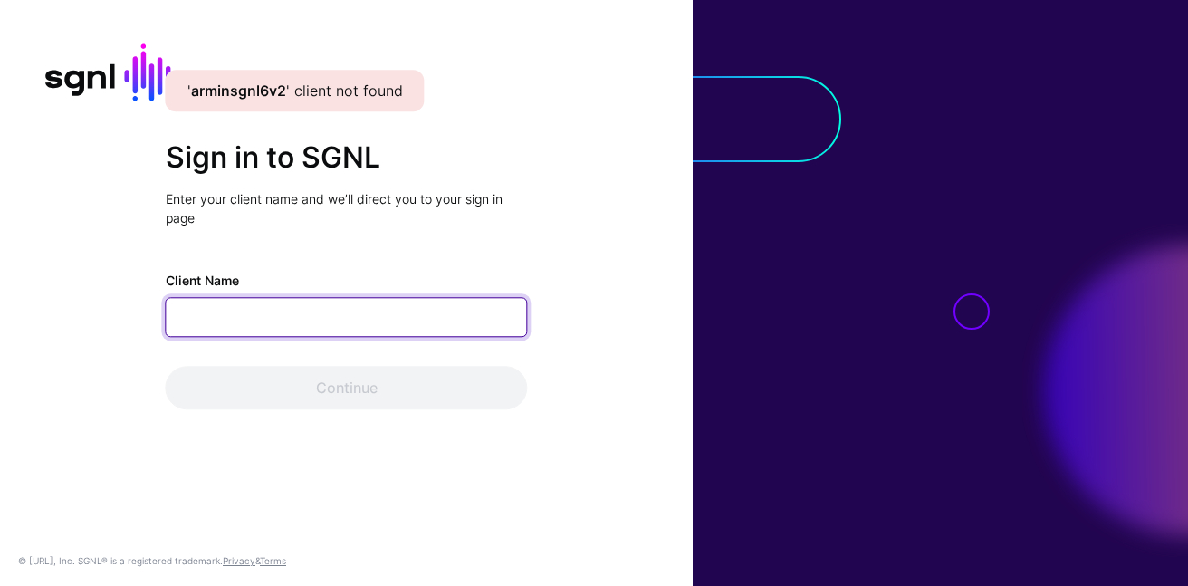
click at [372, 321] on input "Client Name" at bounding box center [347, 317] width 362 height 40
type input "**********"
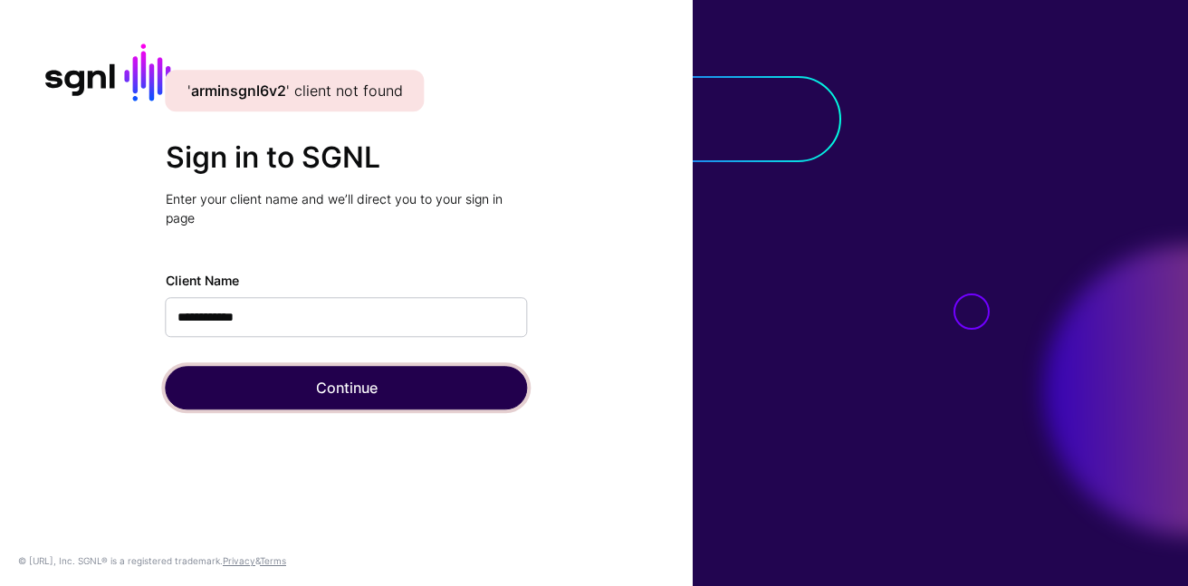
click at [301, 385] on button "Continue" at bounding box center [347, 387] width 362 height 43
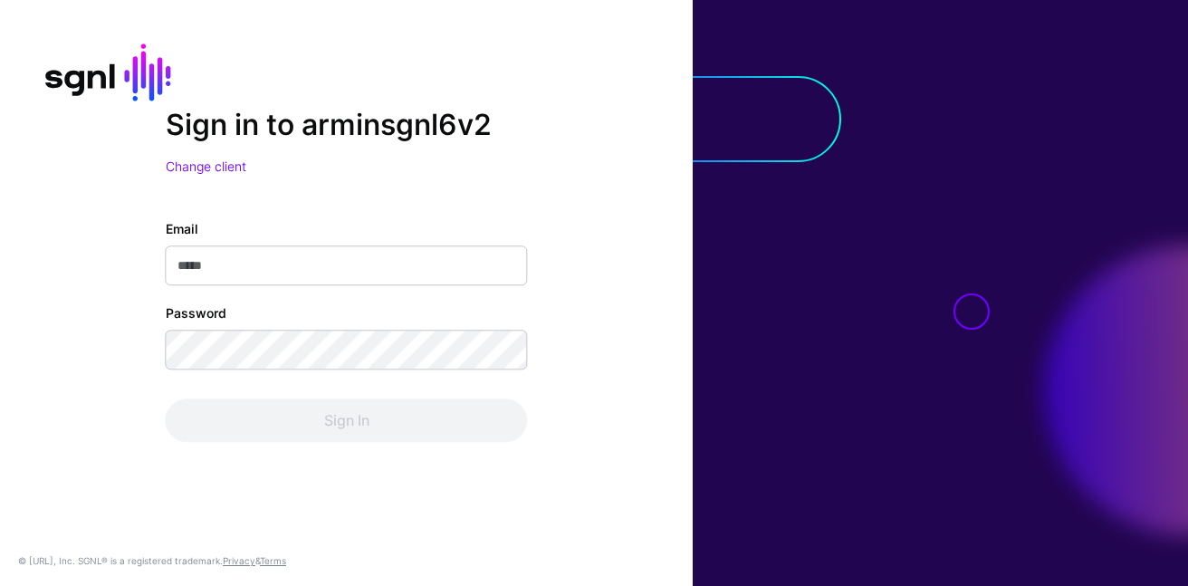
click at [288, 265] on input "Email" at bounding box center [347, 265] width 362 height 40
type input "**********"
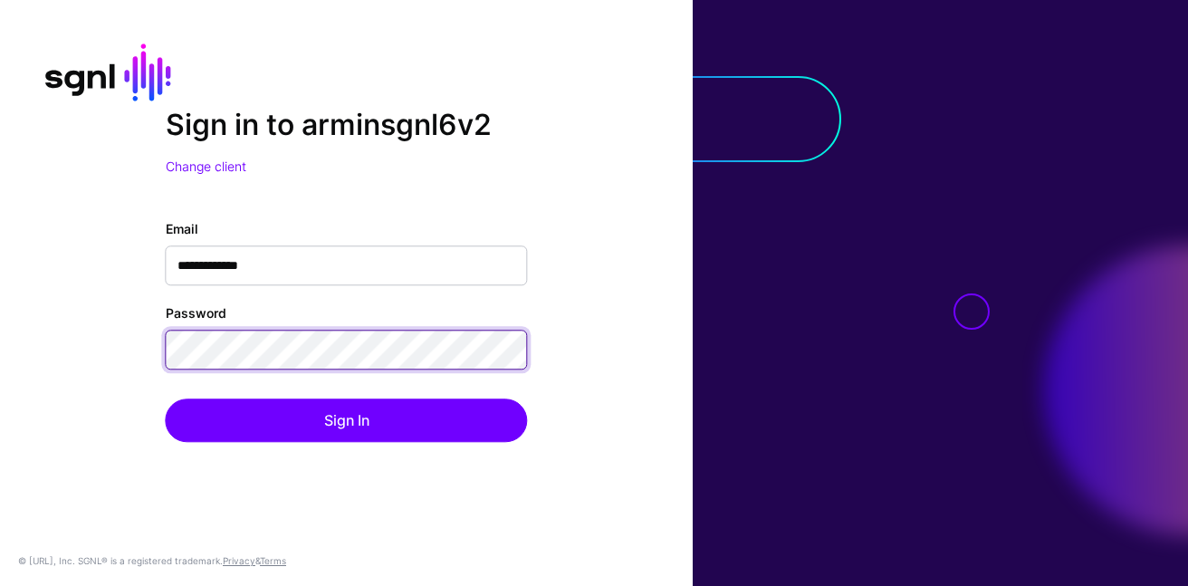
click at [166, 398] on button "Sign In" at bounding box center [347, 419] width 362 height 43
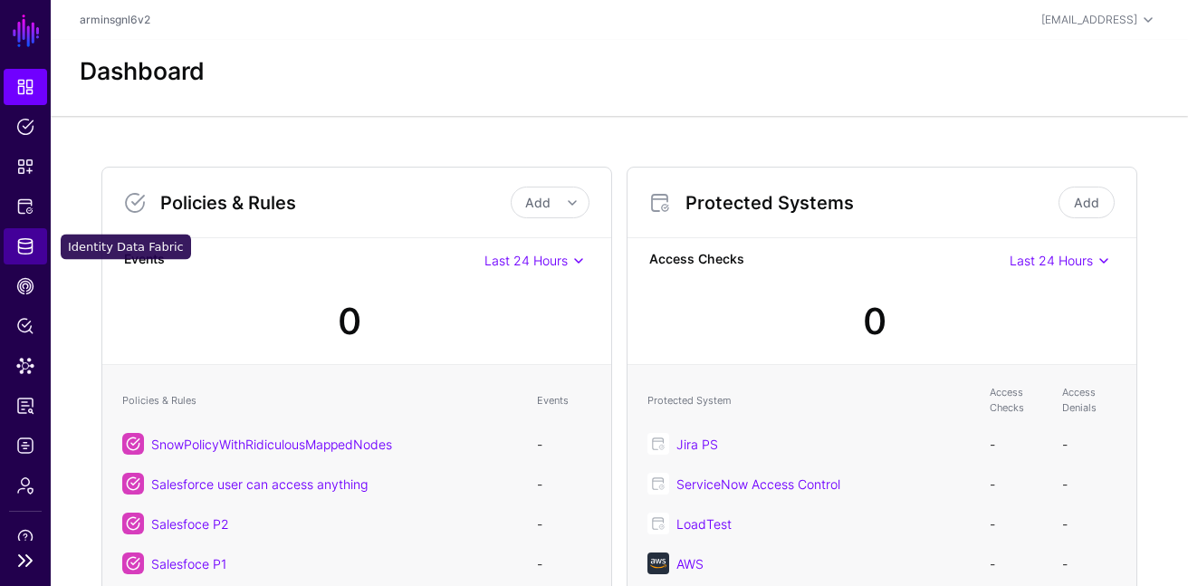
click at [30, 255] on link "Identity Data Fabric" at bounding box center [25, 246] width 43 height 36
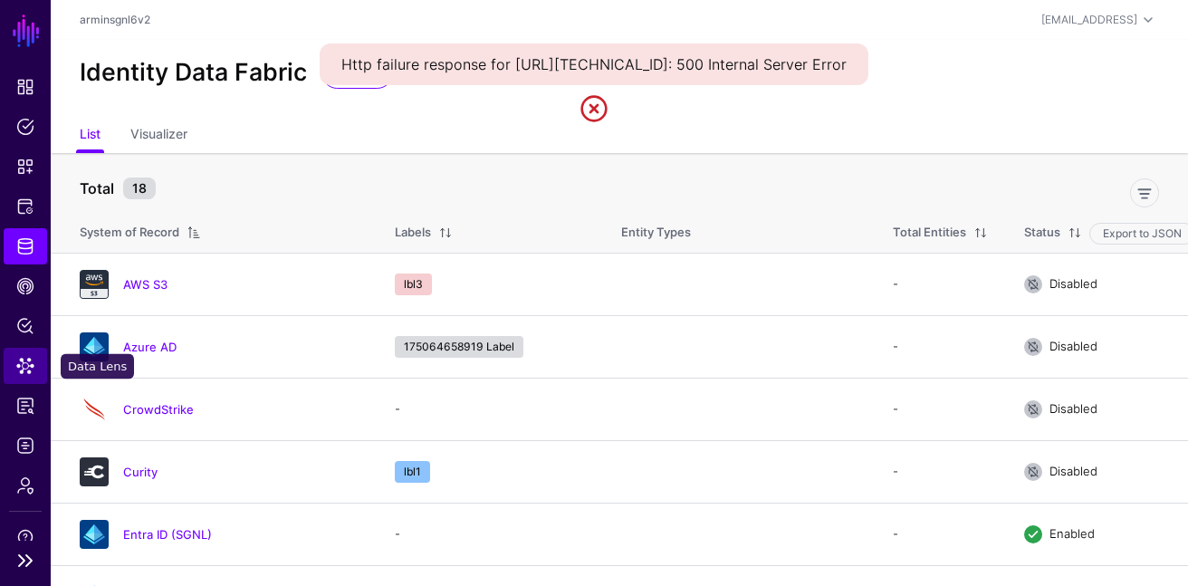
click at [33, 378] on link "Data Lens" at bounding box center [25, 366] width 43 height 36
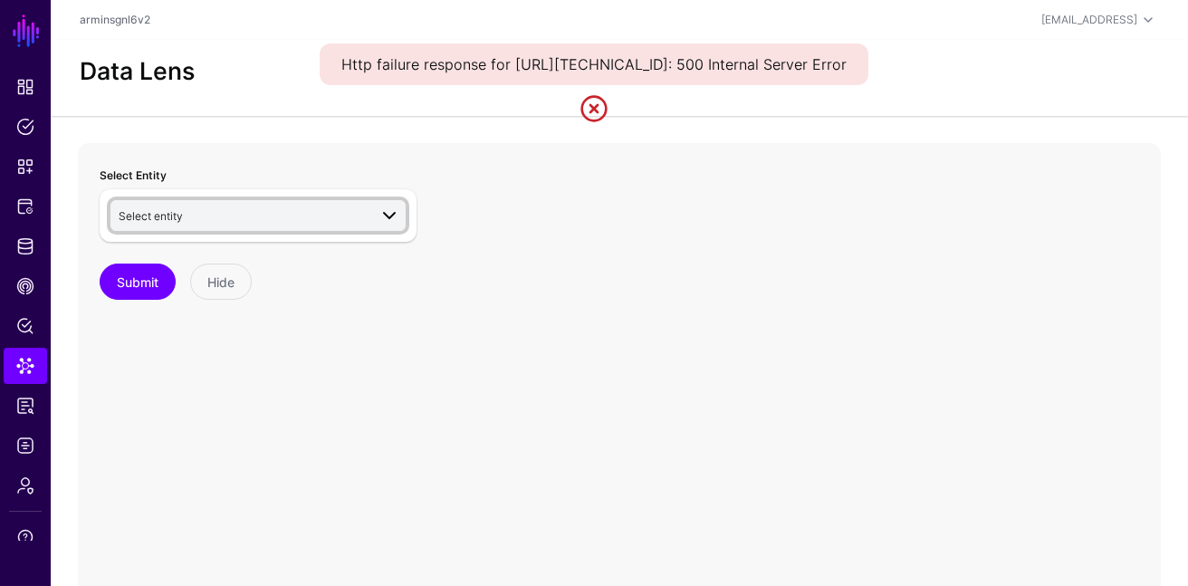
click at [296, 220] on span "Select entity" at bounding box center [243, 216] width 249 height 20
click at [589, 123] on link at bounding box center [593, 108] width 29 height 29
click at [577, 152] on div "Select Entity Select entity Submit Hide" at bounding box center [619, 505] width 1083 height 724
click at [591, 123] on link at bounding box center [593, 108] width 29 height 29
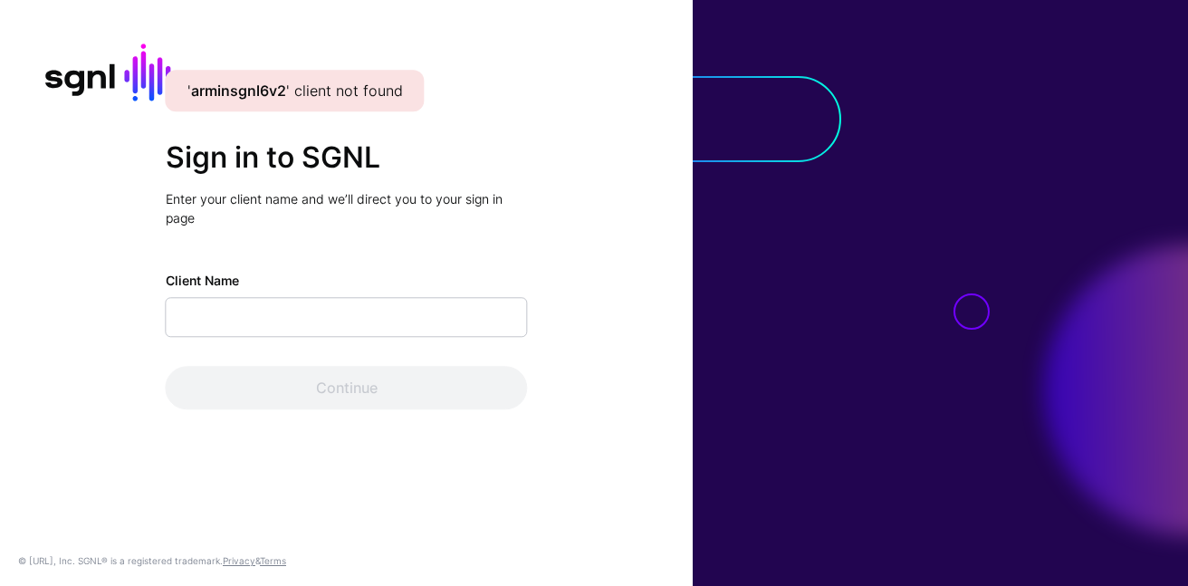
click at [336, 290] on div "Client Name" at bounding box center [347, 304] width 362 height 66
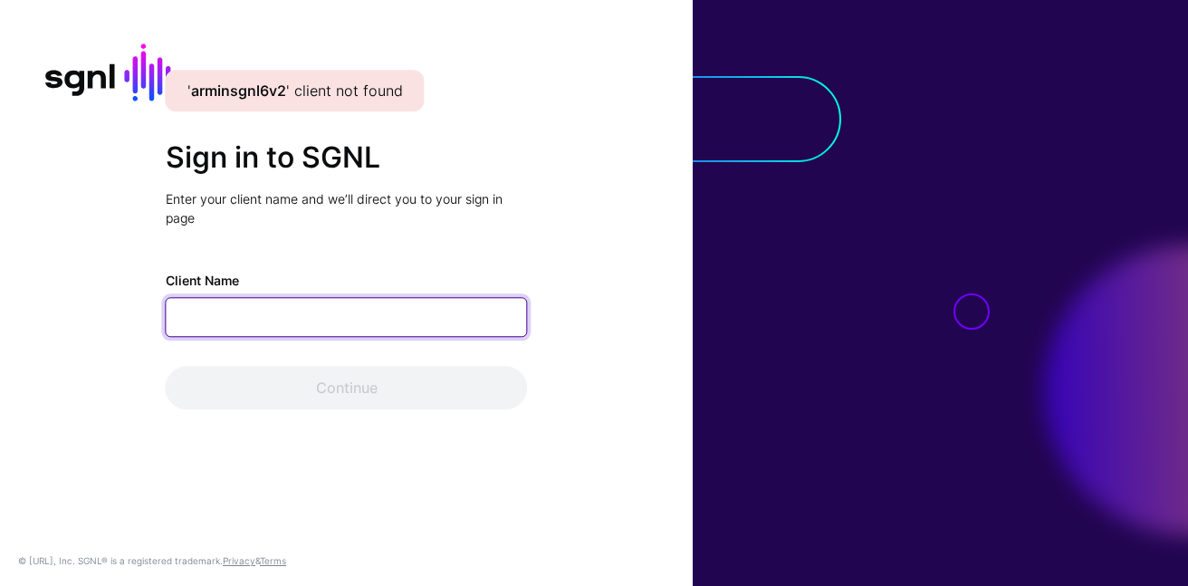
click at [327, 308] on input "Client Name" at bounding box center [347, 317] width 362 height 40
type input "**********"
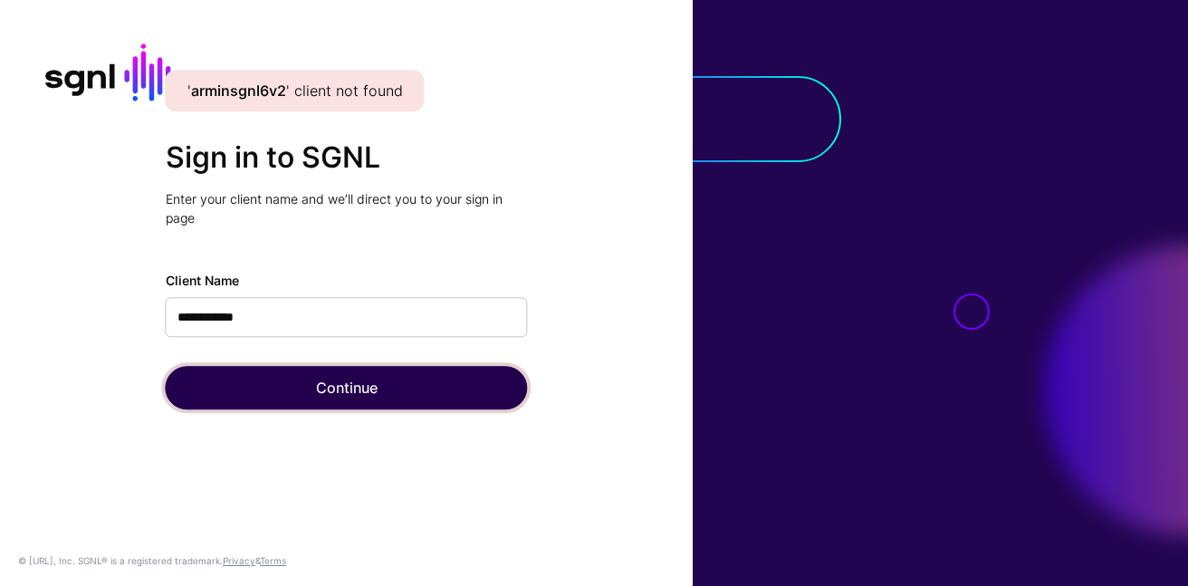
click at [310, 394] on button "Continue" at bounding box center [347, 387] width 362 height 43
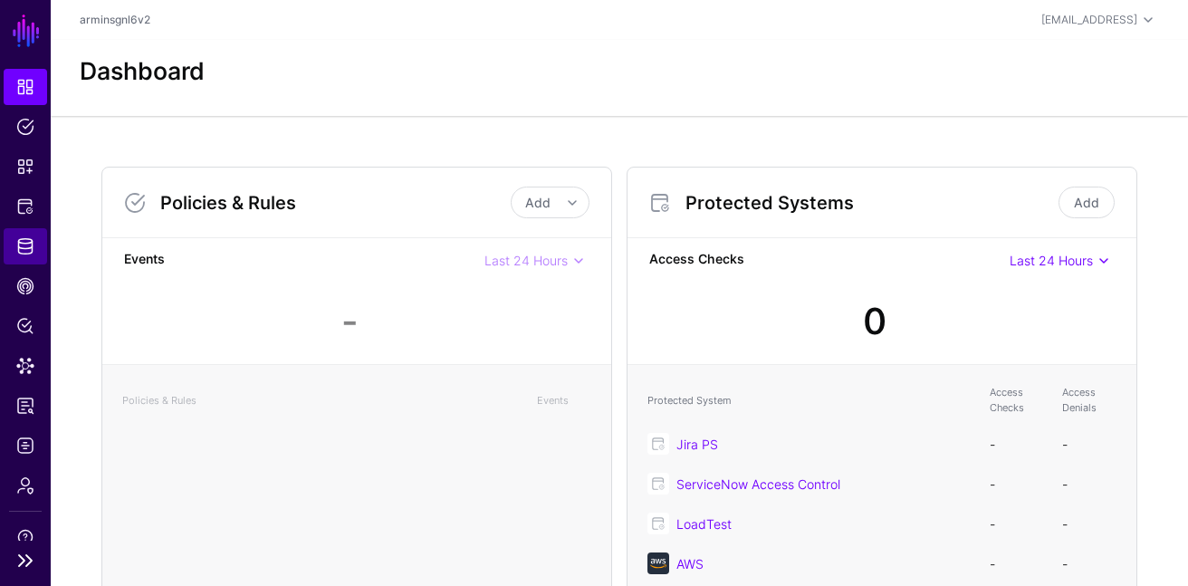
click at [29, 250] on span "Identity Data Fabric" at bounding box center [25, 246] width 18 height 18
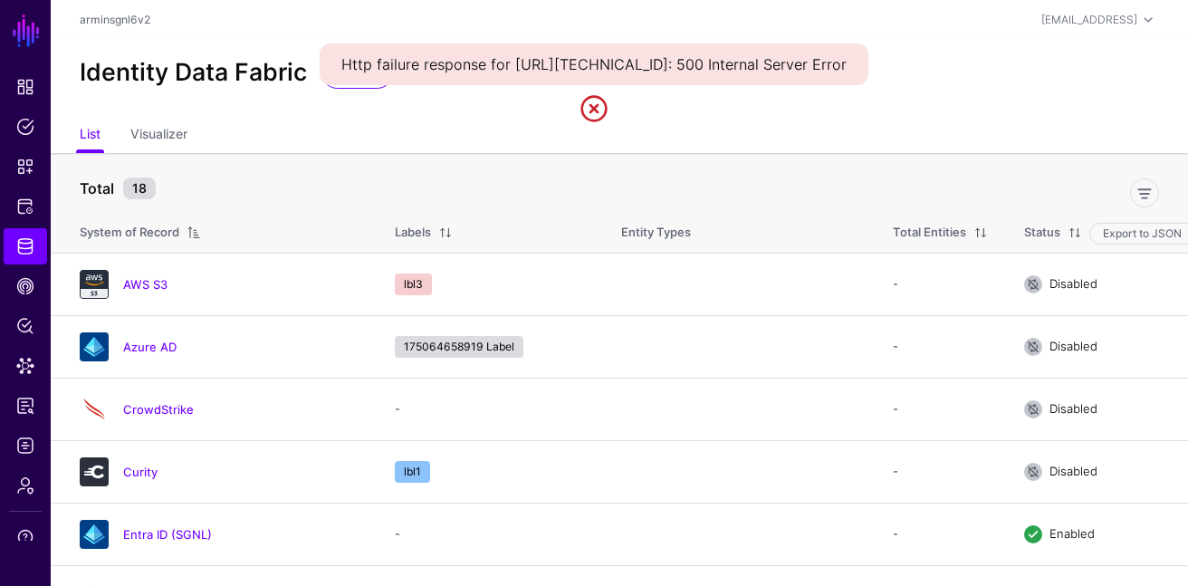
click at [600, 123] on link at bounding box center [593, 108] width 29 height 29
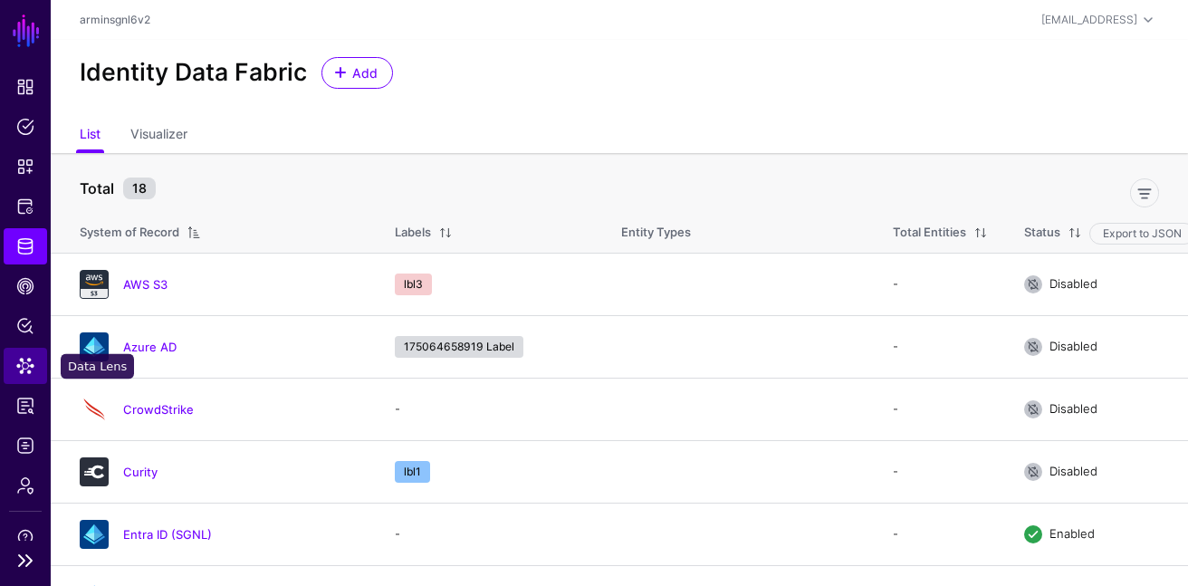
click at [30, 376] on link "Data Lens" at bounding box center [25, 366] width 43 height 36
